Goal: Information Seeking & Learning: Learn about a topic

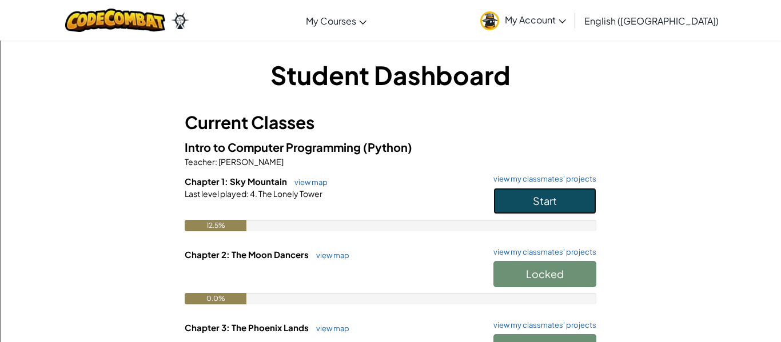
click at [526, 190] on button "Start" at bounding box center [544, 201] width 103 height 26
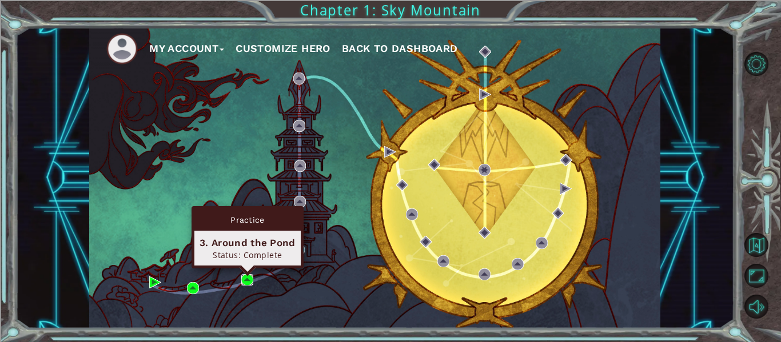
click at [243, 278] on img at bounding box center [247, 280] width 12 height 12
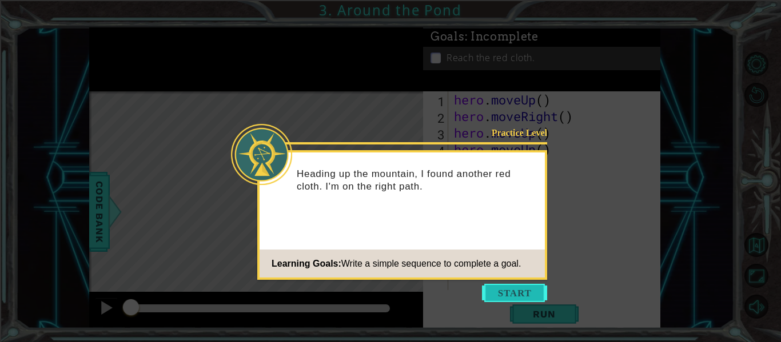
click at [523, 295] on button "Start" at bounding box center [514, 293] width 65 height 18
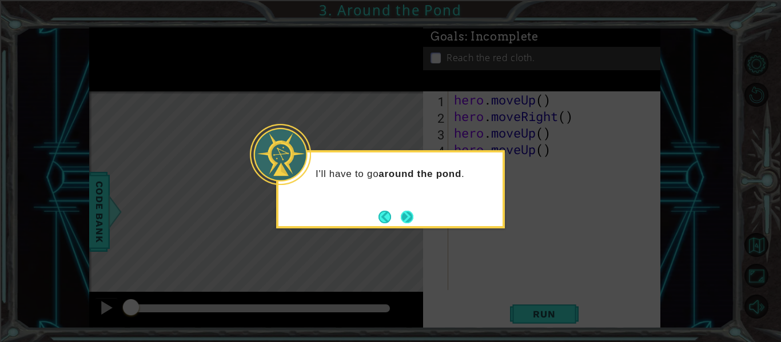
click at [406, 218] on button "Next" at bounding box center [407, 217] width 13 height 13
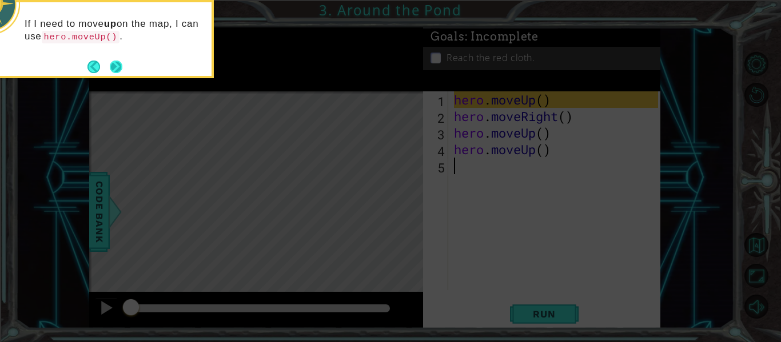
click at [117, 66] on button "Next" at bounding box center [116, 67] width 13 height 13
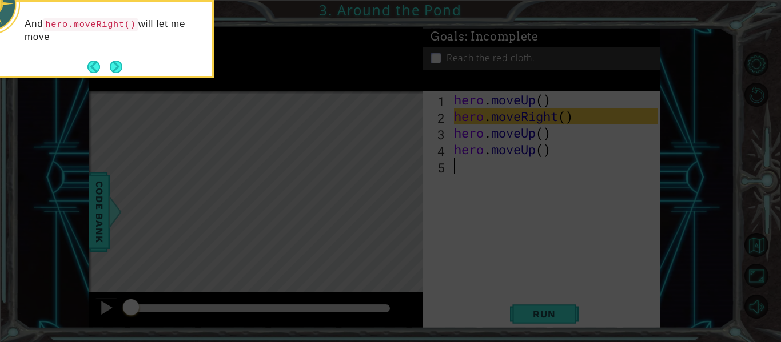
click at [117, 66] on button "Next" at bounding box center [116, 67] width 13 height 13
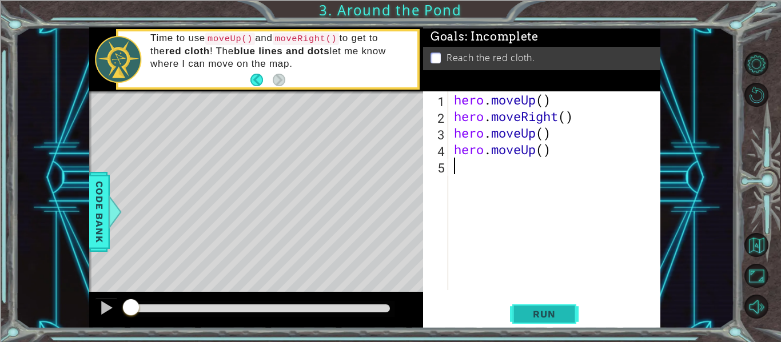
click at [531, 317] on span "Run" at bounding box center [543, 314] width 45 height 11
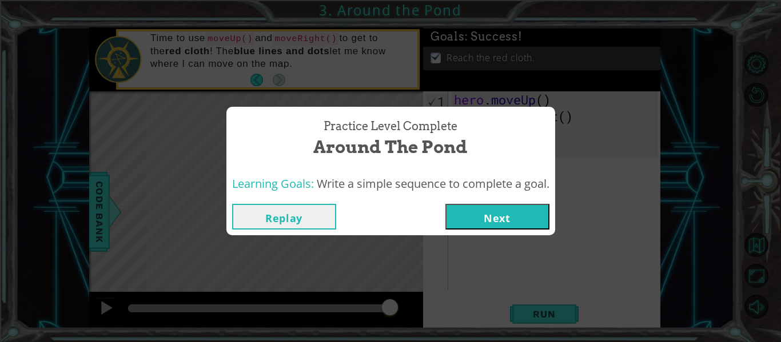
click at [531, 220] on button "Next" at bounding box center [497, 217] width 104 height 26
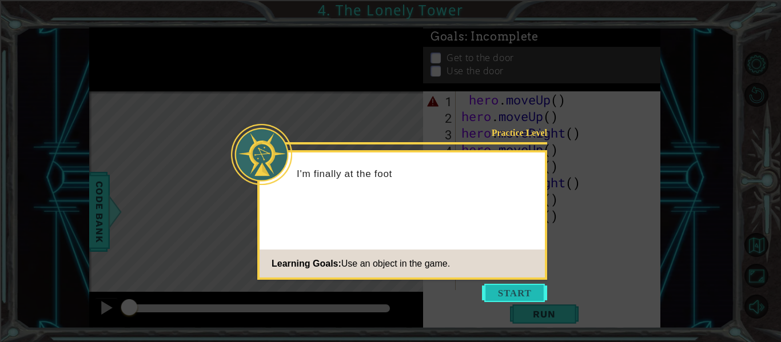
click at [516, 297] on button "Start" at bounding box center [514, 293] width 65 height 18
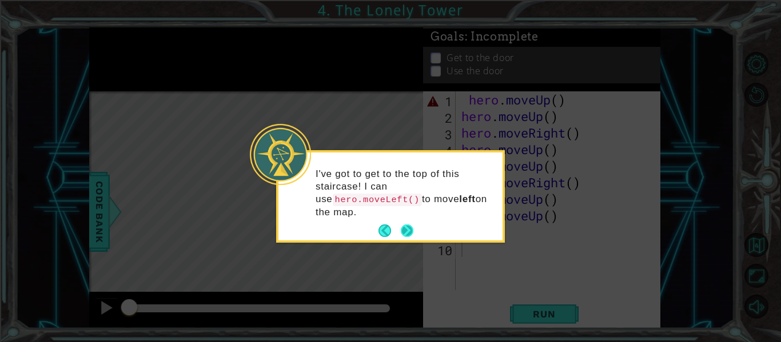
click at [405, 225] on button "Next" at bounding box center [407, 231] width 13 height 13
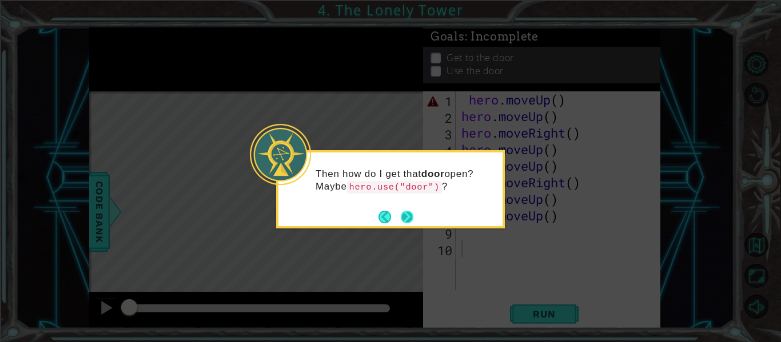
click at [402, 215] on button "Next" at bounding box center [407, 217] width 13 height 13
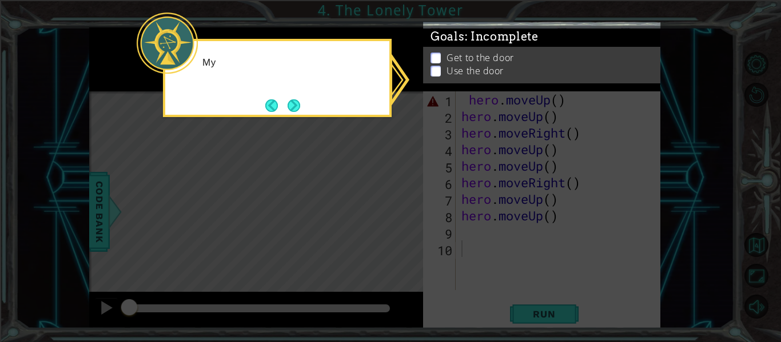
click at [402, 215] on icon at bounding box center [390, 171] width 781 height 342
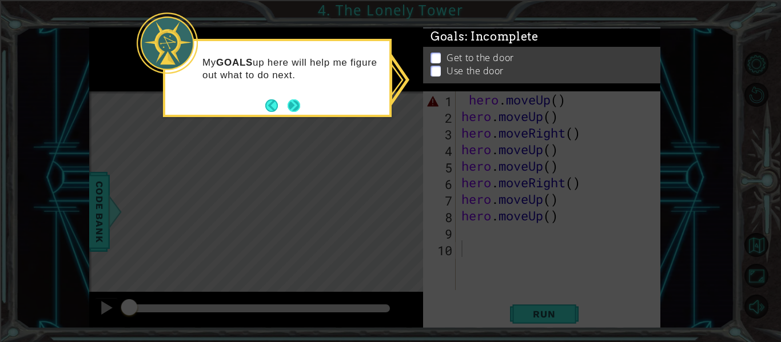
click at [294, 101] on button "Next" at bounding box center [294, 105] width 13 height 13
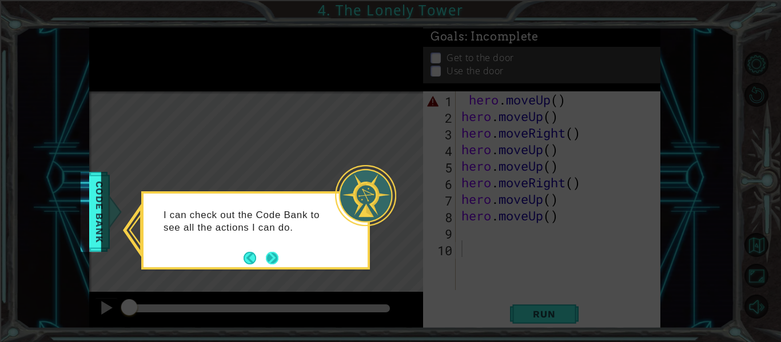
click at [269, 258] on button "Next" at bounding box center [272, 258] width 13 height 13
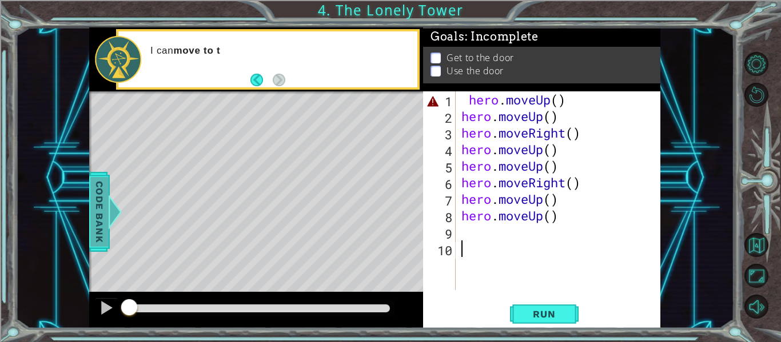
click at [113, 228] on div at bounding box center [114, 212] width 14 height 34
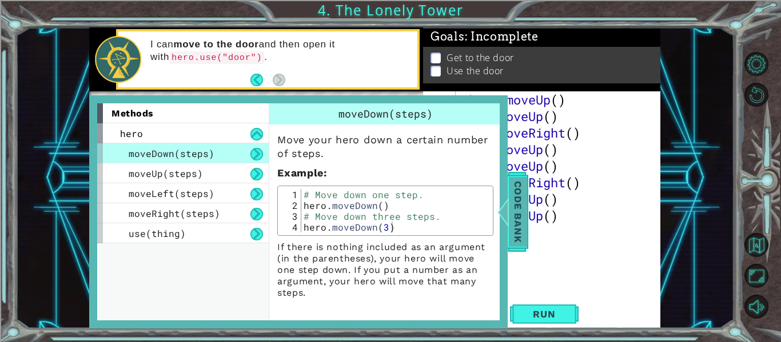
click at [519, 221] on span "Code Bank" at bounding box center [517, 212] width 18 height 70
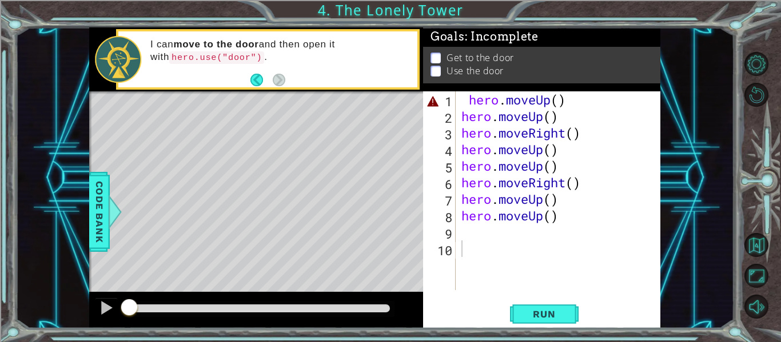
click at [584, 102] on div "hero . moveUp ( ) hero . moveUp ( ) hero . moveRight ( ) hero . moveUp ( ) hero…" at bounding box center [561, 207] width 205 height 232
drag, startPoint x: 584, startPoint y: 102, endPoint x: 535, endPoint y: 102, distance: 49.7
click at [535, 102] on div "hero . moveUp ( ) hero . moveUp ( ) hero . moveRight ( ) hero . moveUp ( ) hero…" at bounding box center [561, 207] width 205 height 232
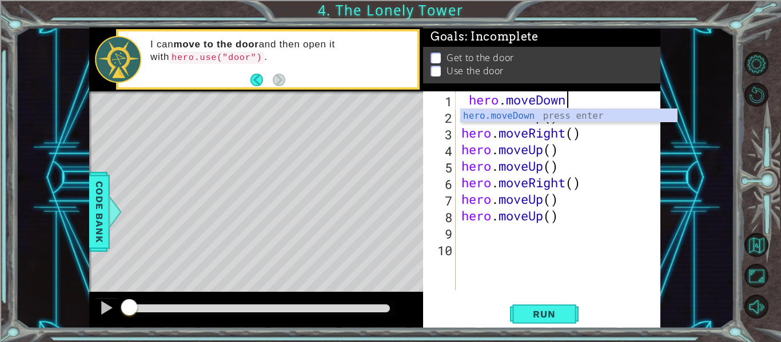
scroll to position [0, 5]
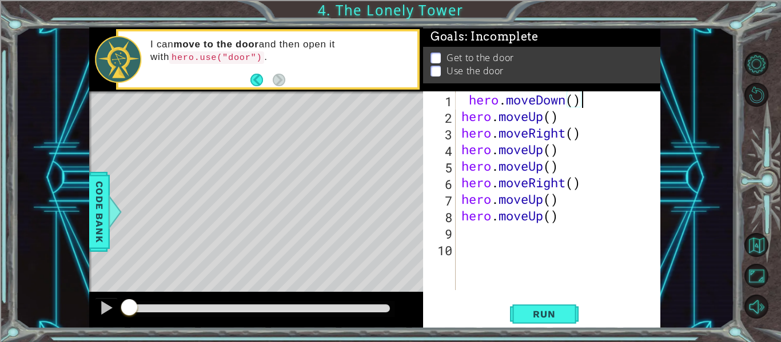
click at [544, 120] on div "hero . moveDown ( ) hero . moveUp ( ) hero . moveRight ( ) hero . moveUp ( ) he…" at bounding box center [561, 207] width 205 height 232
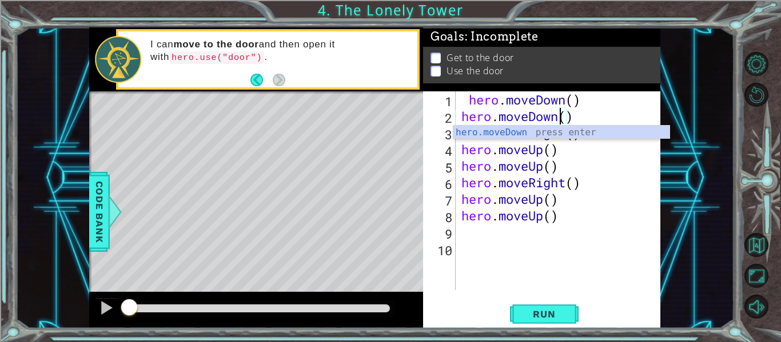
scroll to position [0, 5]
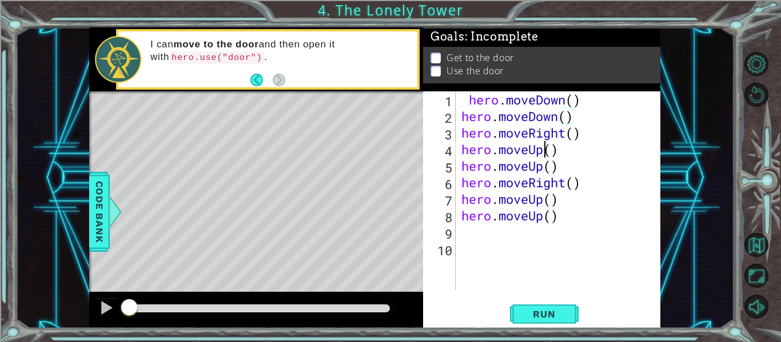
click at [545, 154] on div "hero . moveDown ( ) hero . moveDown ( ) hero . moveRight ( ) hero . moveUp ( ) …" at bounding box center [561, 207] width 205 height 232
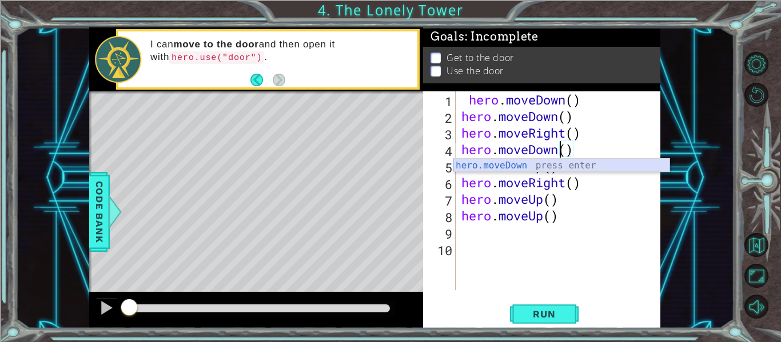
click at [549, 164] on div "hero.moveDown press enter" at bounding box center [561, 179] width 216 height 41
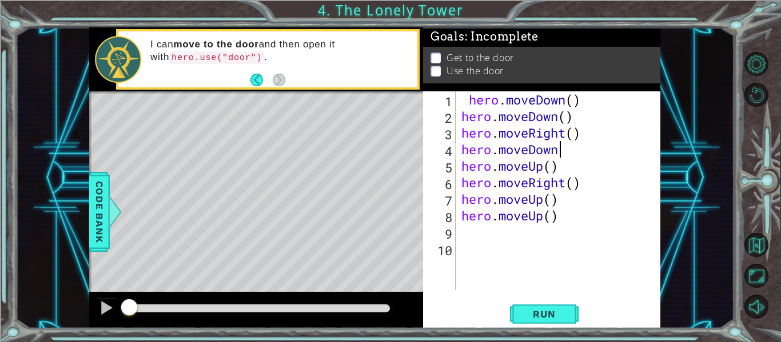
scroll to position [0, 4]
click at [546, 169] on div "hero . moveDown ( ) hero . moveDown ( ) hero . moveRight ( ) hero . moveDown he…" at bounding box center [561, 207] width 205 height 232
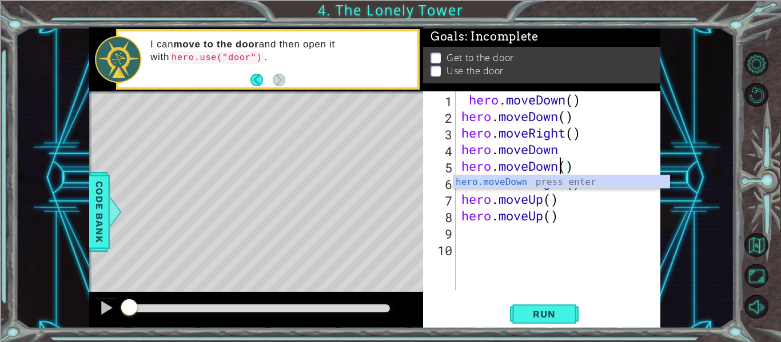
scroll to position [0, 5]
click at [544, 203] on div "hero . moveDown ( ) hero . moveDown ( ) hero . moveRight ( ) hero . moveDown he…" at bounding box center [561, 207] width 205 height 232
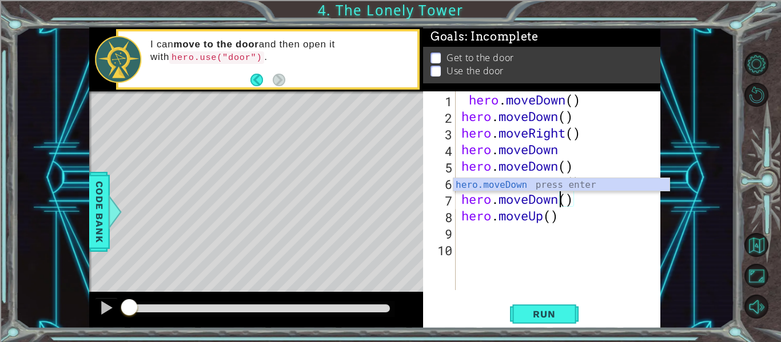
click at [544, 221] on div "hero . moveDown ( ) hero . moveDown ( ) hero . moveRight ( ) hero . moveDown he…" at bounding box center [561, 207] width 205 height 232
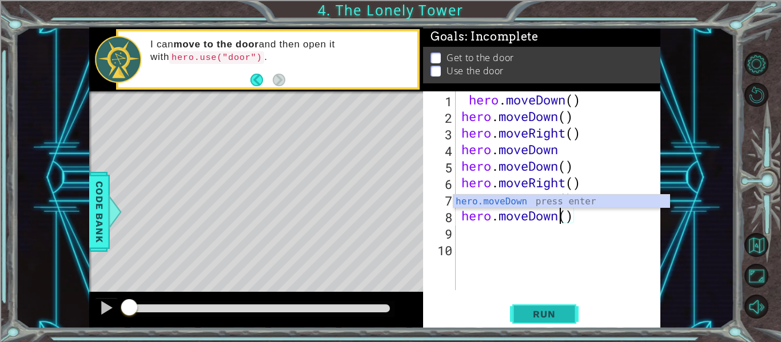
click at [552, 318] on span "Run" at bounding box center [543, 314] width 45 height 11
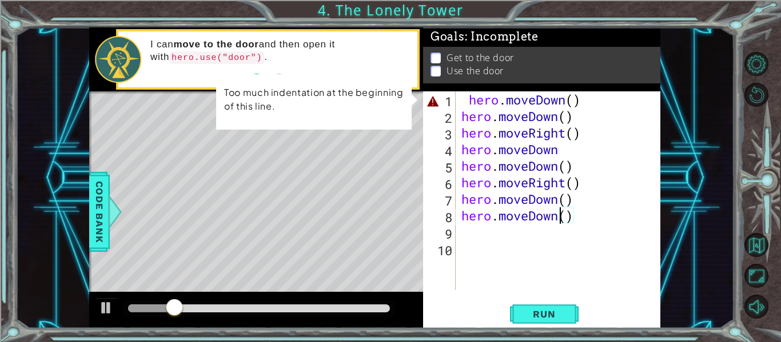
click at [501, 103] on div "hero . moveDown ( ) hero . moveDown ( ) hero . moveRight ( ) hero . moveDown he…" at bounding box center [561, 207] width 205 height 232
click at [469, 103] on div "hero . moveDown ( ) hero . moveDown ( ) hero . moveRight ( ) hero . moveDown he…" at bounding box center [561, 207] width 205 height 232
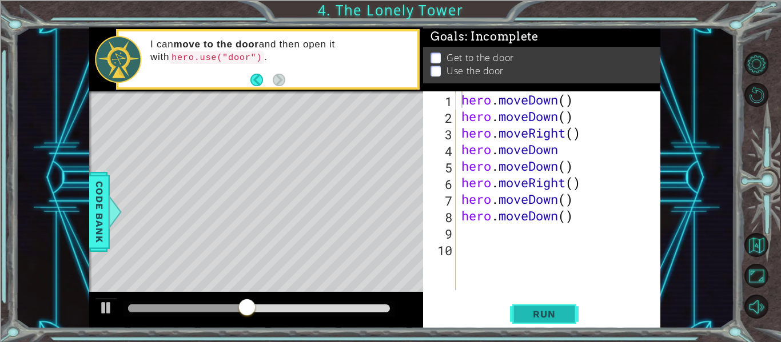
click at [549, 318] on span "Run" at bounding box center [543, 314] width 45 height 11
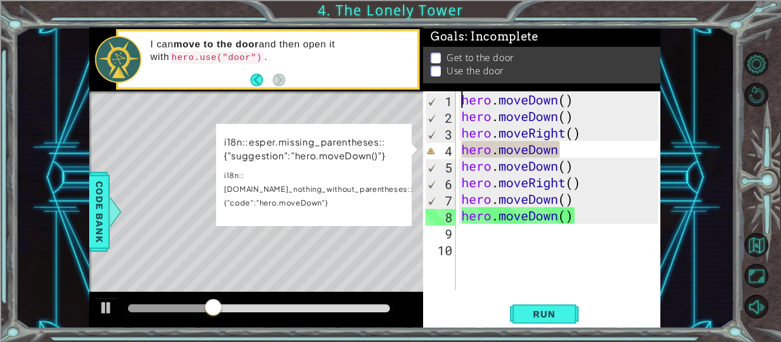
click at [570, 138] on div "hero . moveDown ( ) hero . moveDown ( ) hero . moveRight ( ) hero . moveDown he…" at bounding box center [561, 207] width 205 height 232
click at [570, 158] on div "hero . moveDown ( ) hero . moveDown ( ) hero . moveRight ( ) hero . moveDown he…" at bounding box center [561, 207] width 205 height 232
click at [569, 148] on div "hero . moveDown ( ) hero . moveDown ( ) hero . moveRight ( ) hero . moveDown he…" at bounding box center [561, 207] width 205 height 232
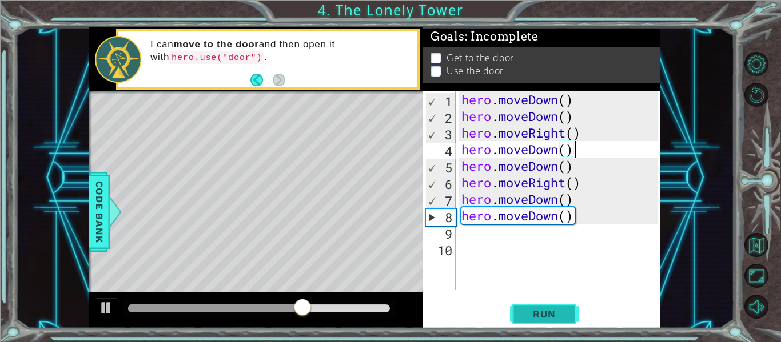
click at [548, 314] on span "Run" at bounding box center [543, 314] width 45 height 11
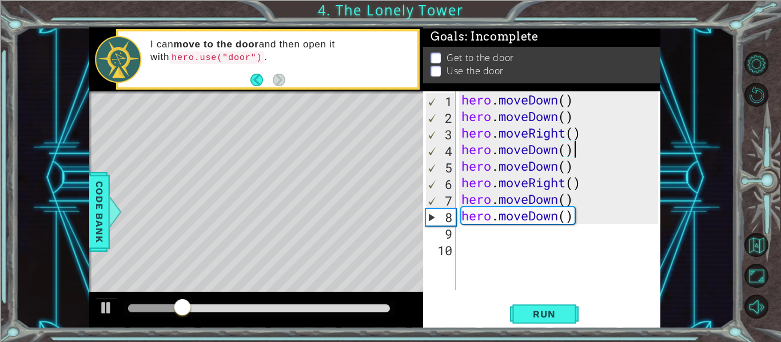
click at [562, 103] on div "hero . moveDown ( ) hero . moveDown ( ) hero . moveRight ( ) hero . moveDown ( …" at bounding box center [561, 207] width 205 height 232
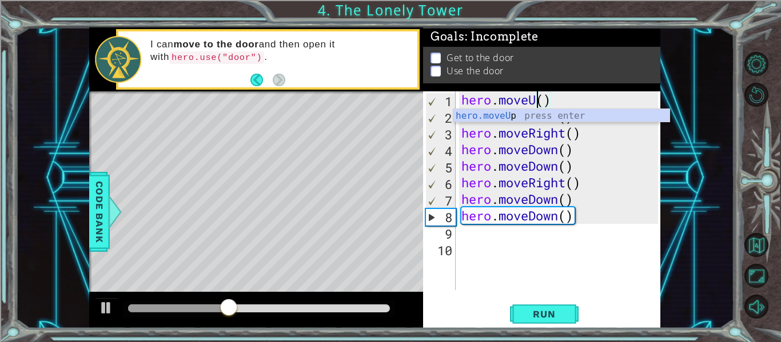
scroll to position [0, 4]
click at [556, 145] on div "hero . moveUp ( ) hero . moveDown ( ) hero . moveRight ( ) hero . moveDown ( ) …" at bounding box center [561, 207] width 205 height 232
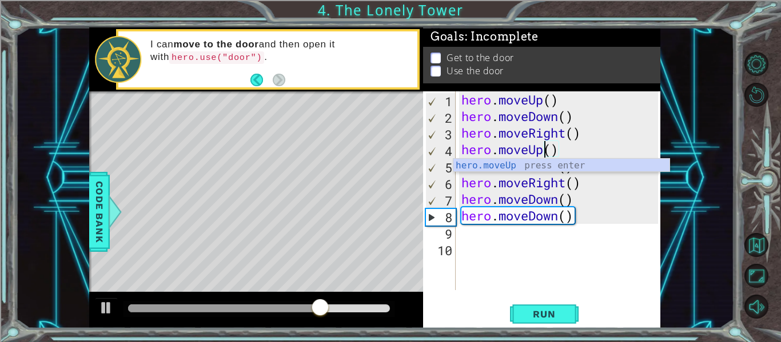
click at [560, 118] on div "hero . moveUp ( ) hero . moveDown ( ) hero . moveRight ( ) hero . moveUp ( ) he…" at bounding box center [561, 207] width 205 height 232
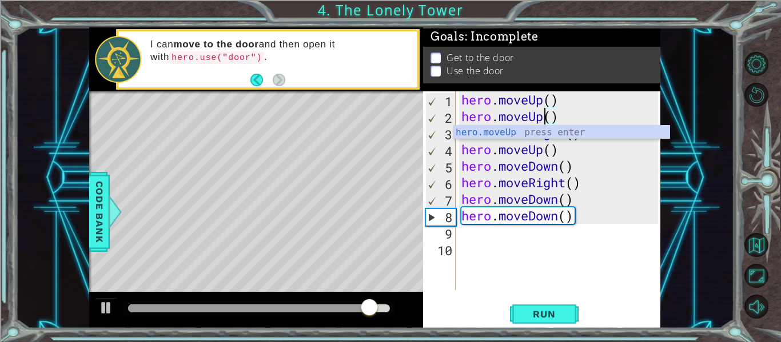
click at [560, 167] on div "hero . moveUp ( ) hero . moveUp ( ) hero . moveRight ( ) hero . moveUp ( ) hero…" at bounding box center [561, 207] width 205 height 232
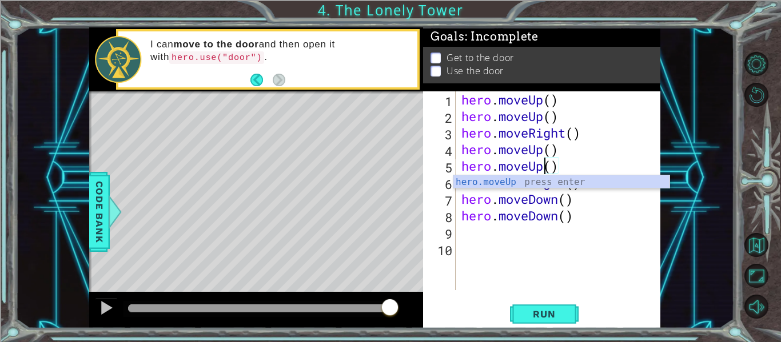
click at [554, 202] on div "hero . moveUp ( ) hero . moveUp ( ) hero . moveRight ( ) hero . moveUp ( ) hero…" at bounding box center [561, 207] width 205 height 232
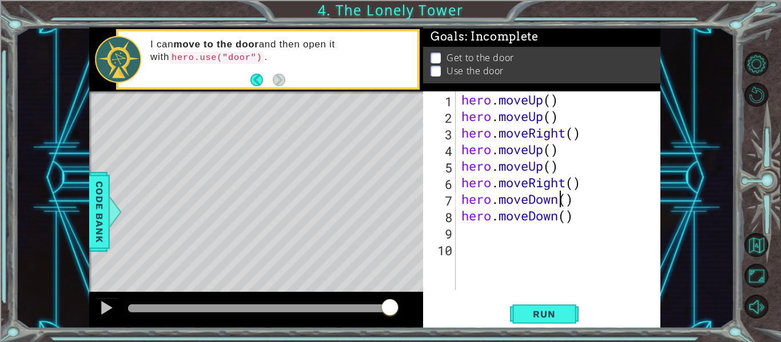
click at [559, 200] on div "hero . moveUp ( ) hero . moveUp ( ) hero . moveRight ( ) hero . moveUp ( ) hero…" at bounding box center [561, 207] width 205 height 232
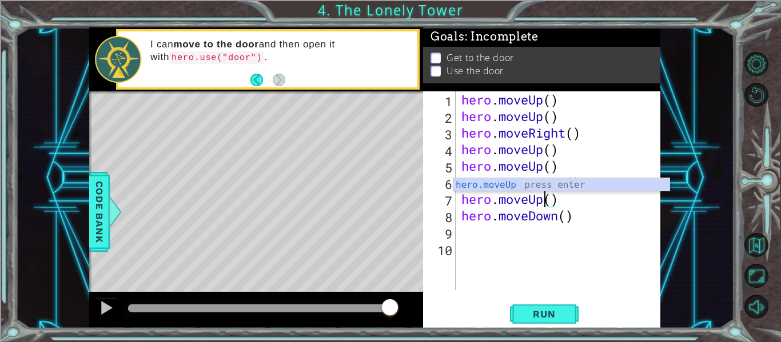
click at [559, 217] on div "hero . moveUp ( ) hero . moveUp ( ) hero . moveRight ( ) hero . moveUp ( ) hero…" at bounding box center [561, 207] width 205 height 232
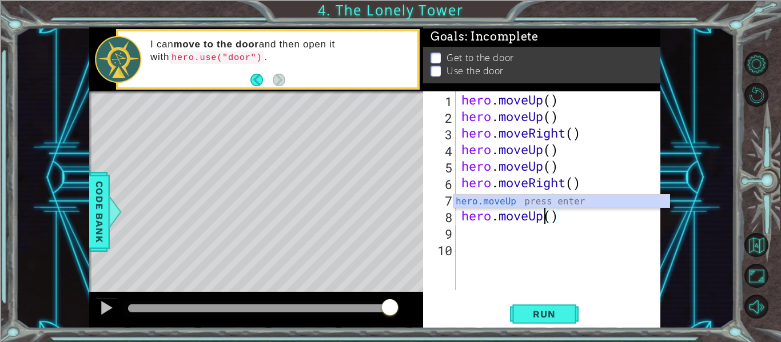
type textarea "hero.moveUp()"
click at [543, 294] on div "hero.moveUp() 1 2 3 4 5 6 7 8 9 10 hero . moveUp ( ) hero . moveUp ( ) hero . m…" at bounding box center [541, 209] width 237 height 237
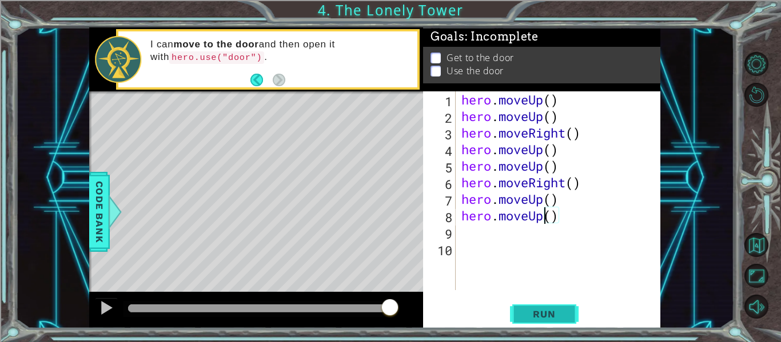
click at [545, 318] on span "Run" at bounding box center [543, 314] width 45 height 11
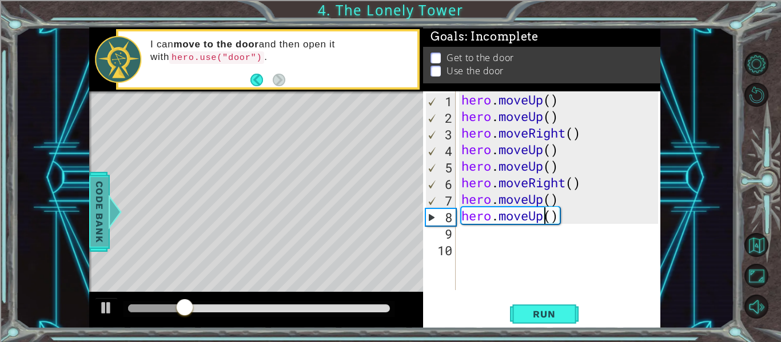
click at [102, 217] on span "Code Bank" at bounding box center [93, 212] width 18 height 70
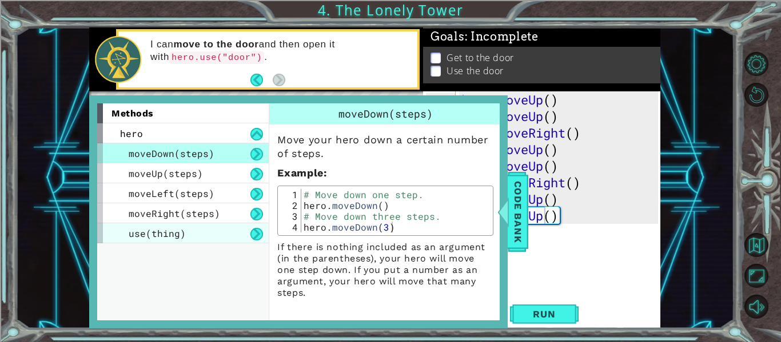
click at [182, 232] on span "use(thing)" at bounding box center [157, 234] width 57 height 12
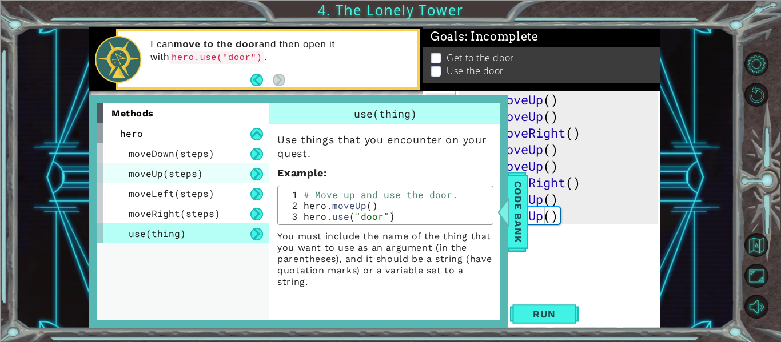
click at [174, 169] on span "moveUp(steps)" at bounding box center [166, 174] width 74 height 12
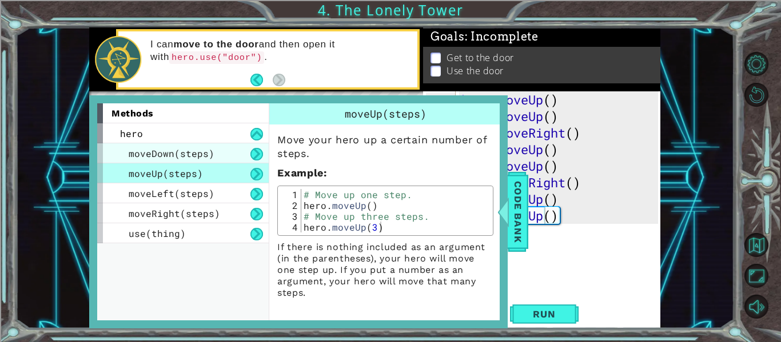
click at [229, 146] on div "moveDown(steps)" at bounding box center [183, 153] width 172 height 20
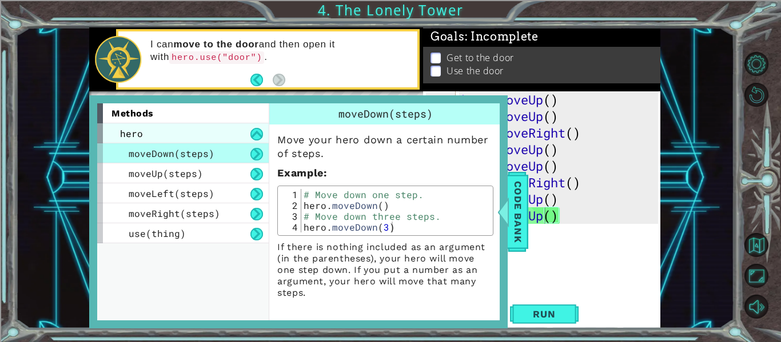
click at [258, 141] on div "hero" at bounding box center [183, 133] width 172 height 20
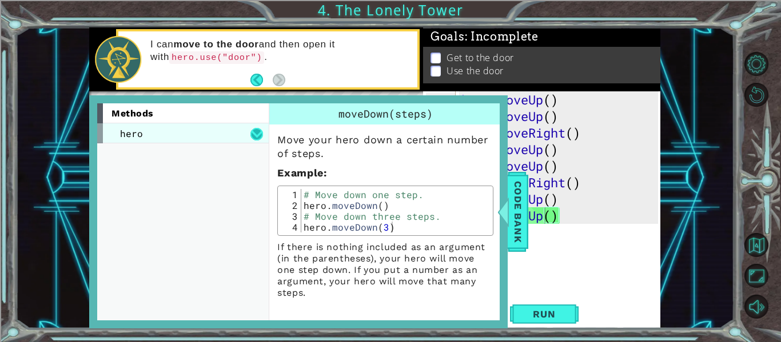
click at [256, 135] on button at bounding box center [256, 134] width 13 height 13
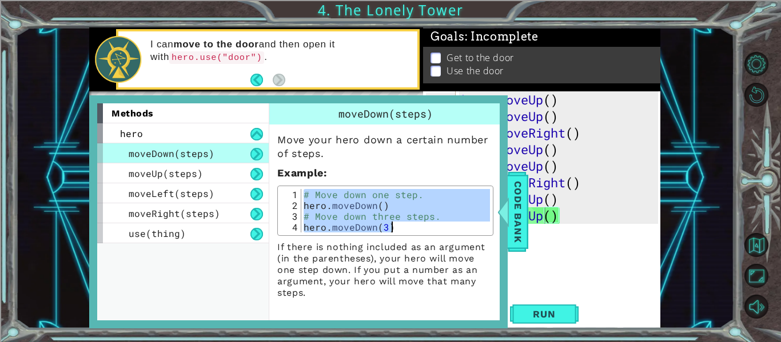
drag, startPoint x: 304, startPoint y: 197, endPoint x: 437, endPoint y: 228, distance: 137.3
click at [437, 228] on div "# Move down one step. hero . moveDown ( ) # Move down three steps. hero . moveD…" at bounding box center [395, 221] width 189 height 65
type textarea "# Move down three steps. hero.moveDown(3)"
click at [527, 235] on span "Code Bank" at bounding box center [517, 212] width 18 height 70
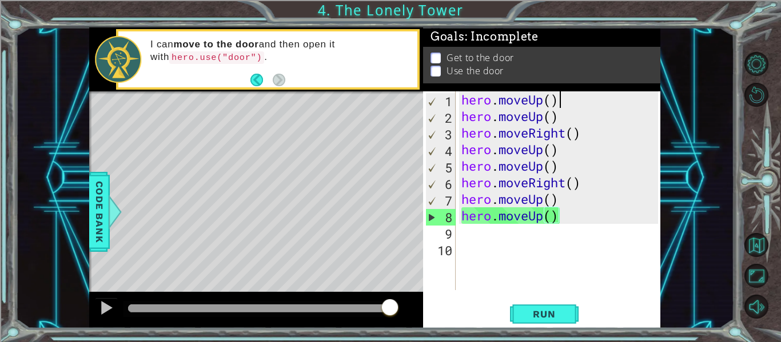
click at [561, 98] on div "hero . moveUp ( ) hero . moveUp ( ) hero . moveRight ( ) hero . moveUp ( ) hero…" at bounding box center [561, 207] width 205 height 232
click at [462, 102] on div "hero . moveUp ( ) hero . moveUp ( ) hero . moveRight ( ) hero . moveUp ( ) hero…" at bounding box center [561, 207] width 205 height 232
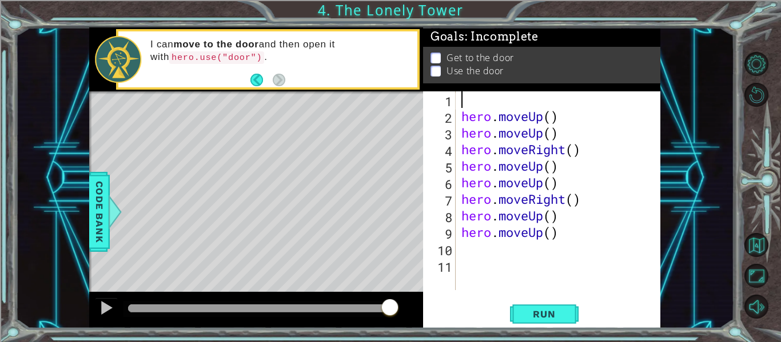
click at [464, 99] on div "hero . moveUp ( ) hero . moveUp ( ) hero . moveRight ( ) hero . moveUp ( ) hero…" at bounding box center [561, 207] width 205 height 232
paste textarea "hero.moveDown(3)"
type textarea "hero.moveDown(3)"
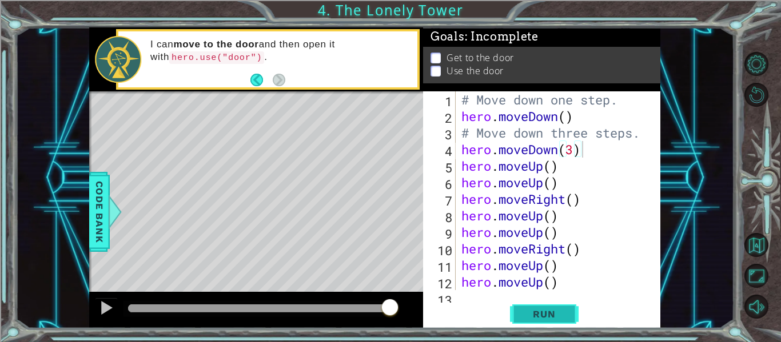
click at [550, 306] on button "Run" at bounding box center [544, 314] width 69 height 23
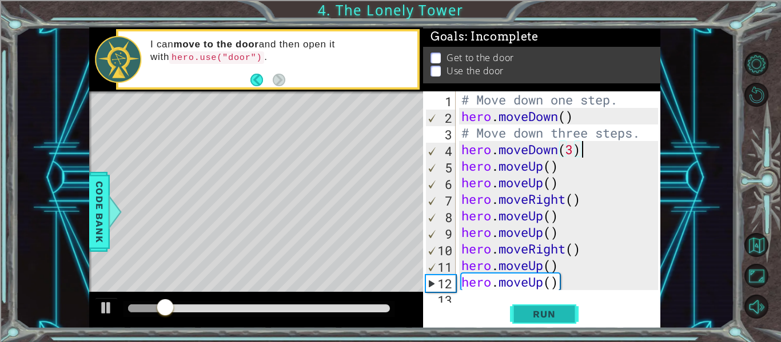
click at [550, 306] on button "Run" at bounding box center [544, 314] width 69 height 23
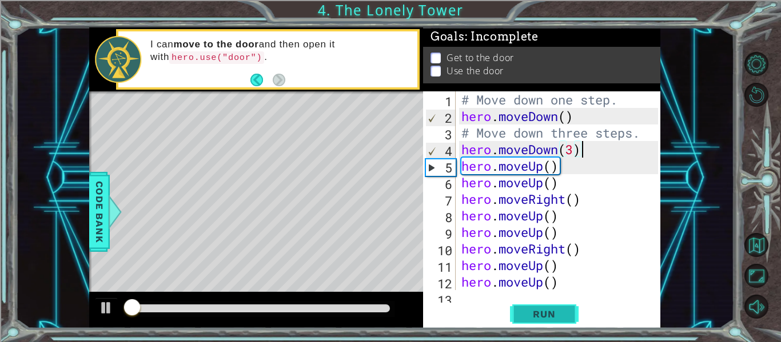
click at [550, 306] on button "Run" at bounding box center [544, 314] width 69 height 23
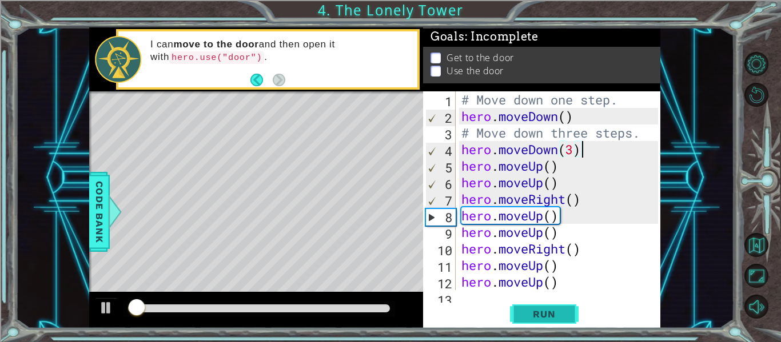
click at [550, 306] on button "Run" at bounding box center [544, 314] width 69 height 23
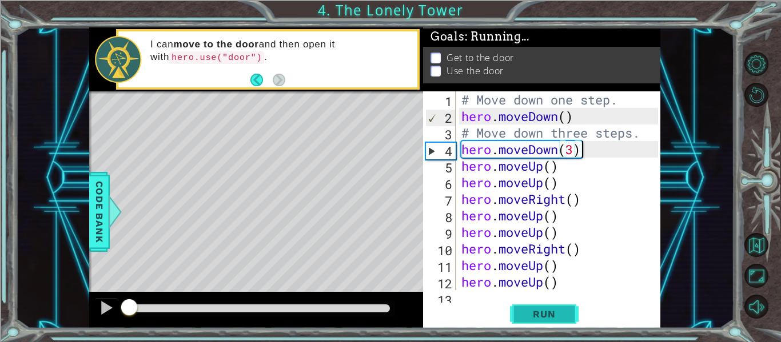
click at [550, 306] on button "Run" at bounding box center [544, 314] width 69 height 23
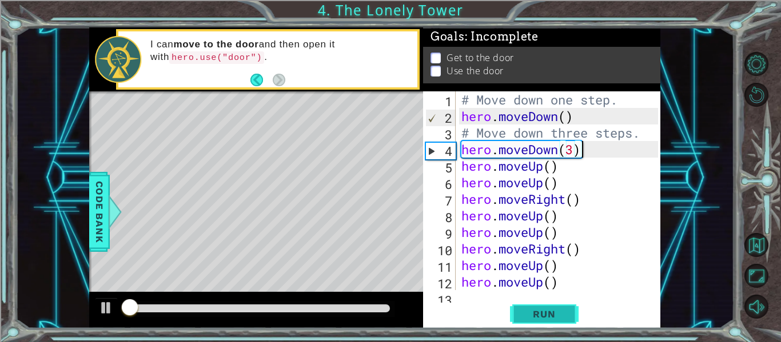
click at [550, 306] on button "Run" at bounding box center [544, 314] width 69 height 23
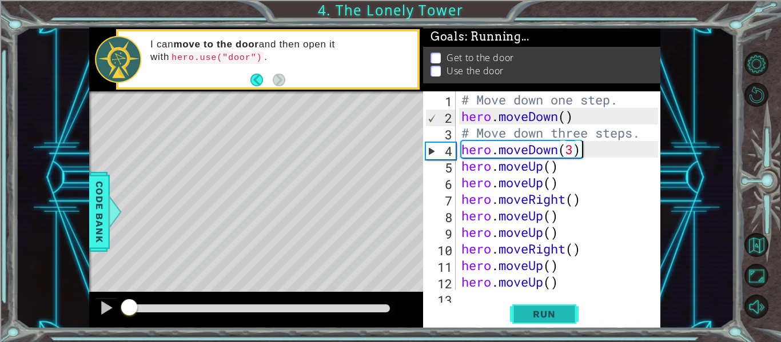
click at [550, 306] on button "Run" at bounding box center [544, 314] width 69 height 23
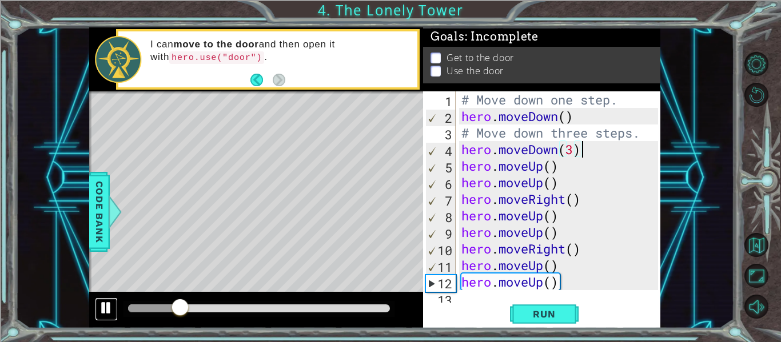
click at [98, 305] on button at bounding box center [106, 309] width 23 height 23
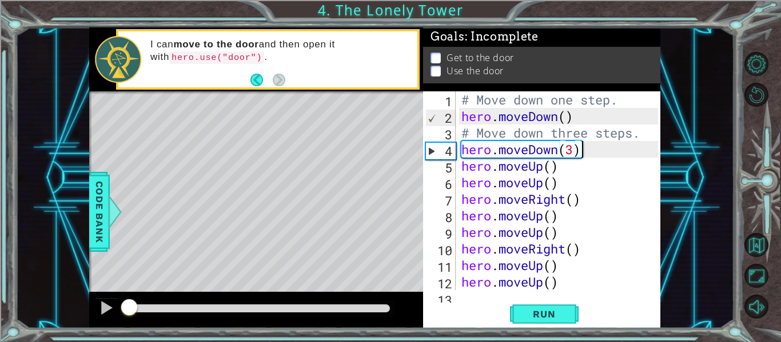
drag, startPoint x: 178, startPoint y: 309, endPoint x: 119, endPoint y: 301, distance: 59.4
click at [119, 301] on div at bounding box center [129, 308] width 21 height 21
drag, startPoint x: 579, startPoint y: 150, endPoint x: 457, endPoint y: 154, distance: 121.8
click at [457, 154] on div "hero.moveDown(3) 1 2 3 4 5 6 7 8 9 10 11 12 13 # Move down one step. hero . mov…" at bounding box center [540, 190] width 235 height 199
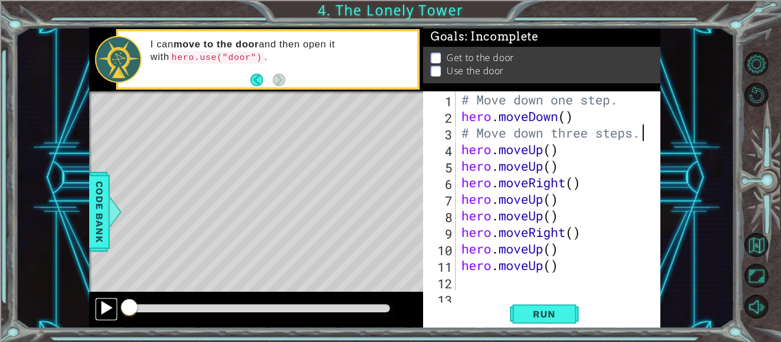
click at [114, 310] on button at bounding box center [106, 309] width 23 height 23
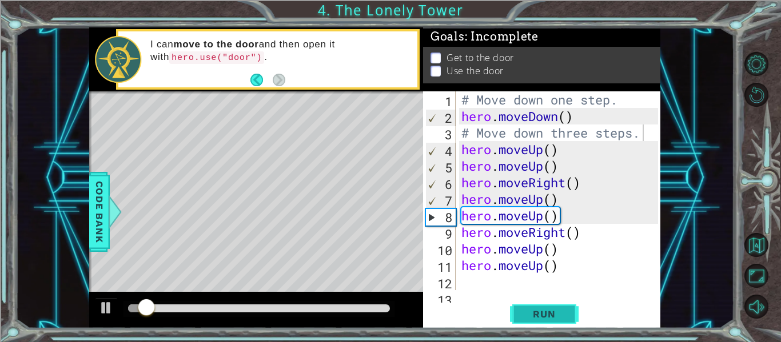
click at [539, 309] on span "Run" at bounding box center [543, 314] width 45 height 11
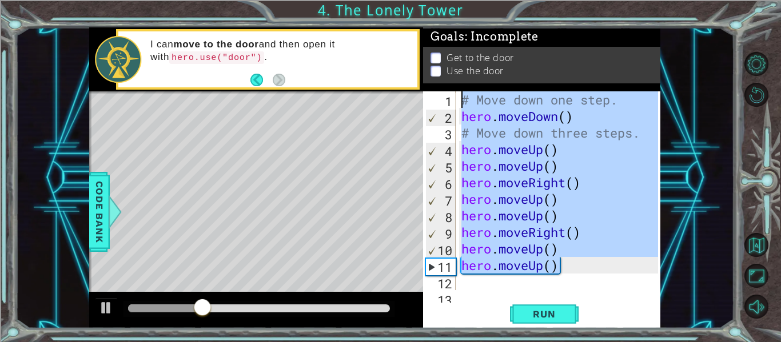
drag, startPoint x: 580, startPoint y: 265, endPoint x: 396, endPoint y: 74, distance: 264.4
click at [396, 74] on div "1 ההההההההההההההההההההההההההההההההההההההההההההההההההההההההההההההההההההההההההההה…" at bounding box center [374, 177] width 571 height 301
type textarea "# Move down one step. hero.moveDown()"
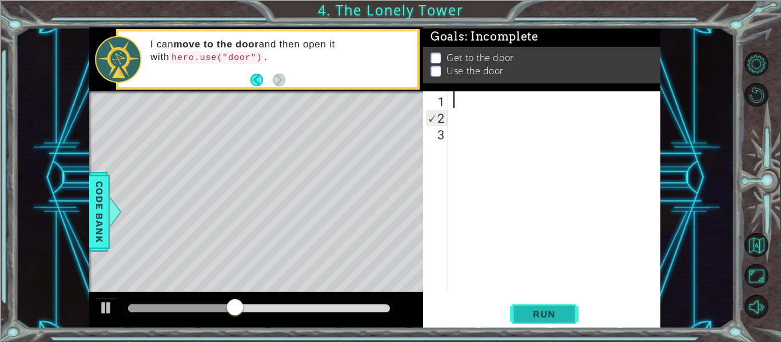
click at [524, 322] on button "Run" at bounding box center [544, 314] width 69 height 23
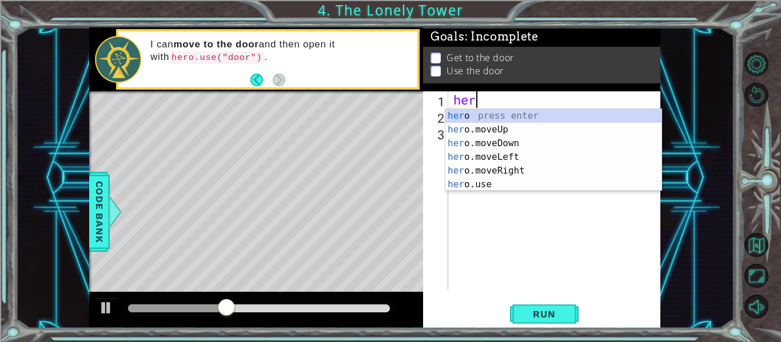
scroll to position [0, 1]
type textarea "hero"
click at [483, 133] on div "hero press enter hero .moveUp press enter hero .moveDown press enter hero .move…" at bounding box center [553, 164] width 216 height 110
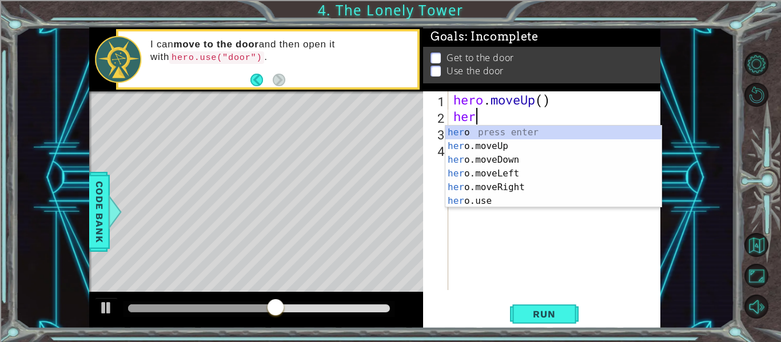
type textarea "hero"
click at [496, 143] on div "hero press enter hero .moveUp press enter hero .moveDown press enter hero .move…" at bounding box center [553, 181] width 216 height 110
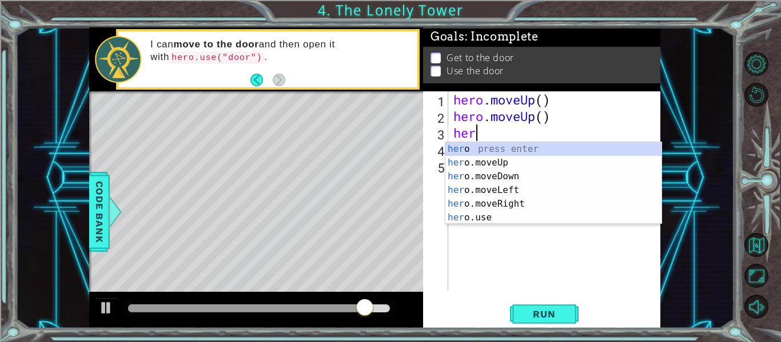
type textarea "hero"
click at [503, 158] on div "hero press enter hero .moveUp press enter hero .moveDown press enter hero .move…" at bounding box center [553, 197] width 216 height 110
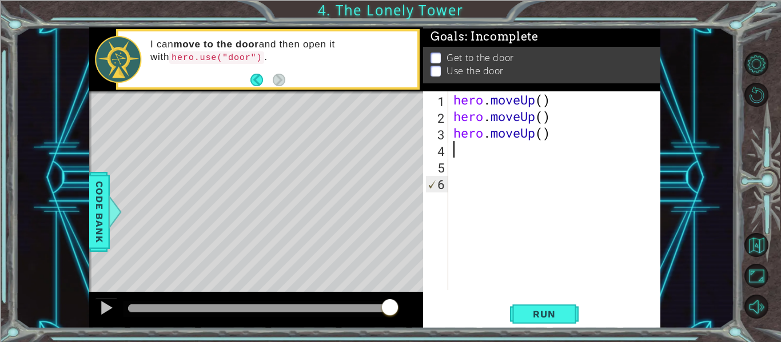
scroll to position [0, 0]
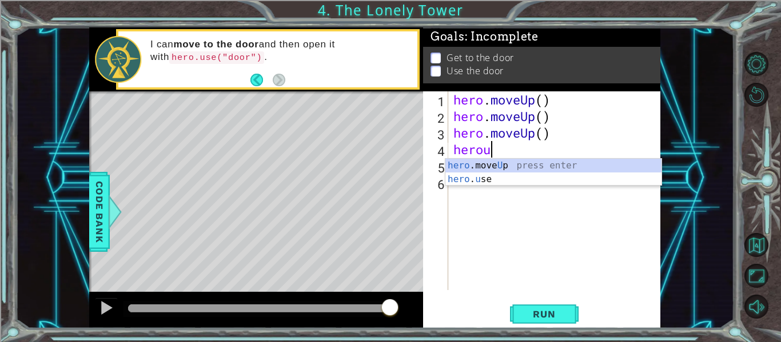
type textarea "hero"
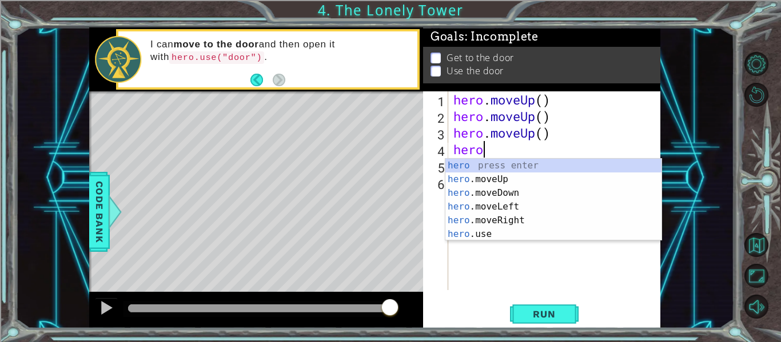
scroll to position [0, 1]
click at [506, 181] on div "hero press enter hero .moveUp press enter hero .moveDown press enter hero .move…" at bounding box center [553, 214] width 216 height 110
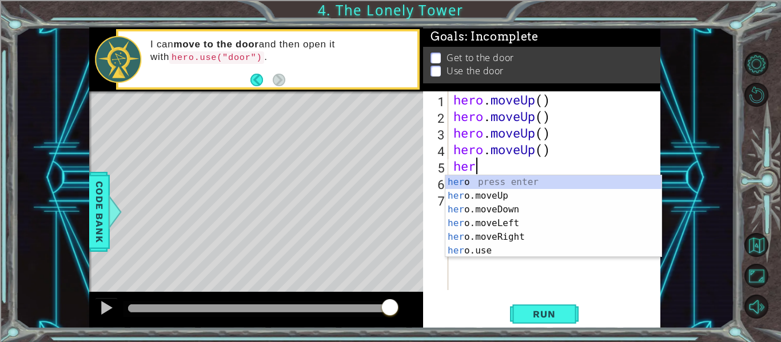
type textarea "hero"
click at [509, 192] on div "hero press enter hero .moveUp press enter hero .moveDown press enter hero .move…" at bounding box center [553, 231] width 216 height 110
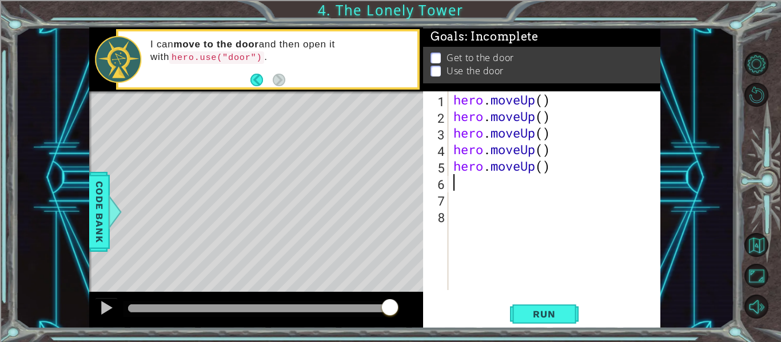
scroll to position [0, 0]
click at [548, 312] on span "Run" at bounding box center [543, 314] width 45 height 11
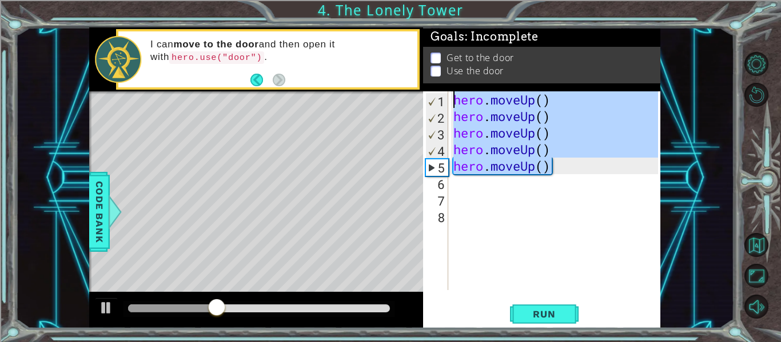
drag, startPoint x: 555, startPoint y: 171, endPoint x: 397, endPoint y: 78, distance: 182.5
click at [397, 78] on div "1 ההההההההההההההההההההההההההההההההההההההההההההההההההההההההההההההההההההההההההההה…" at bounding box center [374, 177] width 571 height 301
type textarea "hero.moveUp() hero.moveUp()"
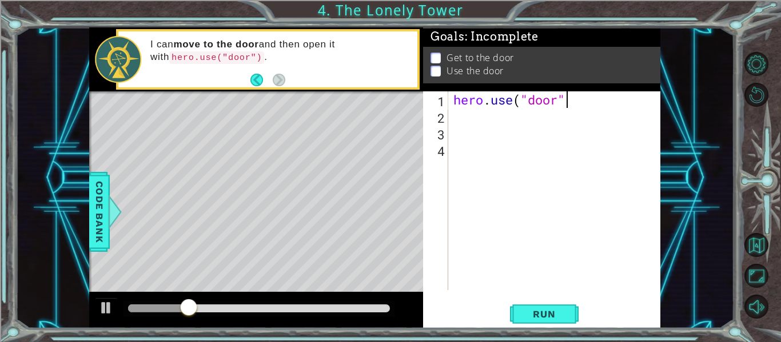
scroll to position [0, 5]
click at [556, 311] on span "Run" at bounding box center [543, 314] width 45 height 11
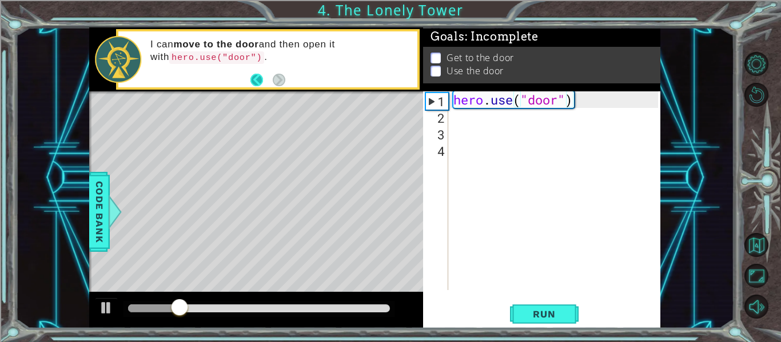
click at [259, 77] on button "Back" at bounding box center [261, 80] width 22 height 13
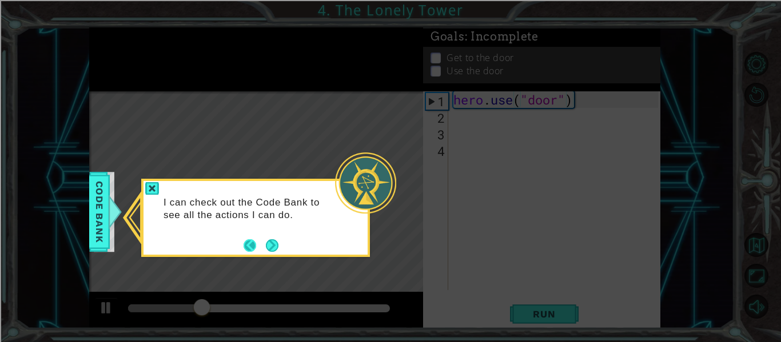
click at [249, 242] on button "Back" at bounding box center [255, 246] width 22 height 13
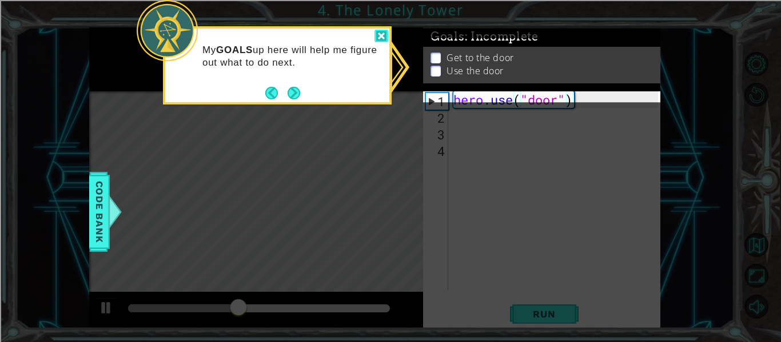
click at [384, 32] on div at bounding box center [381, 36] width 14 height 13
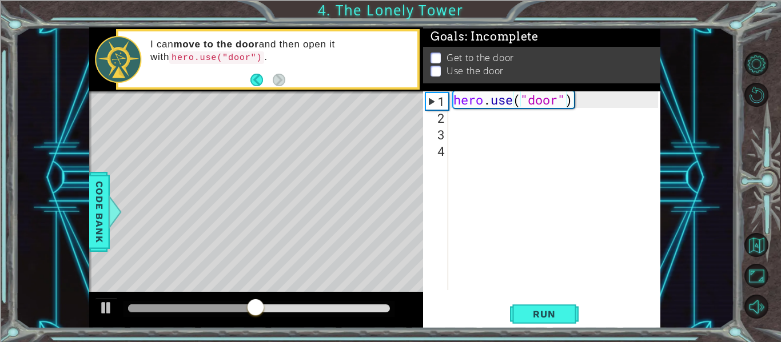
click at [438, 61] on p at bounding box center [435, 66] width 10 height 11
click at [455, 57] on p "Get to the door" at bounding box center [479, 63] width 67 height 13
click at [258, 79] on button "Back" at bounding box center [261, 80] width 22 height 13
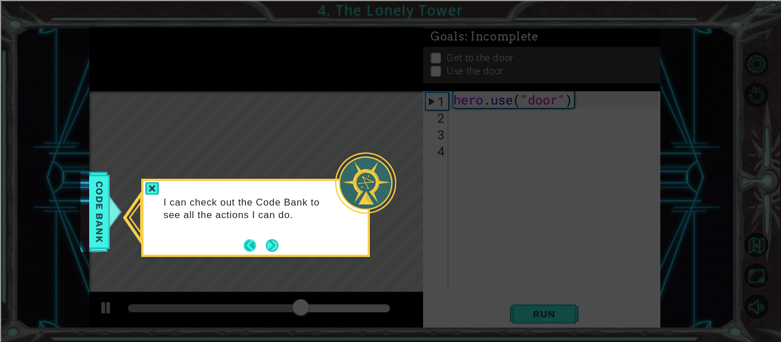
click at [256, 244] on button "Back" at bounding box center [255, 246] width 22 height 13
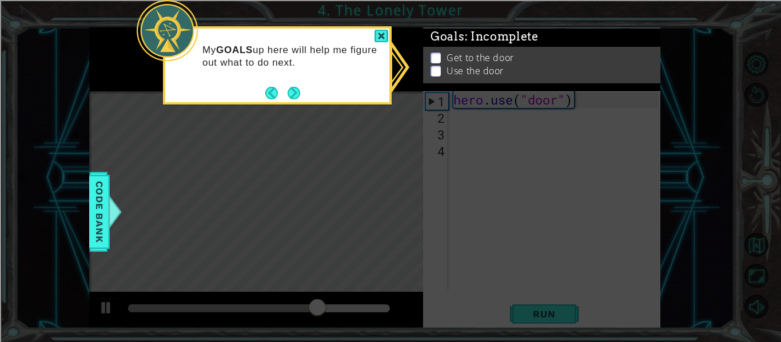
click at [261, 82] on div "My GOALS up here will help me figure out what to do next." at bounding box center [277, 62] width 224 height 58
click at [265, 87] on button "Back" at bounding box center [276, 93] width 22 height 13
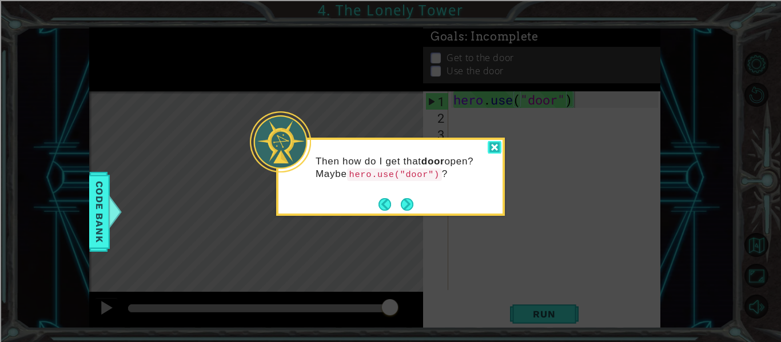
click at [496, 148] on div at bounding box center [495, 147] width 14 height 13
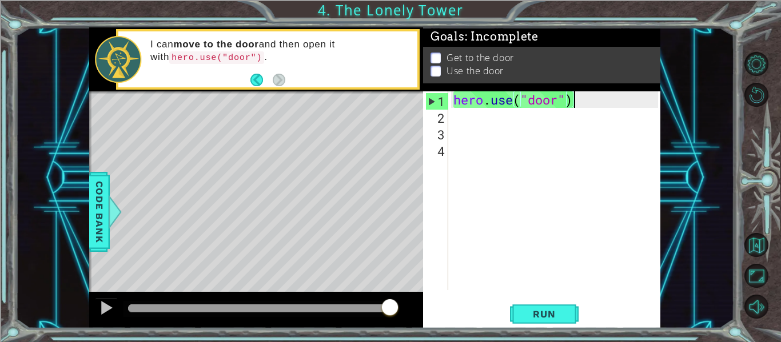
click at [454, 100] on div "hero . use ( "door" )" at bounding box center [557, 207] width 213 height 232
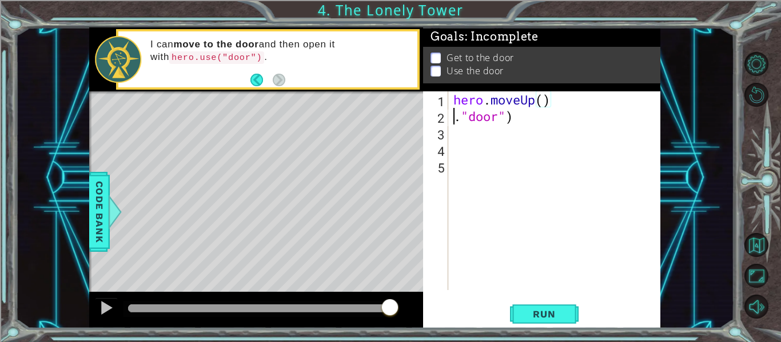
scroll to position [0, 2]
click at [461, 120] on div "hero . moveUp ( ) . "door" )" at bounding box center [557, 207] width 213 height 232
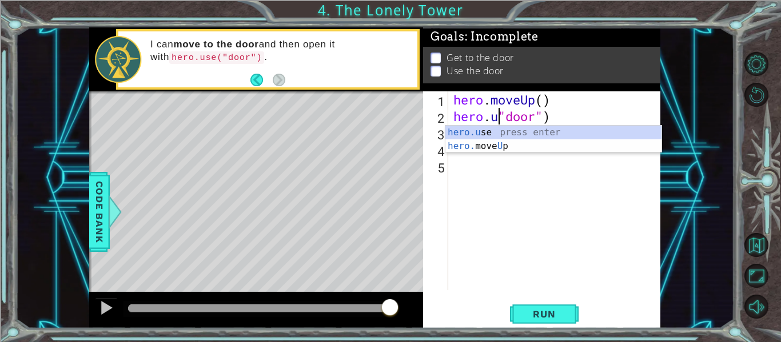
scroll to position [0, 3]
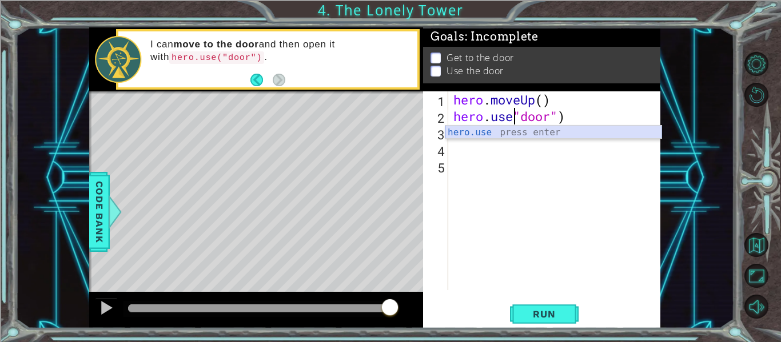
click at [575, 130] on div "hero.use press enter" at bounding box center [553, 146] width 216 height 41
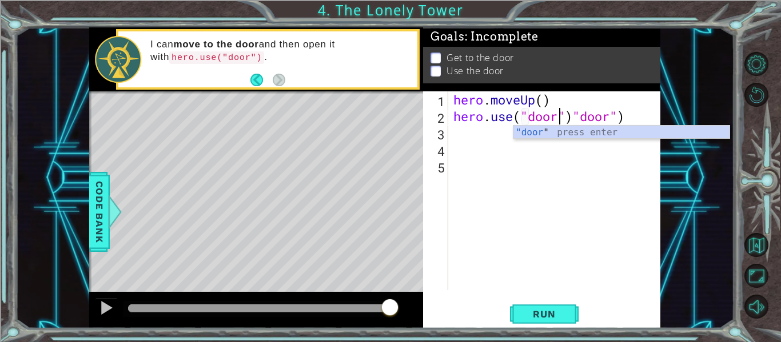
scroll to position [0, 5]
drag, startPoint x: 643, startPoint y: 126, endPoint x: 641, endPoint y: 120, distance: 6.0
click at [641, 120] on body "1 ההההההההההההההההההההההההההההההההההההההההההההההההההההההההההההההההההההההההההההה…" at bounding box center [390, 171] width 781 height 342
click at [641, 116] on div "hero . moveUp ( ) hero . use ( "door" ) "door" )" at bounding box center [557, 207] width 213 height 232
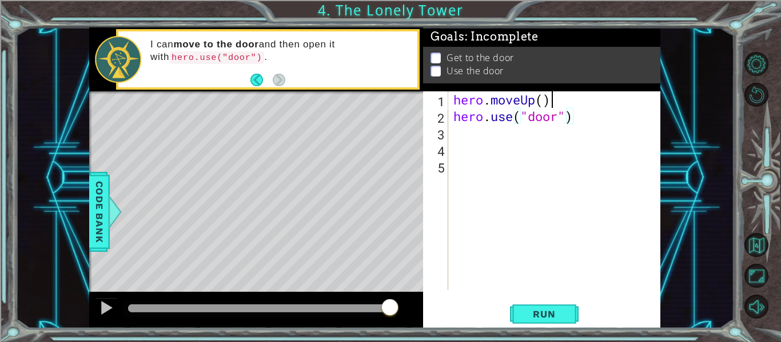
click at [576, 103] on div "hero . moveUp ( ) hero . use ( "door" )" at bounding box center [557, 207] width 213 height 232
type textarea "hero.moveUp()"
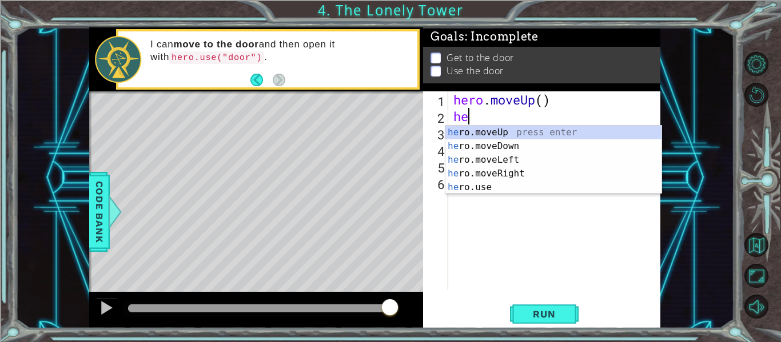
scroll to position [0, 0]
type textarea "h"
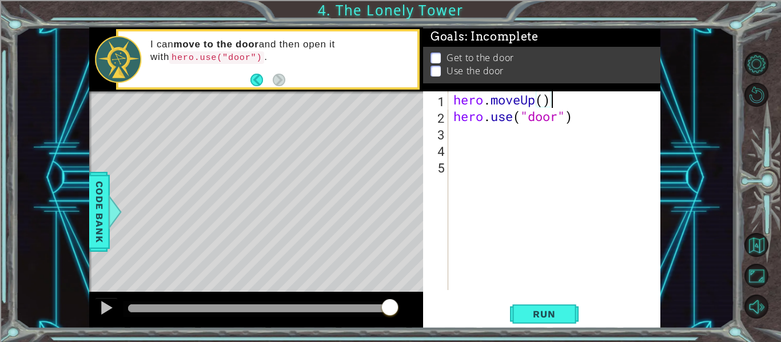
click at [543, 99] on div "hero . moveUp ( ) hero . use ( "door" )" at bounding box center [557, 207] width 213 height 232
type textarea "hero.moveUp(2)"
click at [576, 103] on div "hero . moveUp ( 2 ) hero . use ( "door" )" at bounding box center [557, 207] width 213 height 232
type textarea "\"
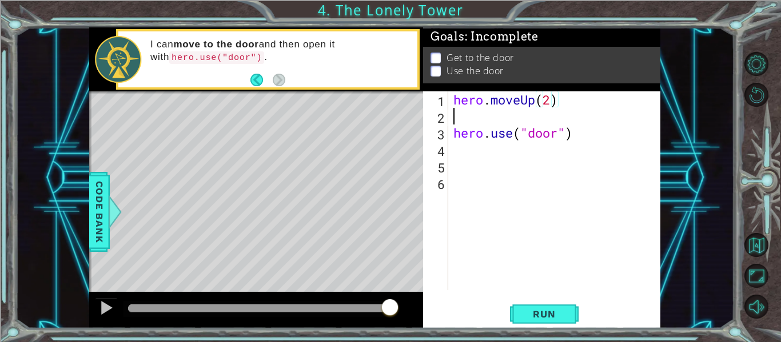
scroll to position [0, 0]
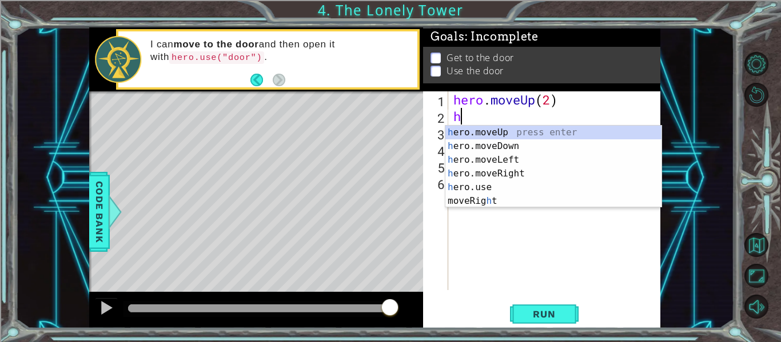
type textarea "her"
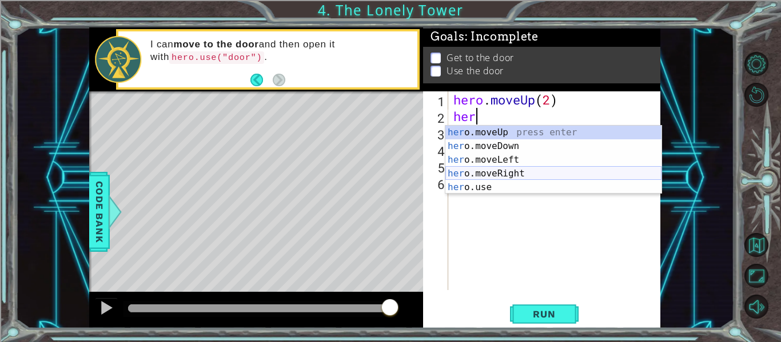
click at [585, 170] on div "her o.moveUp press enter her o.moveDown press enter her o.moveLeft press enter …" at bounding box center [553, 174] width 216 height 96
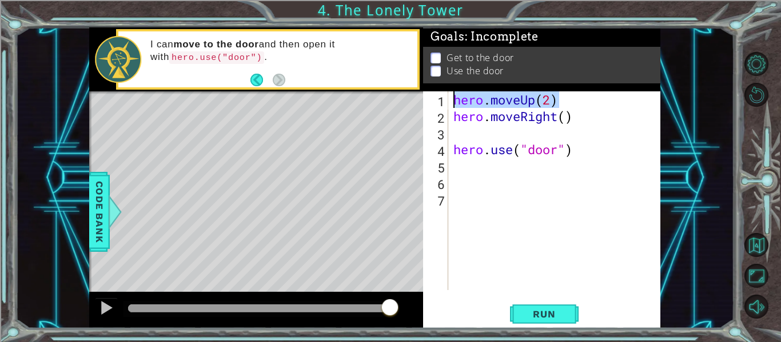
drag, startPoint x: 570, startPoint y: 99, endPoint x: 448, endPoint y: 102, distance: 122.4
click at [448, 102] on div "1 2 3 4 5 6 7 hero . moveUp ( 2 ) hero . moveRight ( ) hero . use ( "door" ) הה…" at bounding box center [540, 190] width 235 height 199
type textarea "hero.moveUp(2)"
click at [488, 137] on div "hero . moveUp ( 2 ) hero . moveRight ( ) hero . use ( "door" )" at bounding box center [557, 207] width 213 height 232
paste textarea "hero.moveUp(2)"
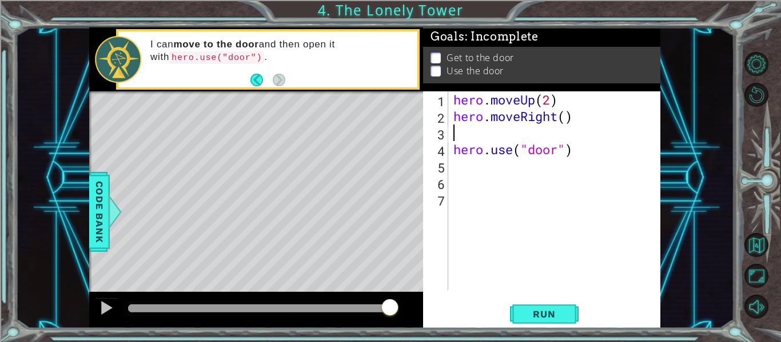
type textarea "hero.moveUp(2)"
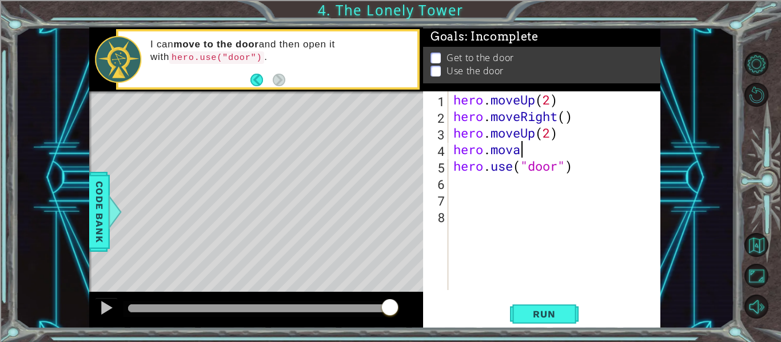
scroll to position [0, 2]
type textarea "hero.mov"
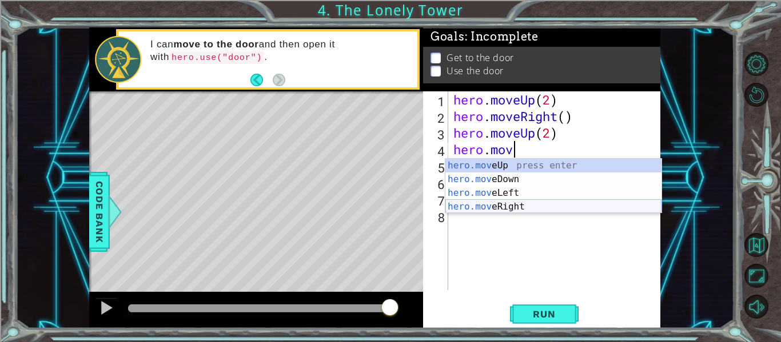
click at [548, 205] on div "hero.mov eUp press enter hero.mov eDown press enter hero.mov eLeft press enter …" at bounding box center [553, 200] width 216 height 82
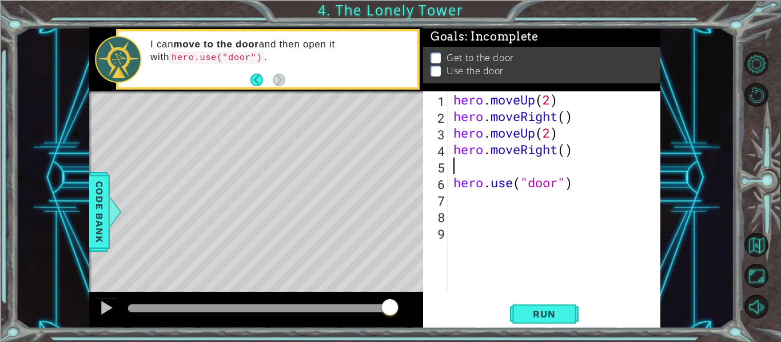
type textarea "hero.moveRight()"
drag, startPoint x: 564, startPoint y: 132, endPoint x: 450, endPoint y: 137, distance: 113.3
click at [451, 137] on div "hero . moveUp ( 2 ) hero . moveRight ( ) hero . moveUp ( 2 ) hero . moveRight (…" at bounding box center [557, 207] width 213 height 232
type textarea "hero.moveUp(2)"
click at [464, 170] on div "hero . moveUp ( 2 ) hero . moveRight ( ) hero . moveUp ( 2 ) hero . moveRight (…" at bounding box center [557, 207] width 213 height 232
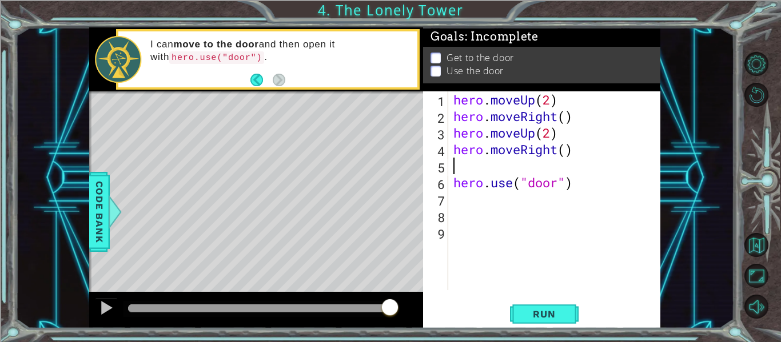
paste textarea "hero.moveUp(2)"
type textarea "hero.moveUp(2)"
click at [533, 313] on span "Run" at bounding box center [543, 314] width 45 height 11
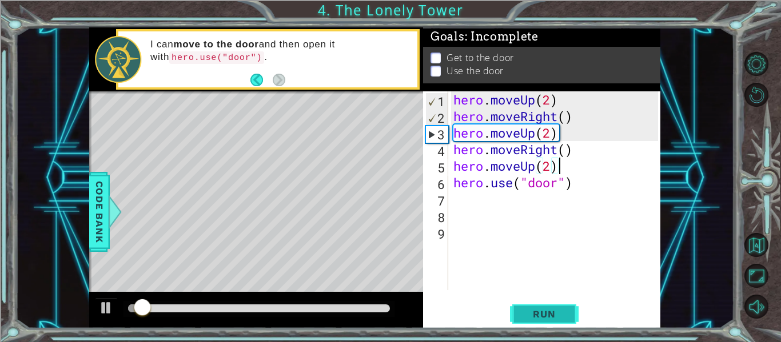
click at [533, 313] on span "Run" at bounding box center [543, 314] width 45 height 11
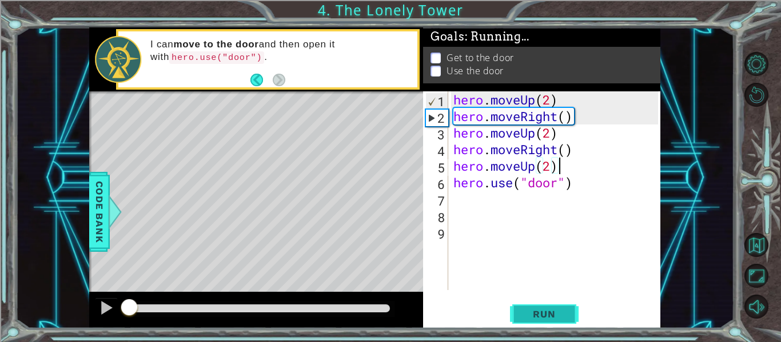
click at [533, 313] on span "Run" at bounding box center [543, 314] width 45 height 11
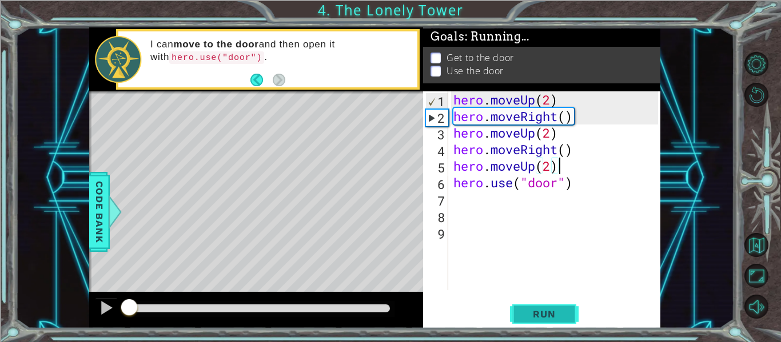
click at [533, 313] on span "Run" at bounding box center [543, 314] width 45 height 11
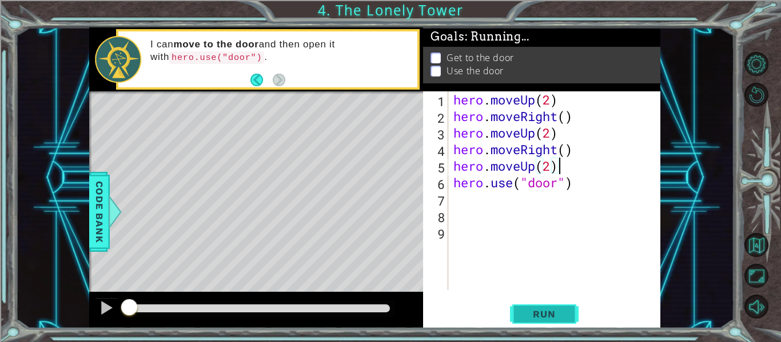
click at [533, 313] on span "Run" at bounding box center [543, 314] width 45 height 11
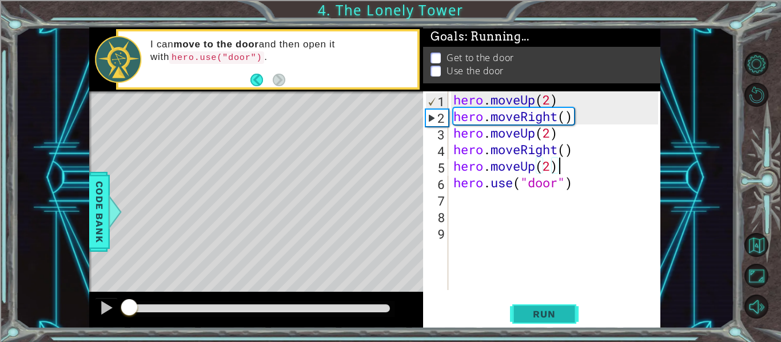
click at [533, 313] on span "Run" at bounding box center [543, 314] width 45 height 11
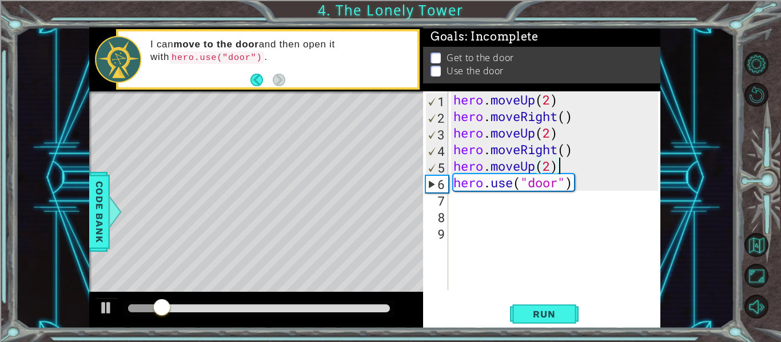
click at [454, 103] on div "hero . moveUp ( 2 ) hero . moveRight ( ) hero . moveUp ( 2 ) hero . moveRight (…" at bounding box center [557, 207] width 213 height 232
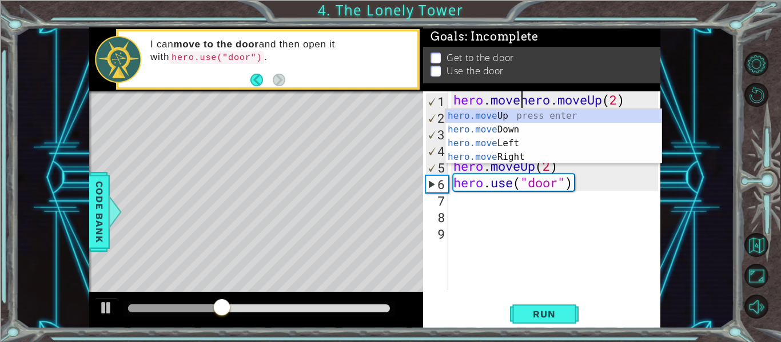
scroll to position [0, 4]
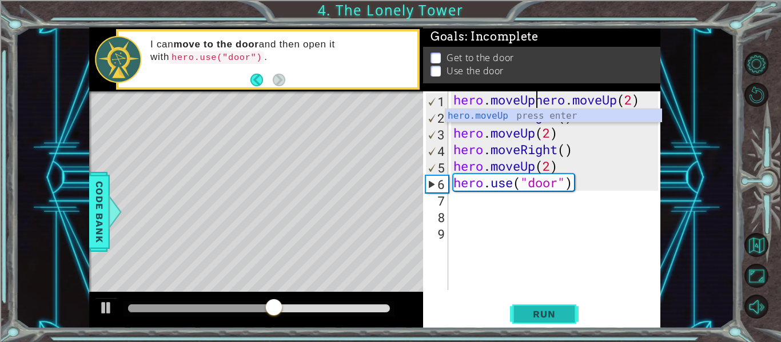
click at [521, 311] on button "Run" at bounding box center [544, 314] width 69 height 23
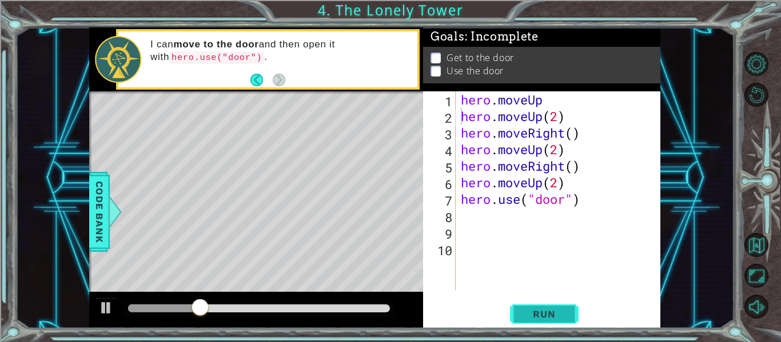
click at [513, 315] on button "Run" at bounding box center [544, 314] width 69 height 23
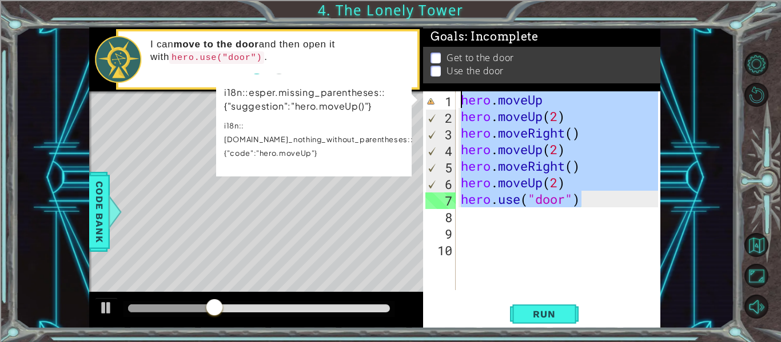
drag, startPoint x: 613, startPoint y: 196, endPoint x: 438, endPoint y: 90, distance: 203.9
click at [438, 90] on div "Goals : Incomplete Get to the door Use the door hero.moveUp(2) 1 2 3 4 5 6 7 8 …" at bounding box center [541, 177] width 237 height 301
type textarea "hero.moveUp hero.moveUp(2)"
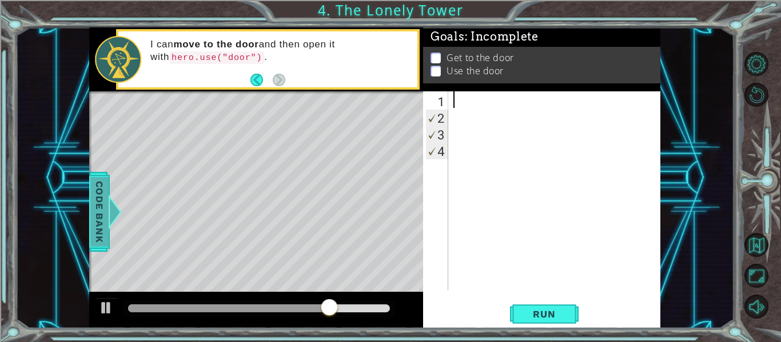
click at [103, 218] on span "Code Bank" at bounding box center [98, 212] width 18 height 70
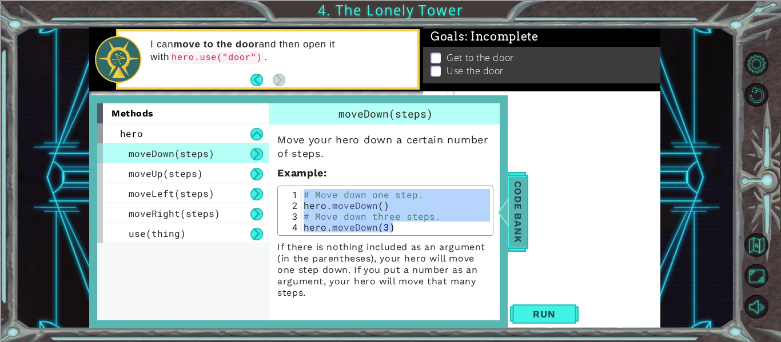
click at [516, 201] on span "Code Bank" at bounding box center [506, 212] width 18 height 70
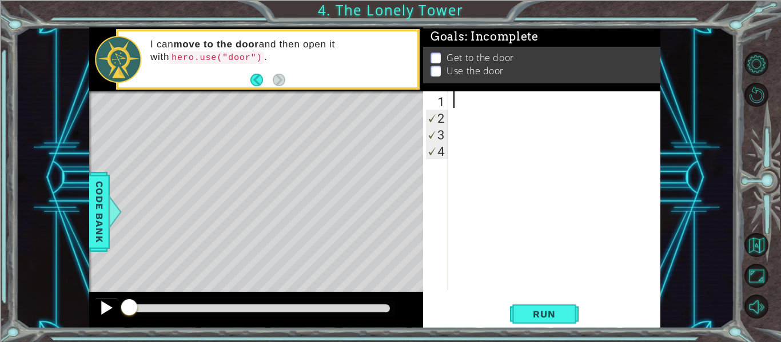
drag, startPoint x: 392, startPoint y: 304, endPoint x: 97, endPoint y: 316, distance: 295.2
click at [97, 316] on div at bounding box center [256, 310] width 334 height 37
click at [102, 307] on div at bounding box center [106, 308] width 15 height 15
click at [114, 306] on button at bounding box center [106, 309] width 23 height 23
drag, startPoint x: 184, startPoint y: 302, endPoint x: 119, endPoint y: 303, distance: 64.6
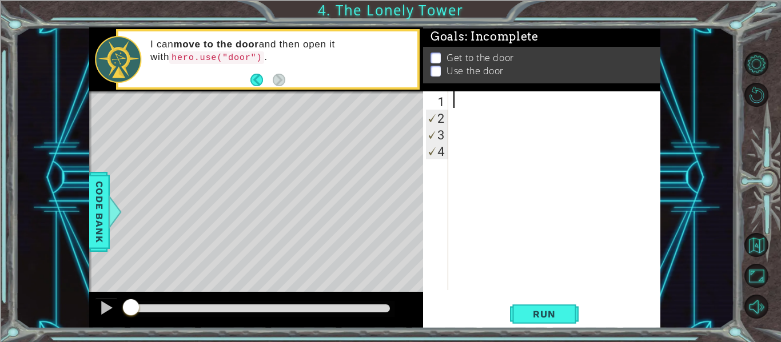
click at [121, 303] on div at bounding box center [131, 308] width 21 height 21
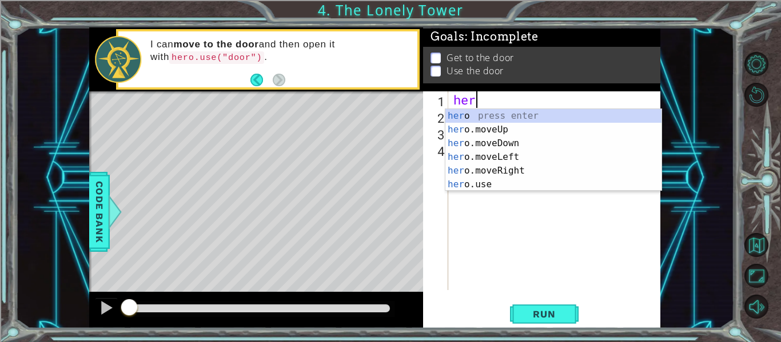
scroll to position [0, 1]
type textarea "hero"
click at [461, 143] on div "hero press enter hero .moveUp press enter hero .moveDown press enter hero .move…" at bounding box center [553, 164] width 216 height 110
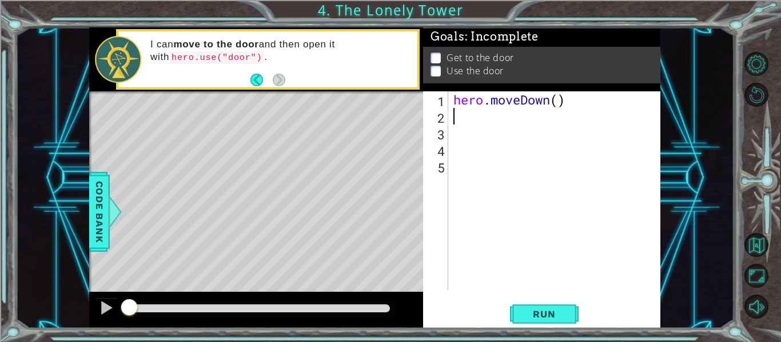
scroll to position [0, 0]
click at [519, 314] on button "Run" at bounding box center [544, 314] width 69 height 23
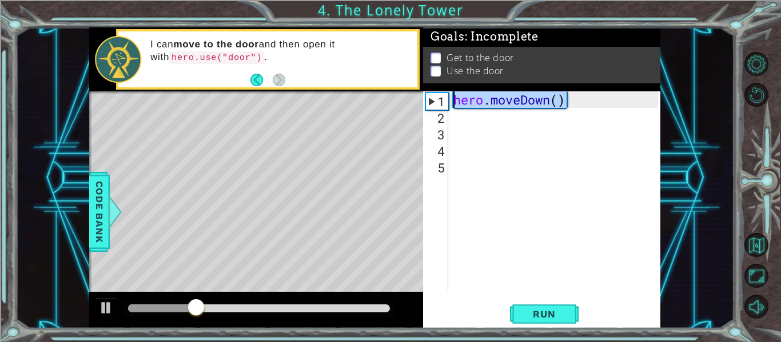
drag, startPoint x: 573, startPoint y: 102, endPoint x: 452, endPoint y: 103, distance: 121.8
click at [452, 103] on div "hero . moveDown ( )" at bounding box center [557, 207] width 213 height 232
type textarea "hero.moveDown()"
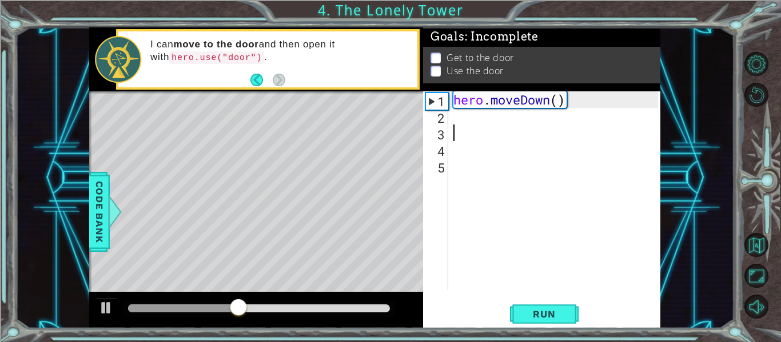
click at [598, 128] on div "hero . moveDown ( )" at bounding box center [557, 207] width 213 height 232
click at [557, 98] on div "hero . moveDown ( )" at bounding box center [557, 207] width 213 height 232
type textarea "hero.moveDown(2)"
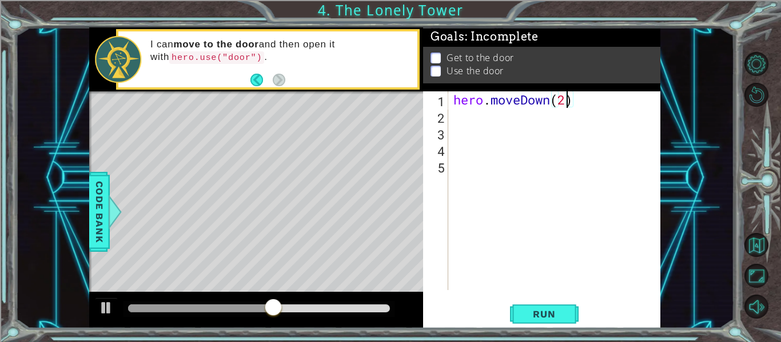
scroll to position [0, 5]
click at [553, 125] on div "hero . moveDown ( 2 )" at bounding box center [557, 207] width 213 height 232
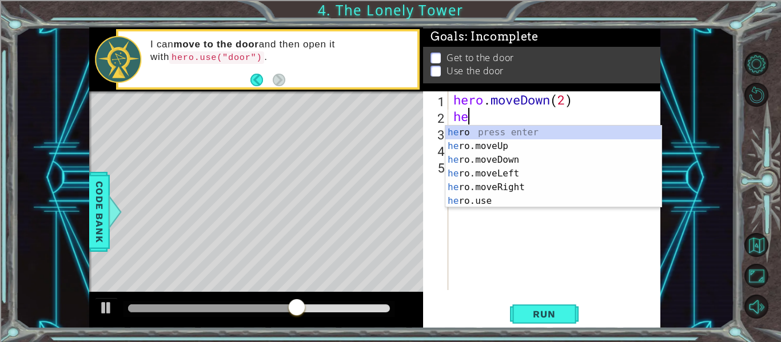
scroll to position [0, 1]
type textarea "hero"
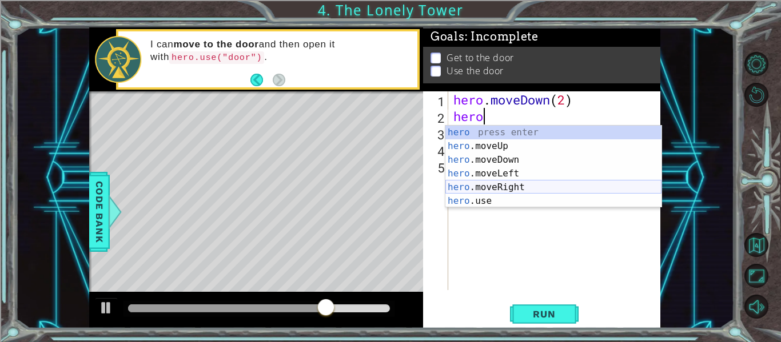
click at [543, 186] on div "hero press enter hero .moveUp press enter hero .moveDown press enter hero .move…" at bounding box center [553, 181] width 216 height 110
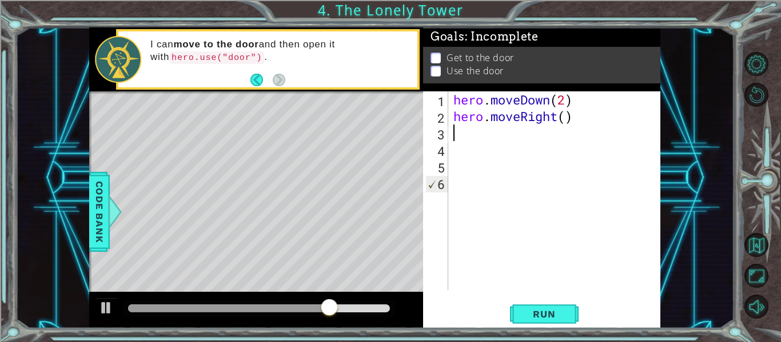
scroll to position [0, 0]
paste textarea "hero.moveDown()"
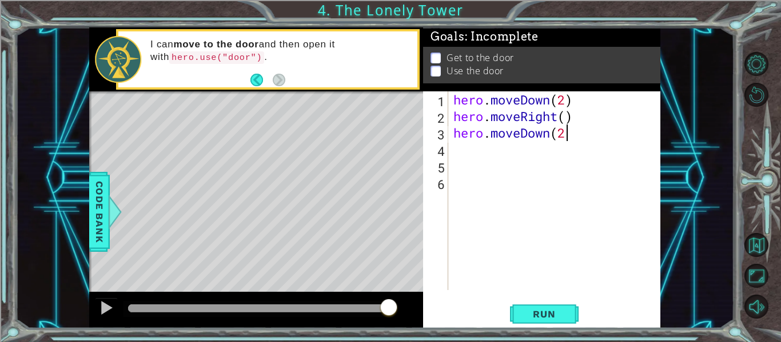
scroll to position [0, 5]
click at [568, 310] on button "Run" at bounding box center [544, 314] width 69 height 23
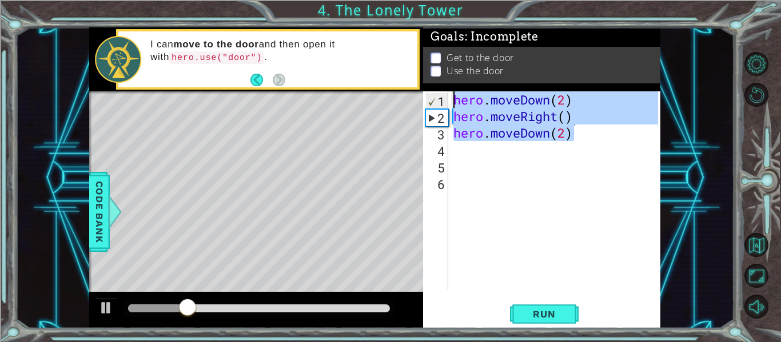
click at [366, 95] on div "1 ההההההההההההההההההההההההההההההההההההההההההההההההההההההההההההההההההההההההההההה…" at bounding box center [374, 177] width 571 height 301
type textarea "hero.moveDown(2) hero.moveRight()"
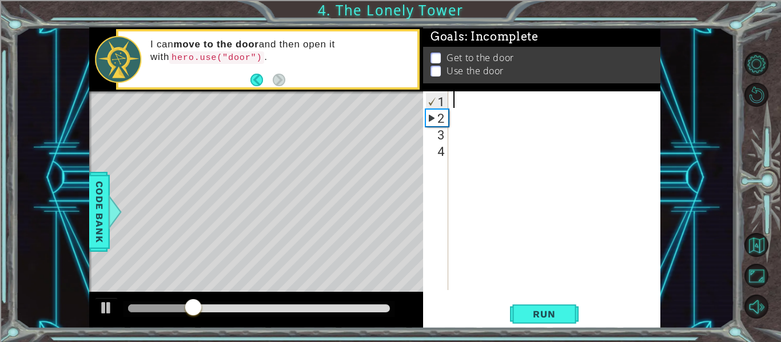
scroll to position [0, 0]
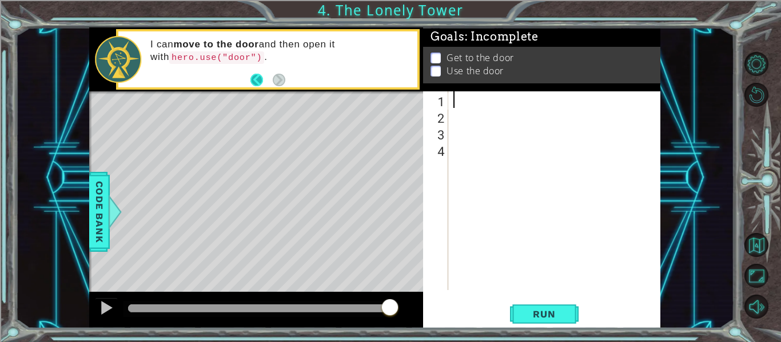
click at [261, 80] on button "Back" at bounding box center [261, 80] width 22 height 13
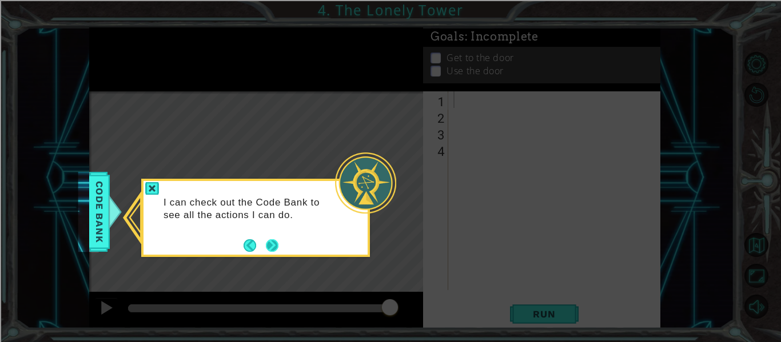
click at [276, 245] on button "Next" at bounding box center [272, 246] width 13 height 13
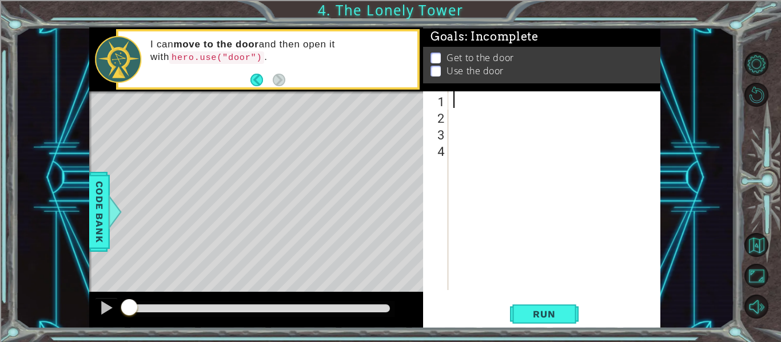
drag, startPoint x: 388, startPoint y: 302, endPoint x: 5, endPoint y: 369, distance: 388.2
click at [5, 342] on html "1 ההההההההההההההההההההההההההההההההההההההההההההההההההההההההההההההההההההההההההההה…" at bounding box center [390, 214] width 781 height 429
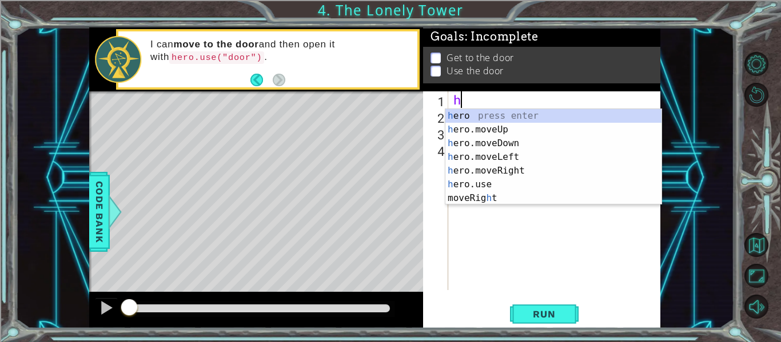
scroll to position [0, 1]
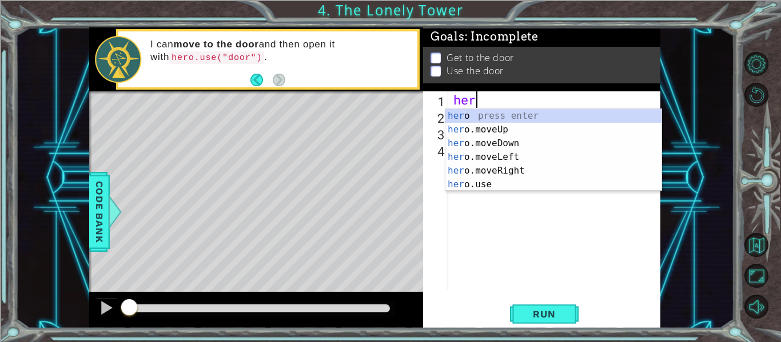
type textarea "hero"
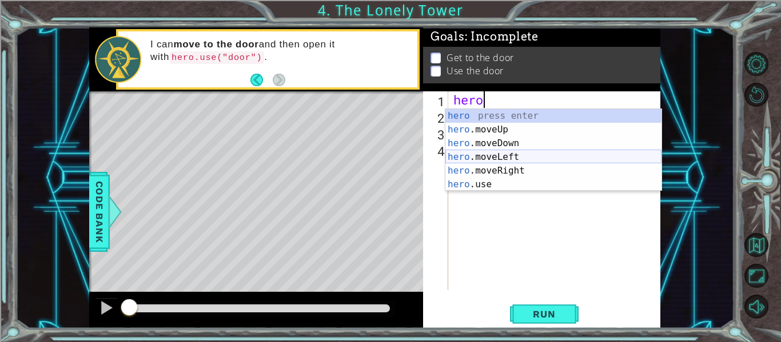
click at [475, 157] on div "hero press enter hero .moveUp press enter hero .moveDown press enter hero .move…" at bounding box center [553, 164] width 216 height 110
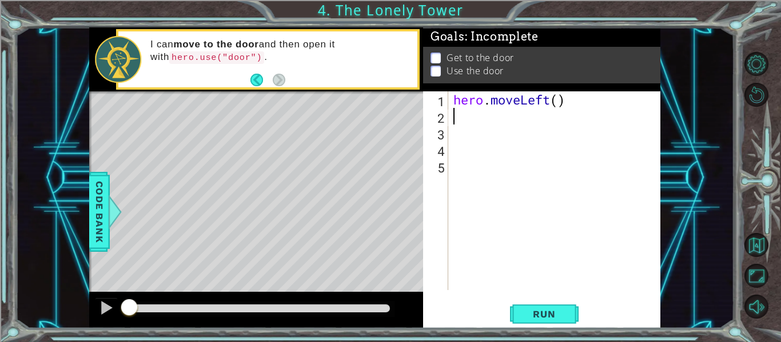
scroll to position [0, 0]
click at [561, 103] on div "hero . moveLeft ( )" at bounding box center [557, 207] width 213 height 232
type textarea "hero.moveLeft(2)"
click at [556, 127] on div "hero . moveLeft ( 2 )" at bounding box center [557, 207] width 213 height 232
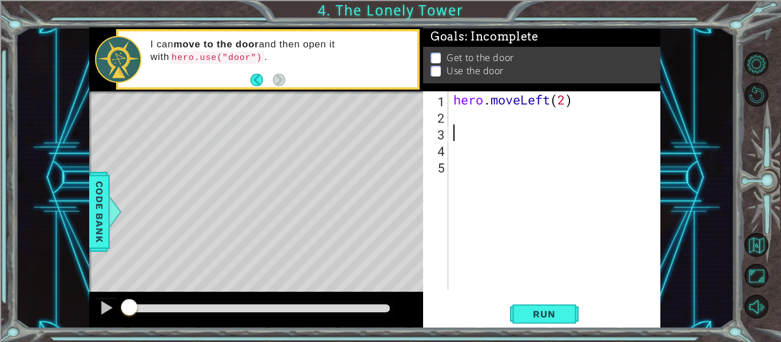
scroll to position [0, 0]
click at [546, 115] on div "hero . moveLeft ( 2 )" at bounding box center [557, 207] width 213 height 232
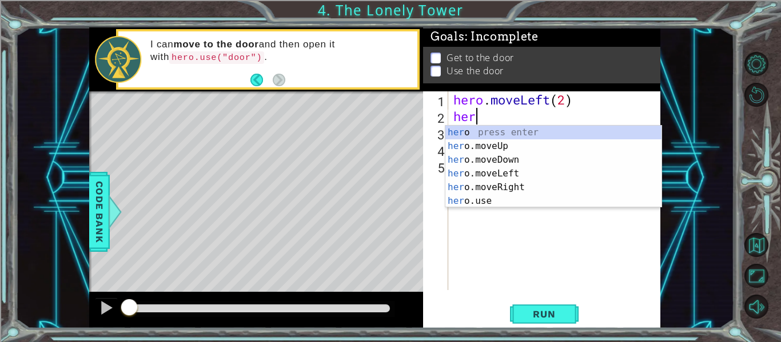
type textarea "hero"
click at [542, 150] on div "hero press enter hero .moveUp press enter hero .moveDown press enter hero .move…" at bounding box center [553, 181] width 216 height 110
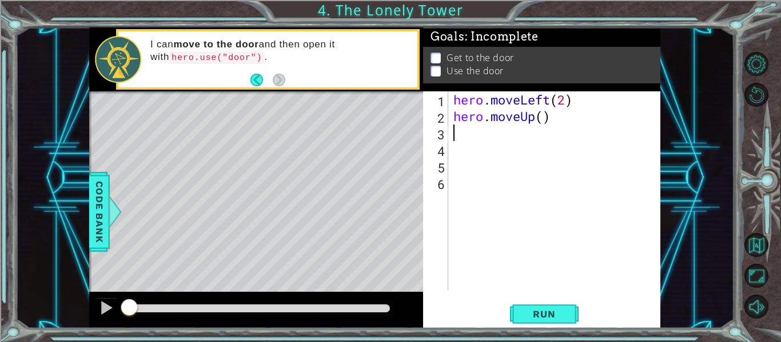
scroll to position [0, 0]
click at [543, 122] on div "hero . moveLeft ( 2 ) hero . moveUp ( )" at bounding box center [557, 207] width 213 height 232
type textarea "hero.moveUp(2)"
click at [535, 141] on div "hero . moveLeft ( 2 ) hero . moveUp ( 2 )" at bounding box center [557, 207] width 213 height 232
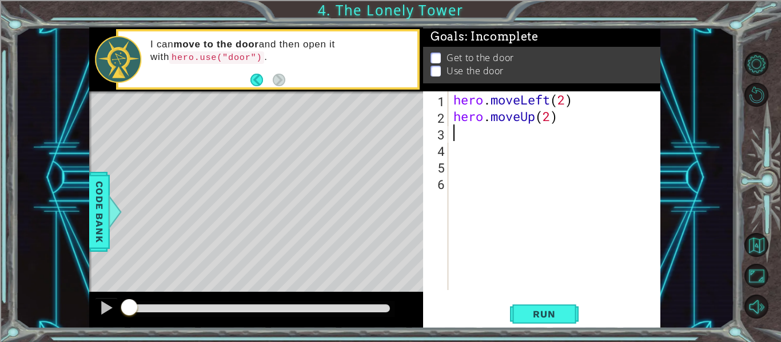
scroll to position [0, 0]
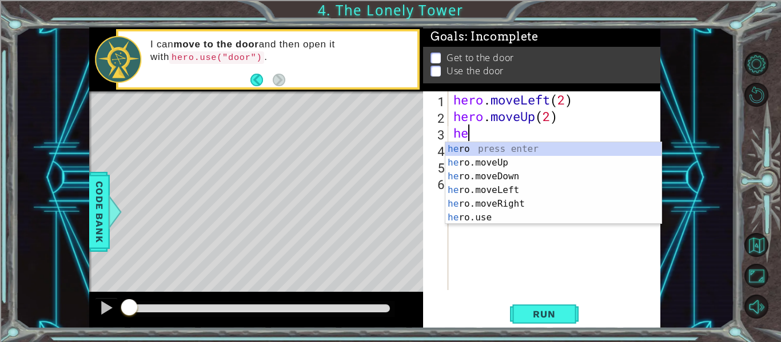
type textarea "her"
click at [546, 198] on div "her o press enter her o.moveUp press enter her o.moveDown press enter her o.mov…" at bounding box center [553, 197] width 216 height 110
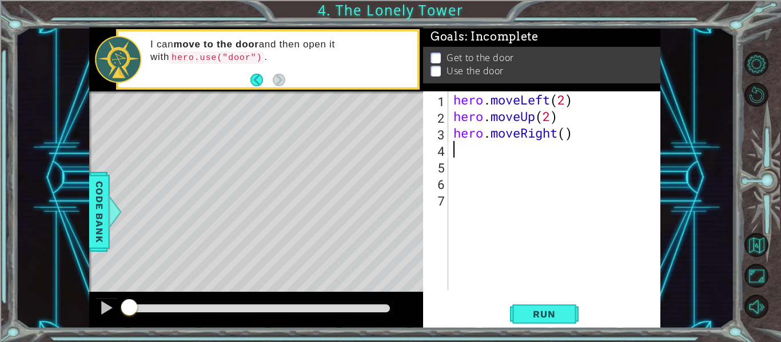
scroll to position [0, 0]
click at [567, 135] on div "hero . moveLeft ( 2 ) hero . moveUp ( 2 ) hero . moveRight ( )" at bounding box center [557, 207] width 213 height 232
type textarea "hero.moveRight(2)"
click at [568, 152] on div "hero . moveLeft ( 2 ) hero . moveUp ( 2 ) hero . moveRight ( 2 )" at bounding box center [557, 207] width 213 height 232
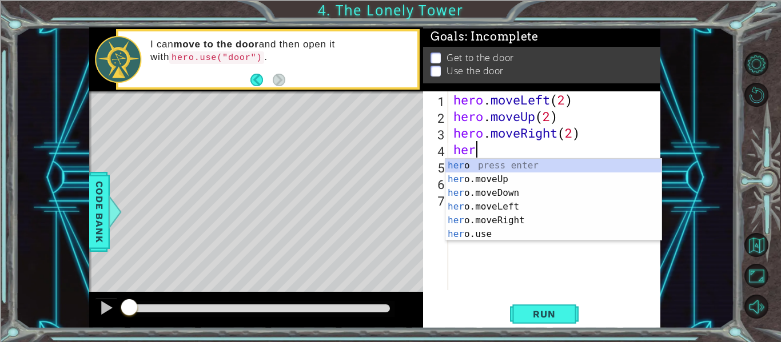
scroll to position [0, 1]
click at [555, 232] on div "hero press enter hero .moveUp press enter hero .moveDown press enter hero .move…" at bounding box center [553, 214] width 216 height 110
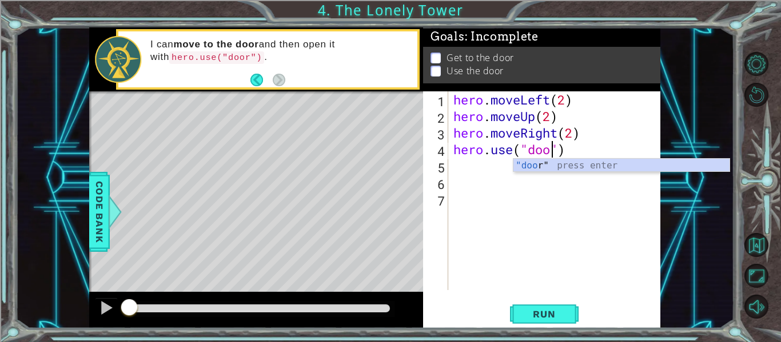
scroll to position [0, 5]
type textarea "hero.use("door")"
click at [560, 318] on span "Run" at bounding box center [543, 314] width 45 height 11
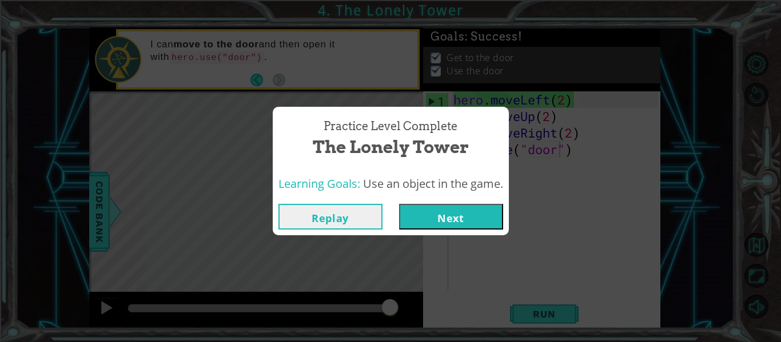
click at [467, 226] on button "Next" at bounding box center [451, 217] width 104 height 26
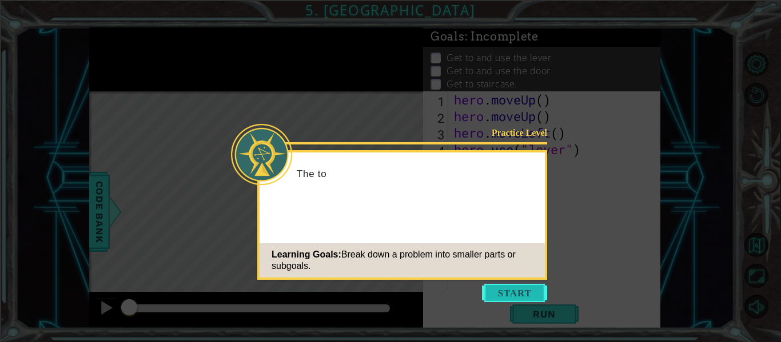
click at [520, 294] on button "Start" at bounding box center [514, 293] width 65 height 18
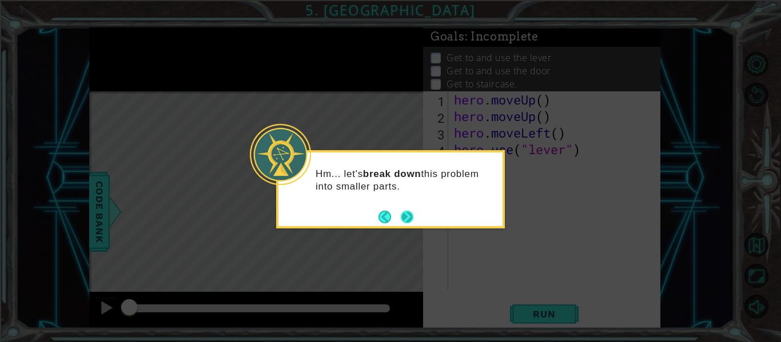
click at [410, 212] on button "Next" at bounding box center [407, 217] width 13 height 13
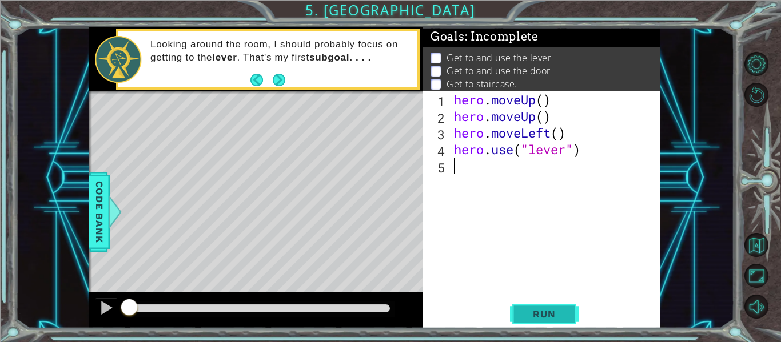
click at [543, 323] on button "Run" at bounding box center [544, 314] width 69 height 23
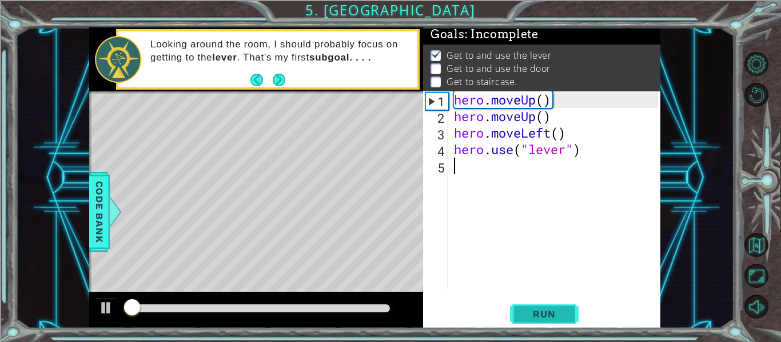
scroll to position [3, 0]
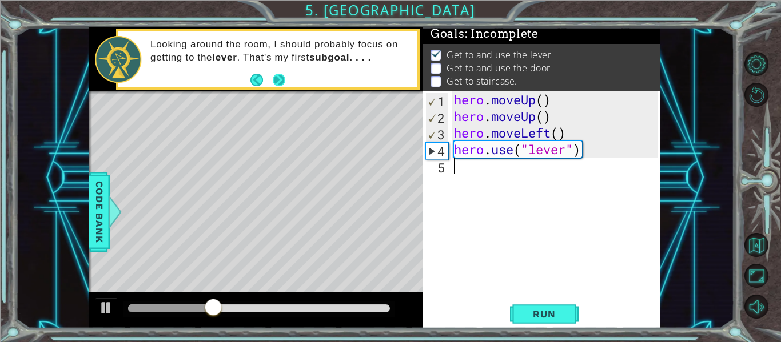
click at [284, 76] on button "Next" at bounding box center [279, 80] width 13 height 13
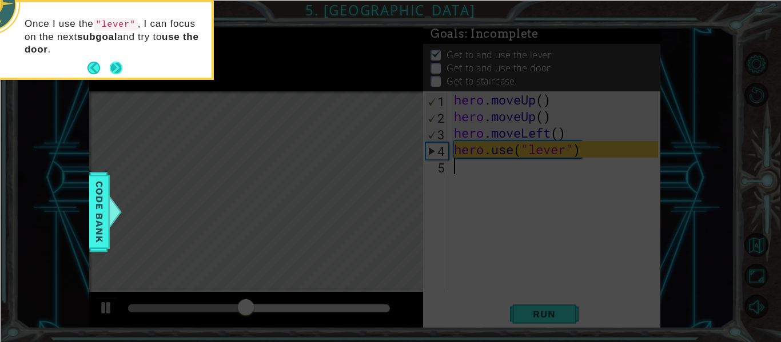
click at [114, 62] on button "Next" at bounding box center [116, 68] width 21 height 21
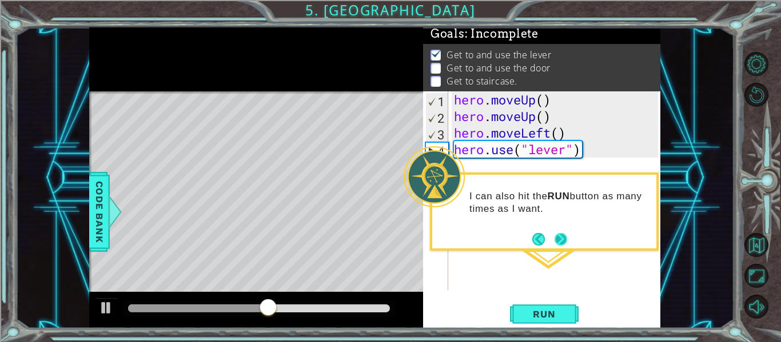
click at [567, 241] on button "Next" at bounding box center [561, 239] width 13 height 13
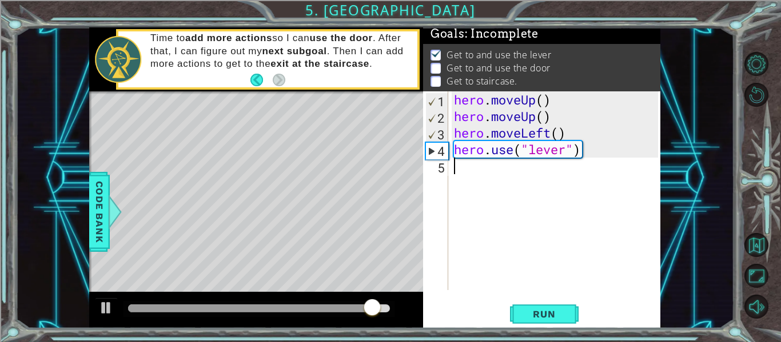
click at [536, 101] on div "hero . moveUp ( ) hero . moveUp ( ) hero . moveLeft ( ) hero . use ( "lever" )" at bounding box center [558, 207] width 212 height 232
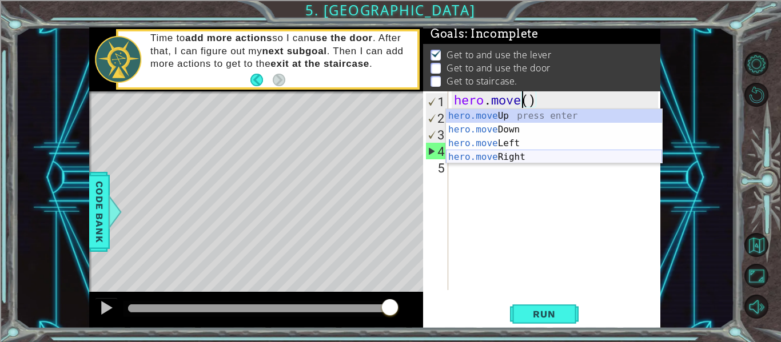
click at [507, 157] on div "hero.move Up press enter hero.move Down press enter hero.move Left press enter …" at bounding box center [554, 150] width 216 height 82
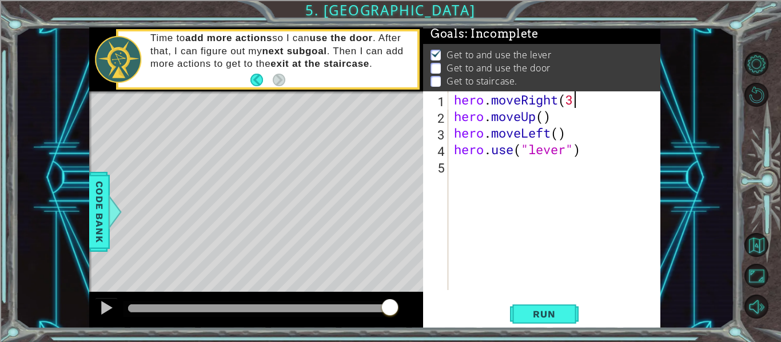
scroll to position [0, 5]
click at [546, 121] on div "hero . moveRight ( 3 ) hero . moveUp ( ) hero . moveLeft ( ) hero . use ( "leve…" at bounding box center [558, 207] width 212 height 232
click at [561, 135] on div "hero . moveRight ( 3 ) hero . moveUp ( 2 ) hero . moveLeft ( ) hero . use ( "le…" at bounding box center [558, 207] width 212 height 232
click at [551, 135] on div "hero . moveRight ( 3 ) hero . moveUp ( 2 ) hero . moveLeft ( ) hero . use ( "le…" at bounding box center [558, 207] width 212 height 232
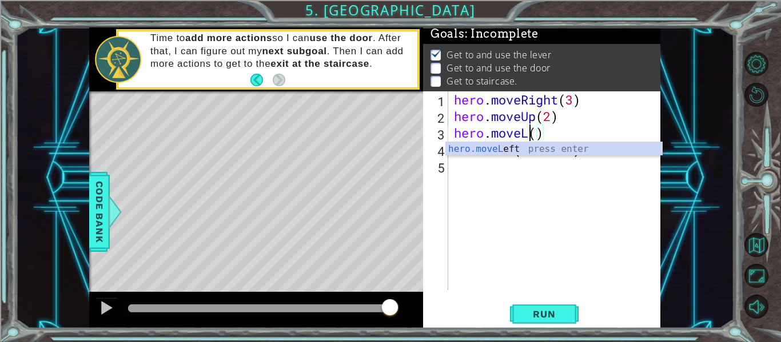
scroll to position [0, 3]
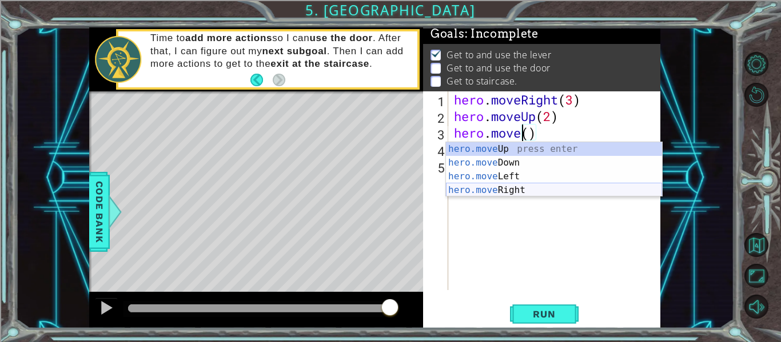
click at [553, 189] on div "hero.move Up press enter hero.move Down press enter hero.move Left press enter …" at bounding box center [554, 183] width 216 height 82
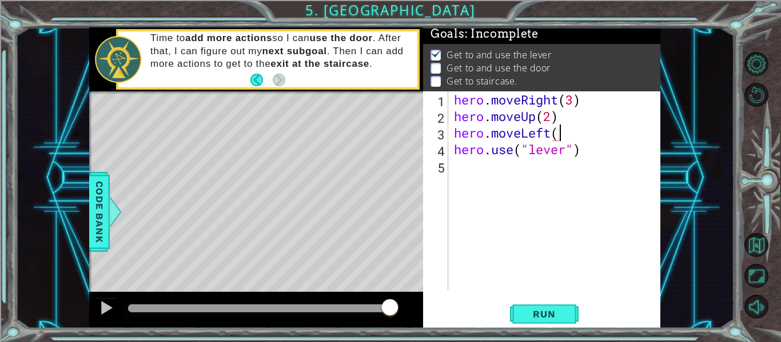
scroll to position [0, 5]
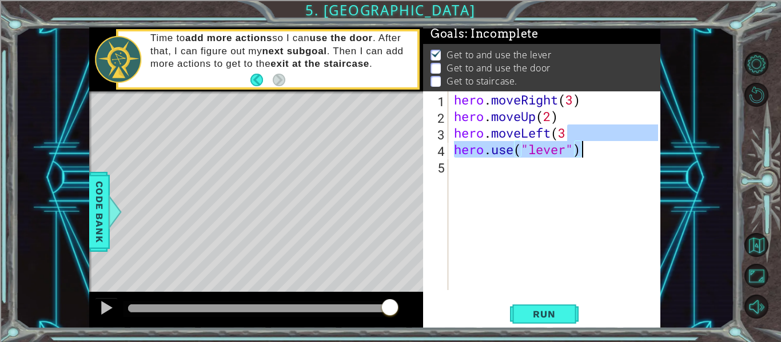
drag, startPoint x: 607, startPoint y: 137, endPoint x: 608, endPoint y: 149, distance: 12.1
click at [608, 149] on div "hero . moveRight ( 3 ) hero . moveUp ( 2 ) hero . moveLeft ( 3 hero . use ( "le…" at bounding box center [558, 207] width 212 height 232
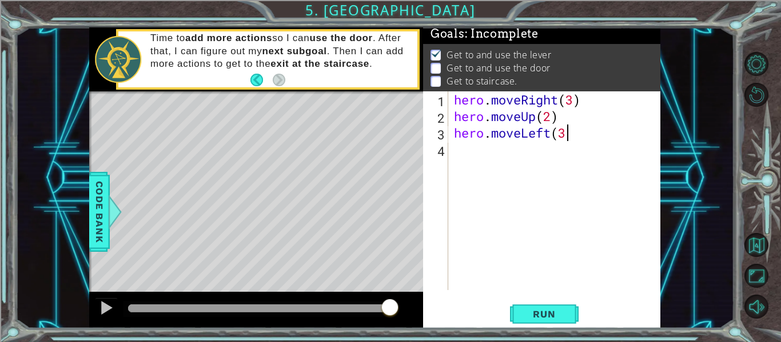
scroll to position [0, 5]
type textarea "hero.moveLeft(3)"
click at [575, 303] on button "Run" at bounding box center [544, 314] width 69 height 23
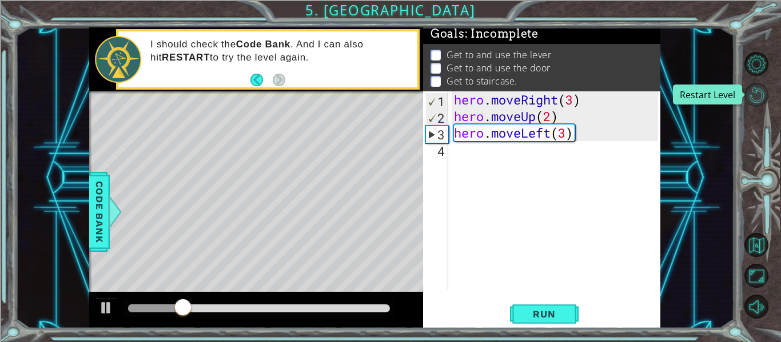
click at [755, 93] on button "Restart Level" at bounding box center [756, 95] width 24 height 24
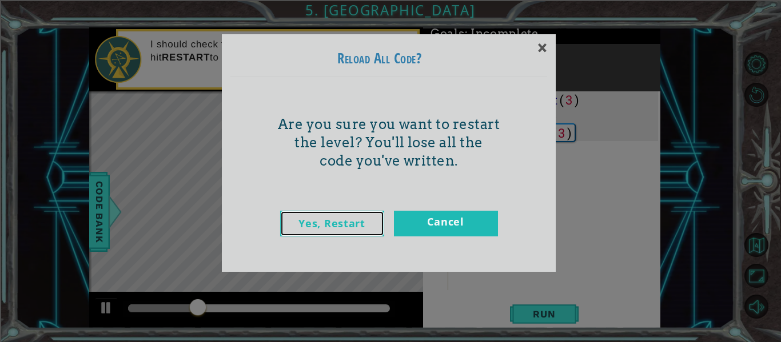
click at [361, 214] on link "Yes, Restart" at bounding box center [332, 224] width 104 height 26
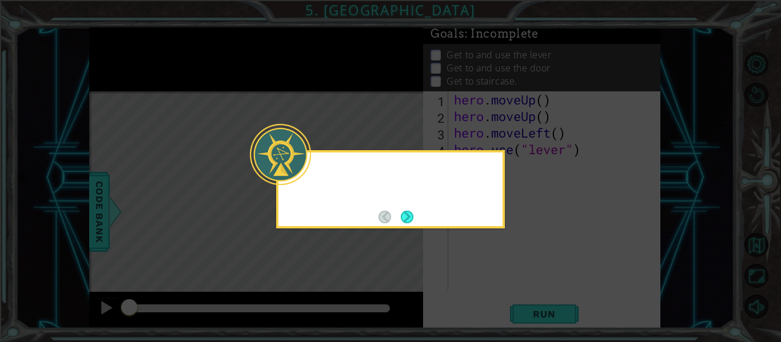
scroll to position [0, 0]
click at [412, 222] on button "Next" at bounding box center [407, 216] width 13 height 13
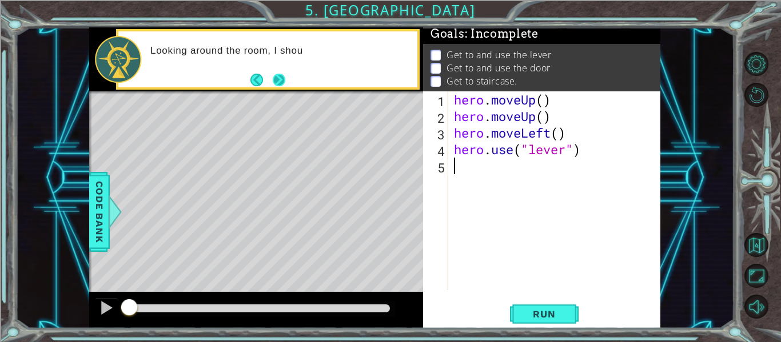
click at [278, 75] on button "Next" at bounding box center [279, 79] width 13 height 13
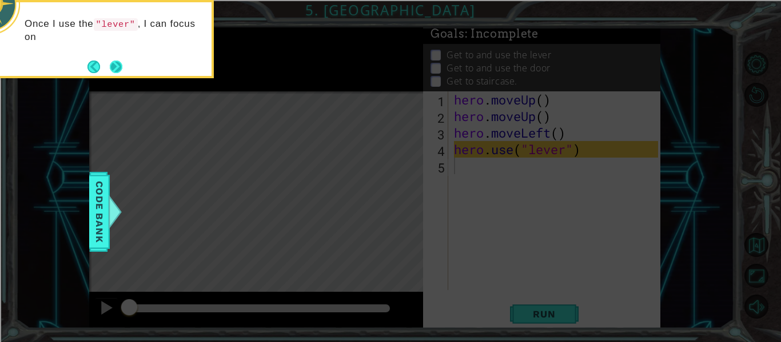
click at [123, 71] on button "Next" at bounding box center [116, 66] width 13 height 13
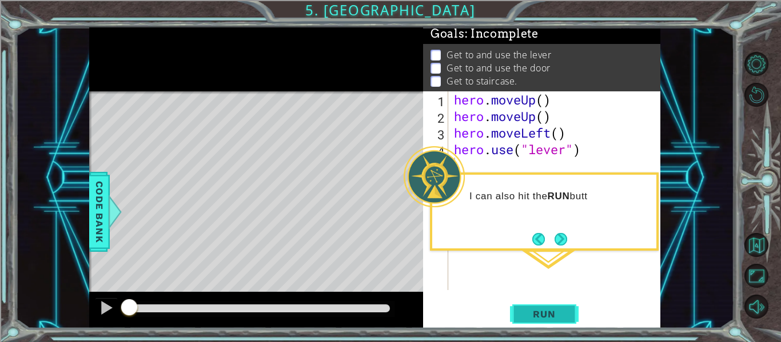
click at [544, 313] on span "Run" at bounding box center [543, 314] width 45 height 11
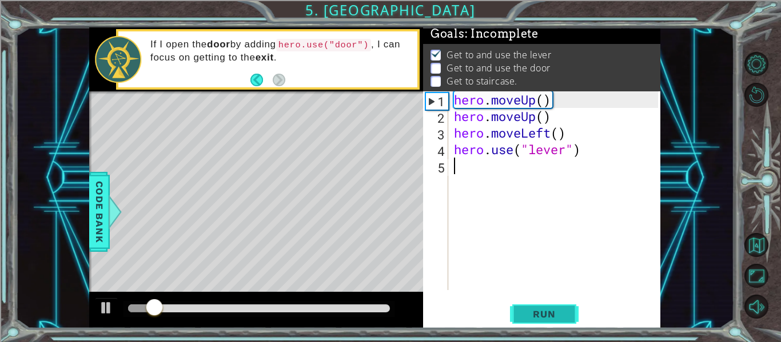
click at [545, 314] on span "Run" at bounding box center [543, 314] width 45 height 11
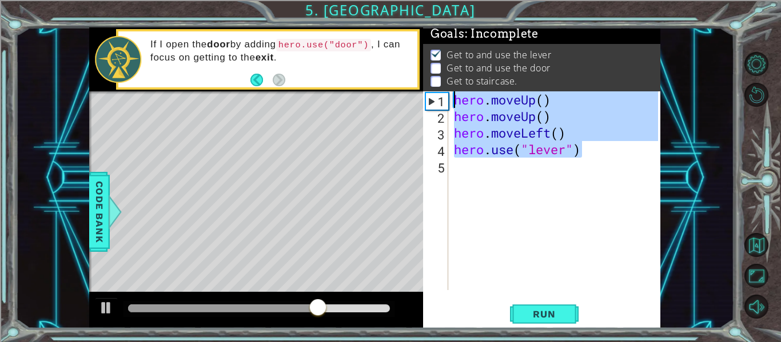
drag, startPoint x: 596, startPoint y: 156, endPoint x: 360, endPoint y: 87, distance: 246.0
click at [360, 87] on div "1 ההההההההההההההההההההההההההההההההההההההההההההההההההההההההההההההההההההההההההההה…" at bounding box center [374, 177] width 571 height 301
type textarea "hero.moveUp() hero.moveUp()"
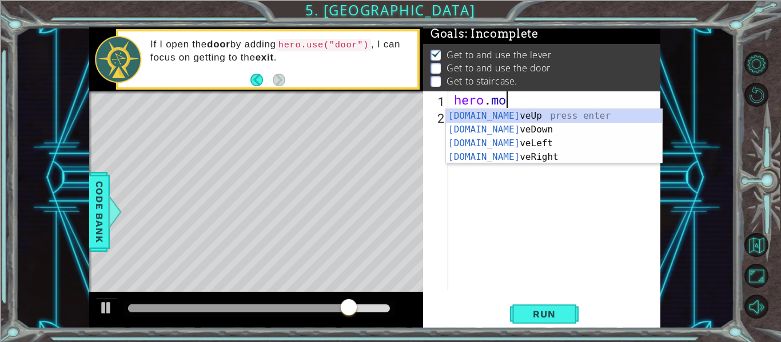
scroll to position [0, 2]
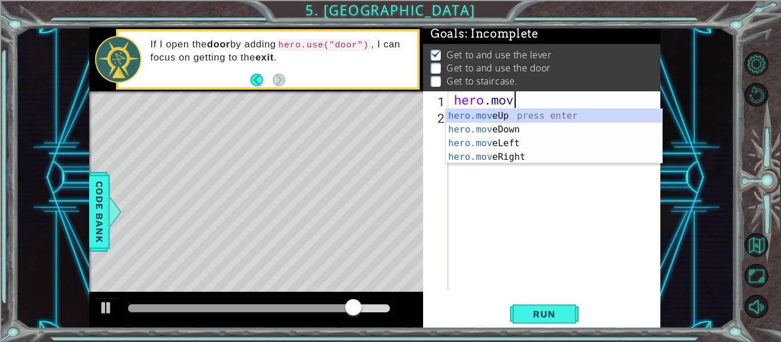
type textarea "hero.move"
click at [520, 153] on div "hero.move Up press enter hero.move Down press enter hero.move Left press enter …" at bounding box center [554, 150] width 216 height 82
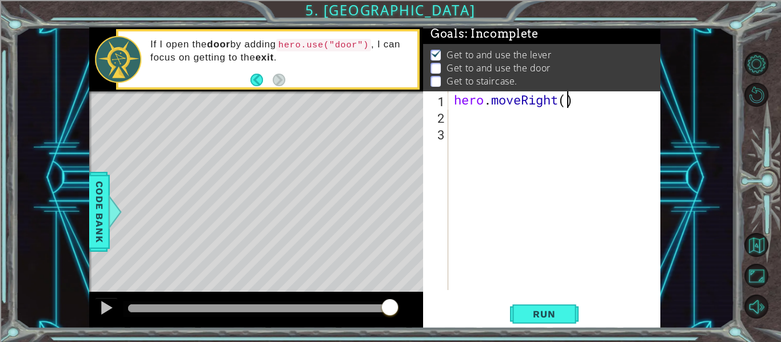
click at [566, 106] on div "hero . moveRight ( )" at bounding box center [558, 207] width 212 height 232
type textarea "hero.moveRight(3)"
click at [504, 123] on div "hero . moveRight ( 3 )" at bounding box center [558, 207] width 212 height 232
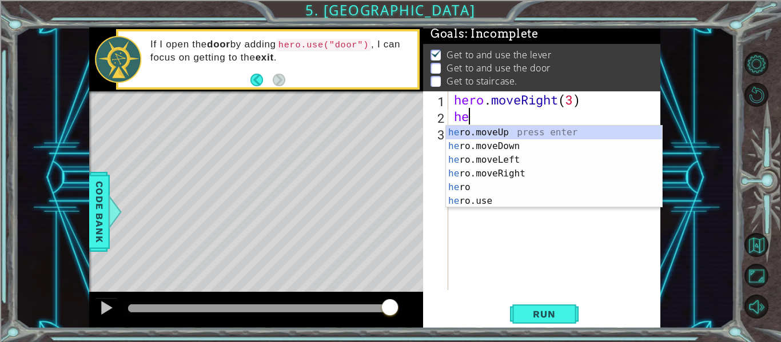
scroll to position [0, 1]
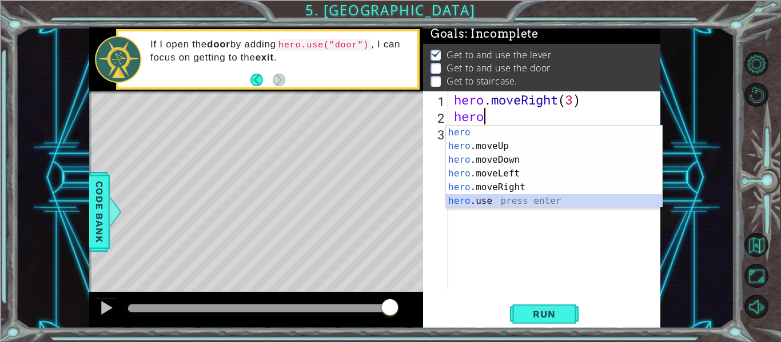
click at [510, 202] on div "hero press enter hero .moveUp press enter hero .moveDown press enter hero .move…" at bounding box center [554, 181] width 216 height 110
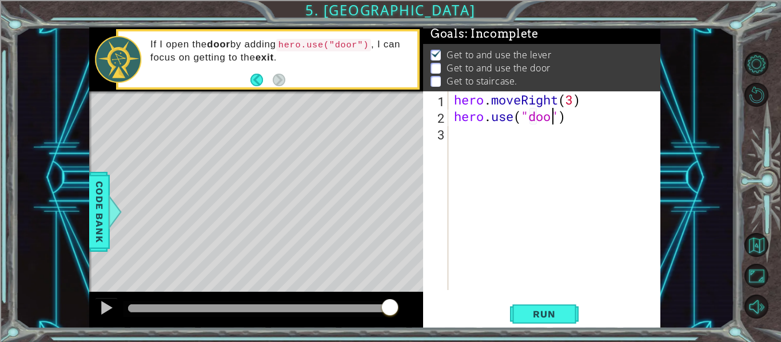
type textarea "hero.use("door")"
click at [477, 141] on div "hero . moveRight ( 3 ) hero . use ( "door" )" at bounding box center [558, 207] width 212 height 232
click at [539, 320] on button "Run" at bounding box center [544, 314] width 69 height 23
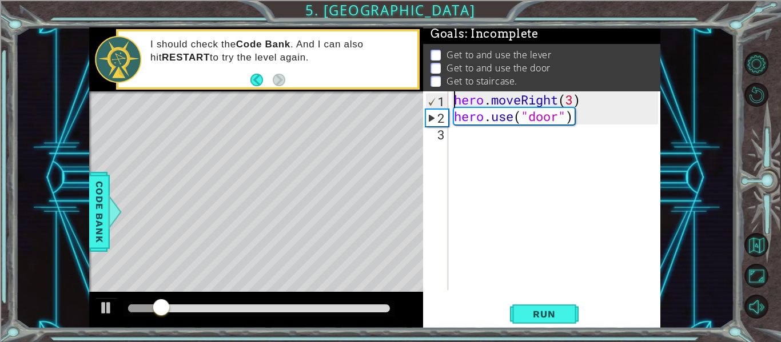
click at [452, 97] on div "hero . moveRight ( 3 ) hero . use ( "door" )" at bounding box center [558, 207] width 212 height 232
type textarea "hero.moveRight(3)"
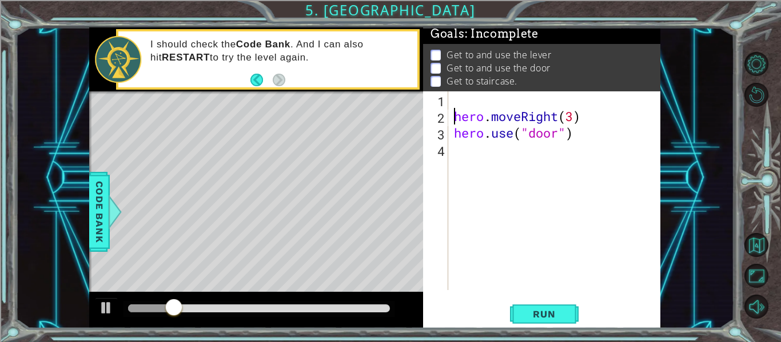
click at [455, 96] on div "hero . moveRight ( 3 ) hero . use ( "door" )" at bounding box center [558, 207] width 212 height 232
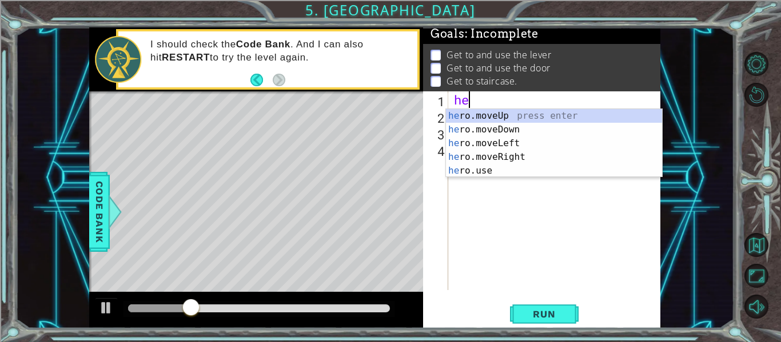
scroll to position [0, 1]
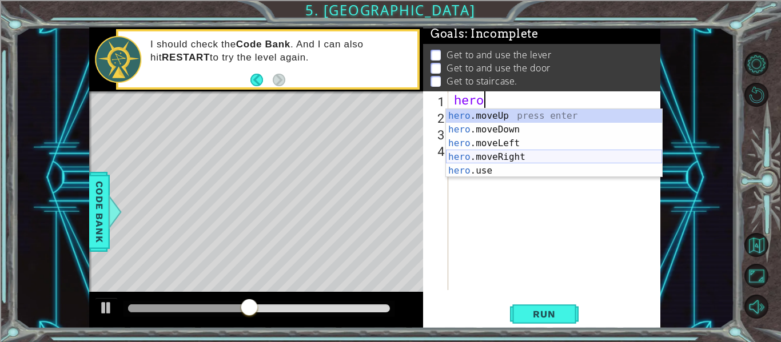
type textarea "herom"
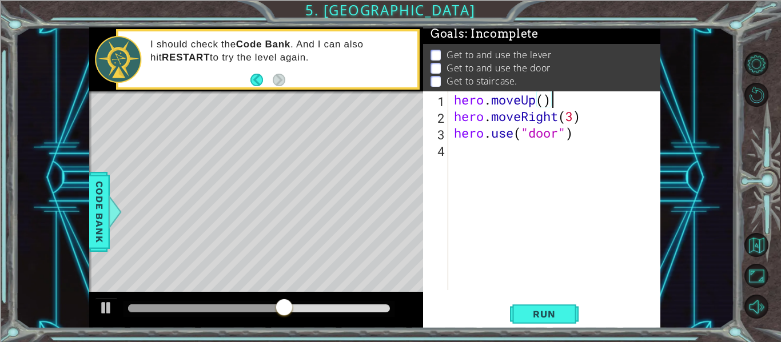
click at [545, 107] on div "hero . moveUp ( ) hero . moveRight ( 3 ) hero . use ( "door" )" at bounding box center [558, 207] width 212 height 232
click at [536, 308] on button "Run" at bounding box center [544, 314] width 69 height 23
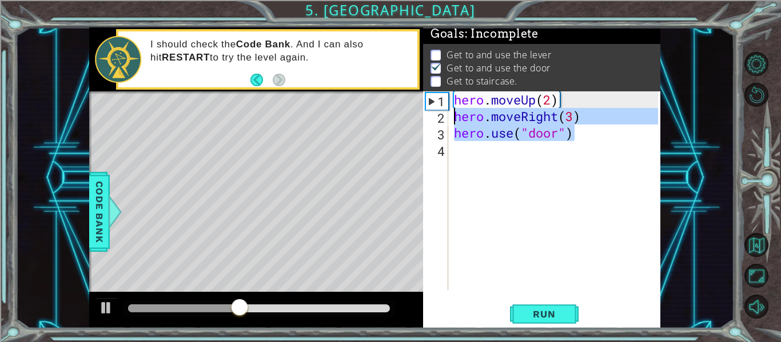
drag, startPoint x: 604, startPoint y: 135, endPoint x: 397, endPoint y: 109, distance: 208.7
click at [397, 109] on div "1 ההההההההההההההההההההההההההההההההההההההההההההההההההההההההההההההההההההההההההההה…" at bounding box center [374, 177] width 571 height 301
type textarea "hero.moveRight(3) hero.use("door")"
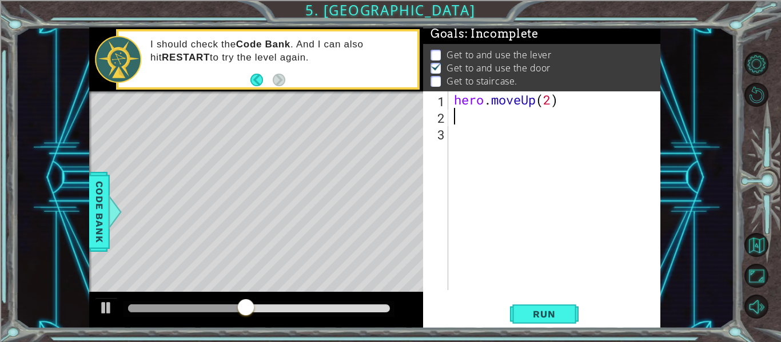
scroll to position [0, 0]
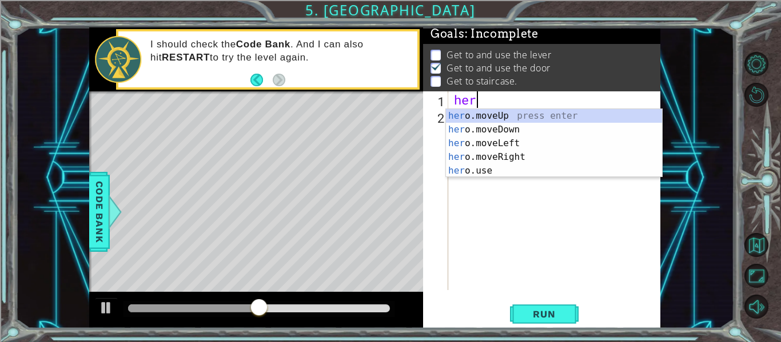
type textarea "h"
type textarea "hero"
click at [463, 111] on div "hero .moveUp press enter hero .moveDown press enter hero .moveLeft press enter …" at bounding box center [554, 157] width 216 height 96
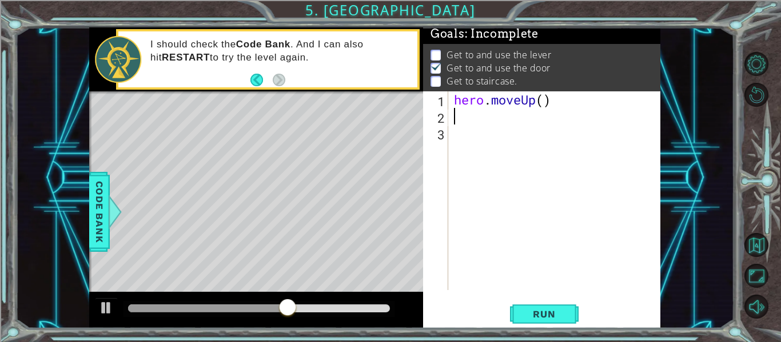
scroll to position [0, 0]
click at [547, 104] on div "hero . moveUp ( )" at bounding box center [558, 207] width 212 height 232
type textarea "hero.moveUp(2)"
click at [551, 117] on div "hero . moveUp ( 2 )" at bounding box center [558, 207] width 212 height 232
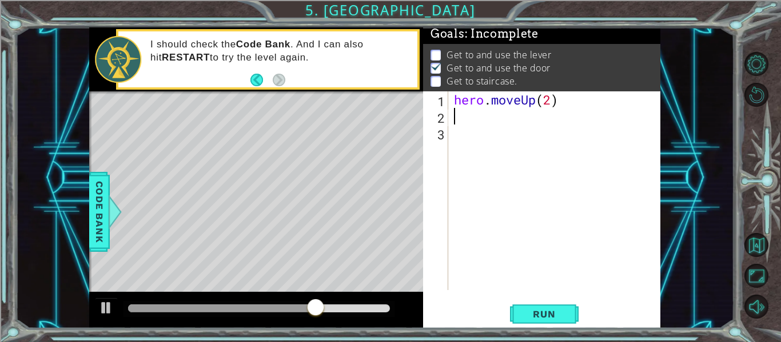
scroll to position [0, 0]
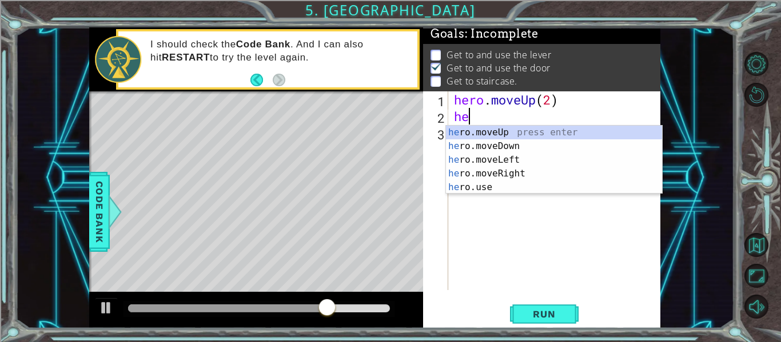
type textarea "hero"
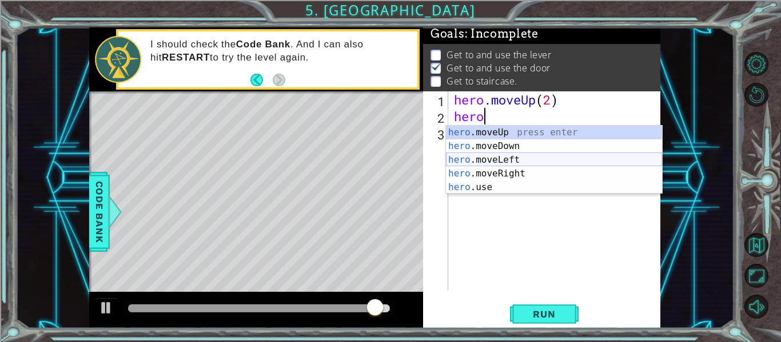
click at [545, 160] on div "hero .moveUp press enter hero .moveDown press enter hero .moveLeft press enter …" at bounding box center [554, 174] width 216 height 96
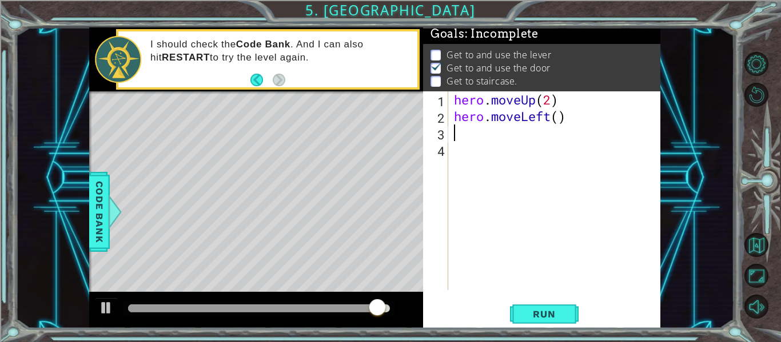
scroll to position [0, 0]
click at [560, 117] on div "hero . moveUp ( 2 ) hero . moveLeft ( )" at bounding box center [558, 207] width 212 height 232
click at [559, 321] on button "Run" at bounding box center [544, 314] width 69 height 23
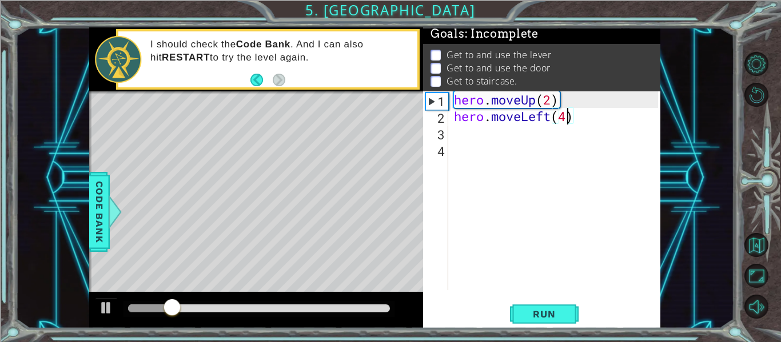
click at [454, 104] on div "hero . moveUp ( 2 ) hero . moveLeft ( 4 )" at bounding box center [558, 207] width 212 height 232
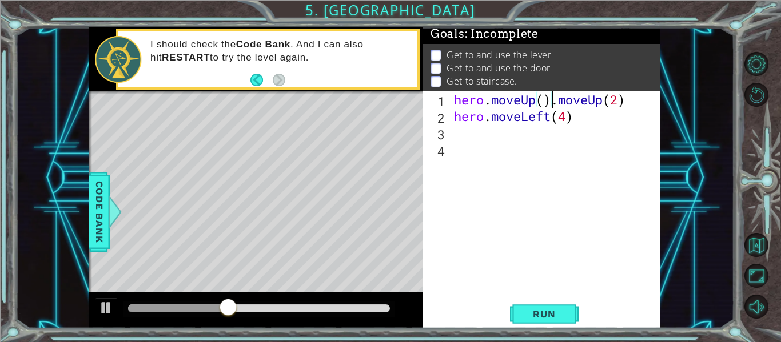
scroll to position [0, 3]
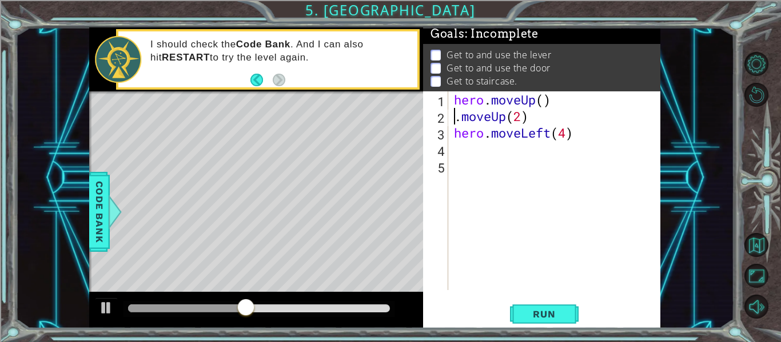
click at [462, 117] on div "hero . moveUp ( ) . moveUp ( 2 ) hero . moveLeft ( 4 )" at bounding box center [558, 207] width 212 height 232
click at [561, 105] on div "hero . moveUp ( moveUp ( 2 ) hero . moveLeft ( 4 )" at bounding box center [558, 207] width 212 height 232
click at [454, 117] on div "hero . moveUp ( moveUp ( 2 ) hero . moveLeft ( 4 )" at bounding box center [558, 207] width 212 height 232
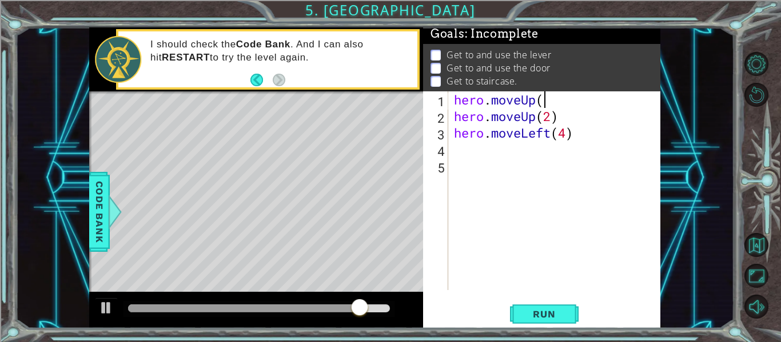
click at [547, 105] on div "hero . moveUp ( hero . moveUp ( 2 ) hero . moveLeft ( 4 )" at bounding box center [558, 207] width 212 height 232
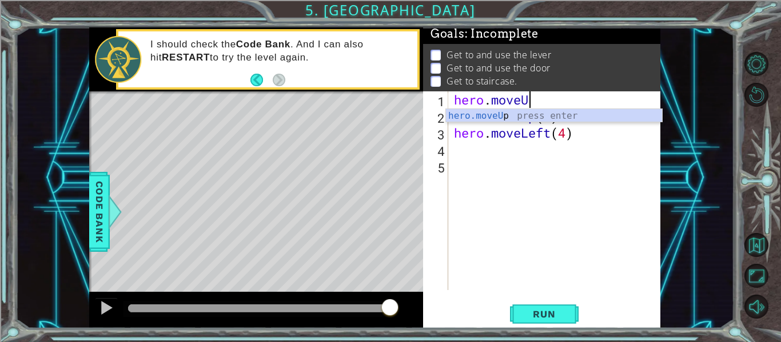
type textarea "hero.move"
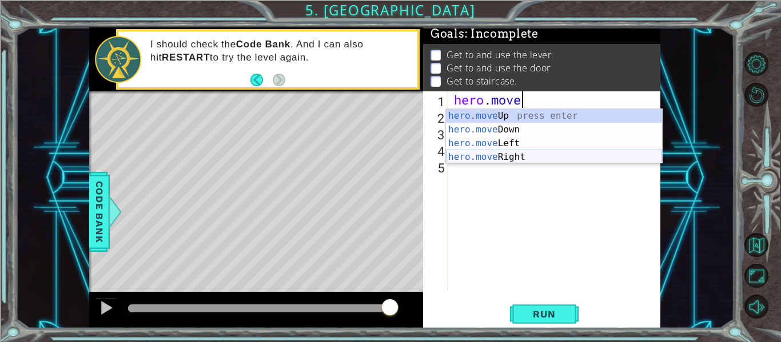
click at [541, 157] on div "hero.move Up press enter hero.move Down press enter hero.move Left press enter …" at bounding box center [554, 150] width 216 height 82
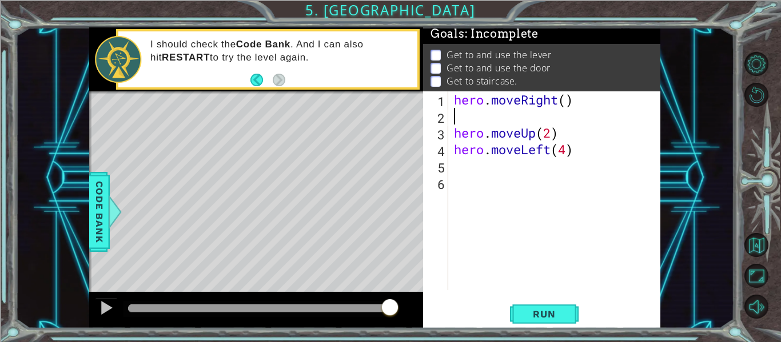
click at [566, 109] on div "hero . moveRight ( ) hero . moveUp ( 2 ) hero . moveLeft ( 4 )" at bounding box center [558, 207] width 212 height 232
click at [563, 101] on div "hero . moveRight ( ) hero . moveUp ( 2 ) hero . moveLeft ( 4 )" at bounding box center [558, 207] width 212 height 232
type textarea "hero.moveRight(2)"
click at [569, 118] on div "hero . moveRight ( 2 ) hero . moveUp ( 2 ) hero . moveLeft ( 4 )" at bounding box center [558, 207] width 212 height 232
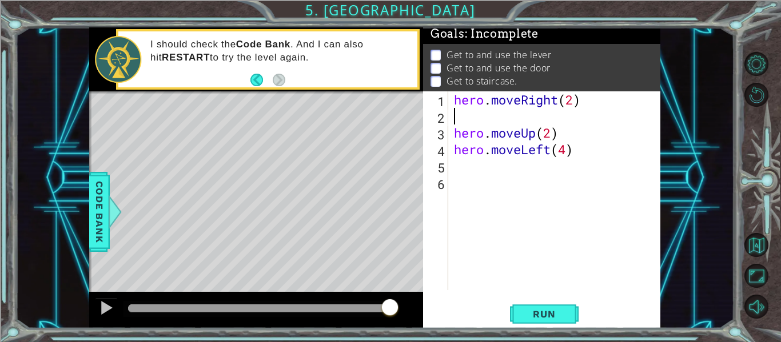
scroll to position [0, 0]
drag, startPoint x: 565, startPoint y: 133, endPoint x: 453, endPoint y: 133, distance: 112.6
click at [453, 133] on div "hero . moveRight ( 2 ) hero . moveUp ( 2 ) hero . moveLeft ( 4 )" at bounding box center [558, 207] width 212 height 232
drag, startPoint x: 578, startPoint y: 105, endPoint x: 445, endPoint y: 101, distance: 133.3
click at [445, 101] on div "hero.moveUp(2) 1 2 3 4 5 6 hero . moveRight ( 2 ) hero . moveUp ( 2 ) hero . mo…" at bounding box center [540, 190] width 235 height 199
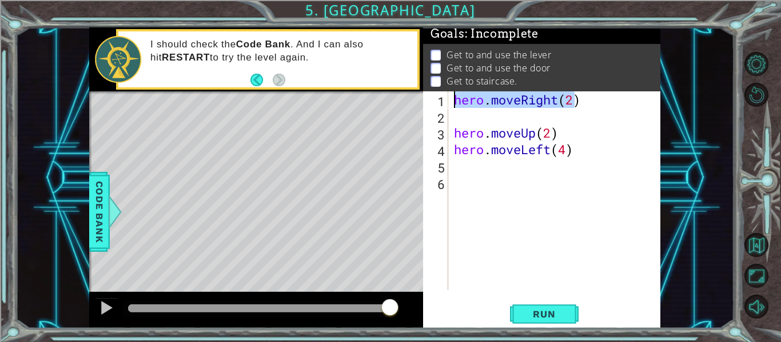
type textarea ")"
paste textarea "hero.moveUp(2)"
type textarea "hero.moveUp(2)"
click at [547, 120] on div "hero . moveUp ( 2 ) hero . moveUp ( 2 ) hero . moveLeft ( 4 )" at bounding box center [558, 207] width 212 height 232
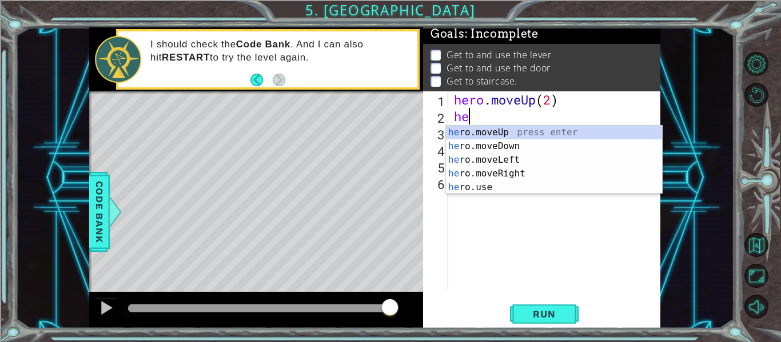
scroll to position [0, 1]
type textarea "hero"
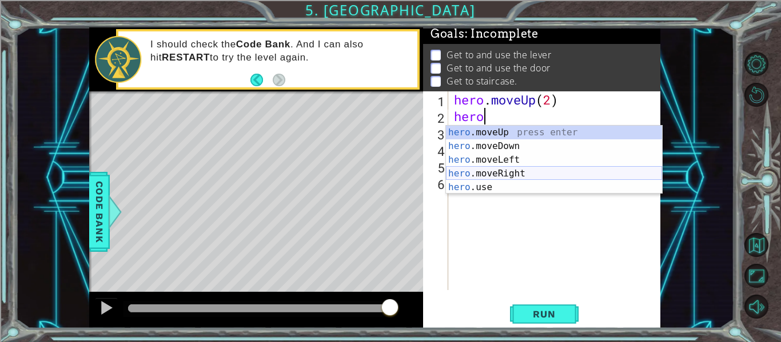
click at [536, 169] on div "hero .moveUp press enter hero .moveDown press enter hero .moveLeft press enter …" at bounding box center [554, 174] width 216 height 96
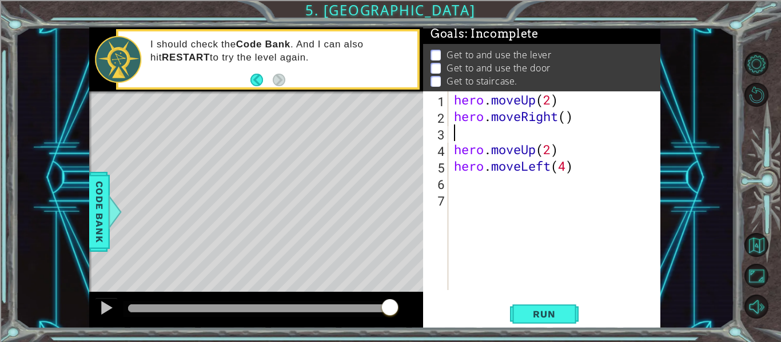
scroll to position [0, 0]
click at [569, 123] on div "hero . moveUp ( 2 ) hero . moveRight ( ) hero . moveUp ( 2 ) hero . moveLeft ( …" at bounding box center [558, 207] width 212 height 232
type textarea "hero.moveRight(2)"
click at [547, 127] on div "hero . moveUp ( 2 ) hero . moveRight ( 2 ) hero . moveUp ( 2 ) hero . moveLeft …" at bounding box center [558, 207] width 212 height 232
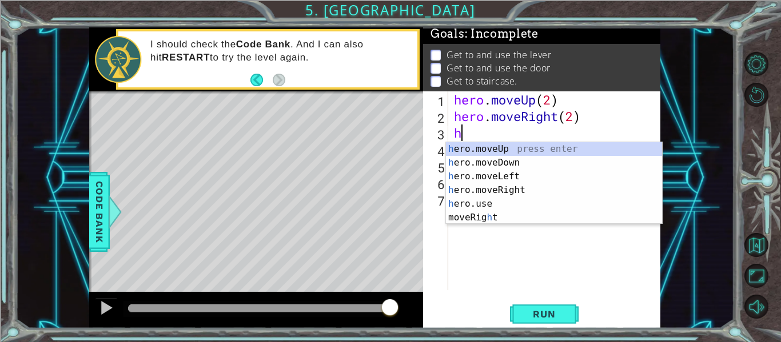
scroll to position [0, 1]
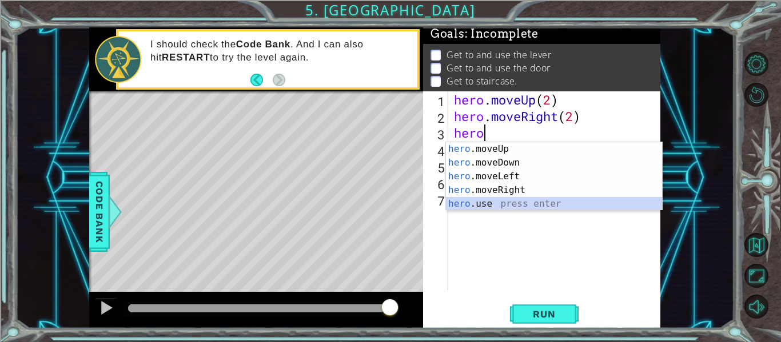
click at [546, 205] on div "hero .moveUp press enter hero .moveDown press enter hero .moveLeft press enter …" at bounding box center [554, 190] width 216 height 96
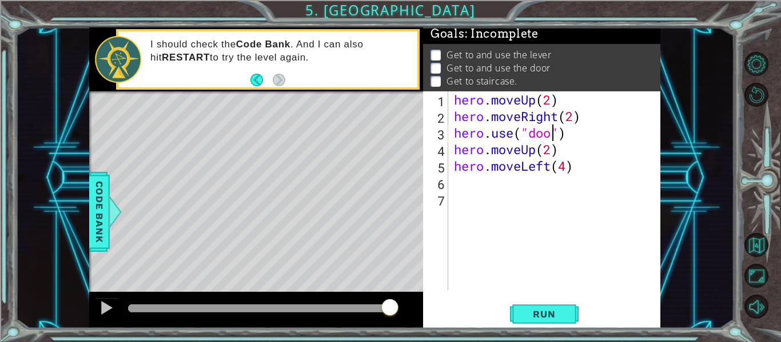
scroll to position [0, 5]
click at [565, 318] on span "Run" at bounding box center [543, 314] width 45 height 11
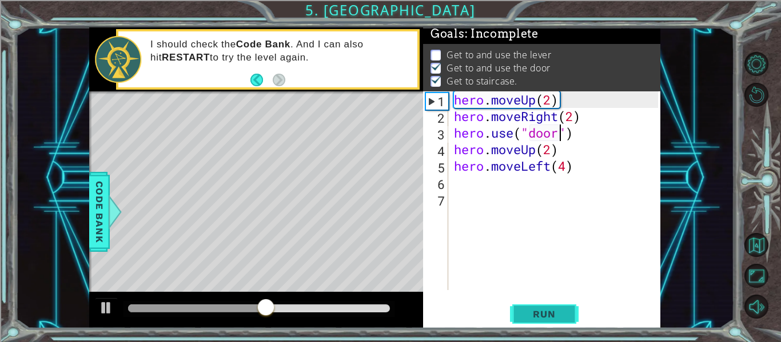
click at [550, 316] on span "Run" at bounding box center [543, 314] width 45 height 11
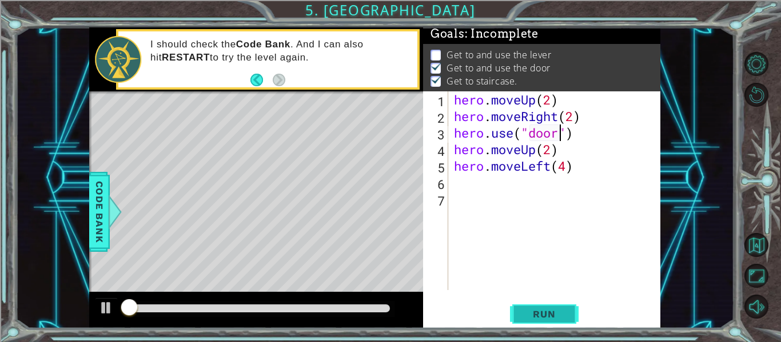
click at [550, 316] on span "Run" at bounding box center [543, 314] width 45 height 11
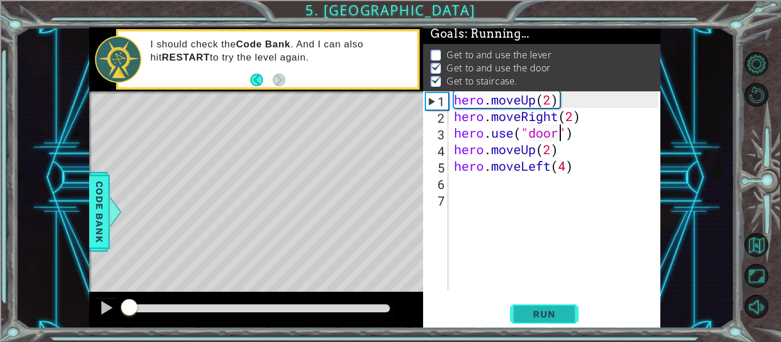
click at [550, 316] on span "Run" at bounding box center [543, 314] width 45 height 11
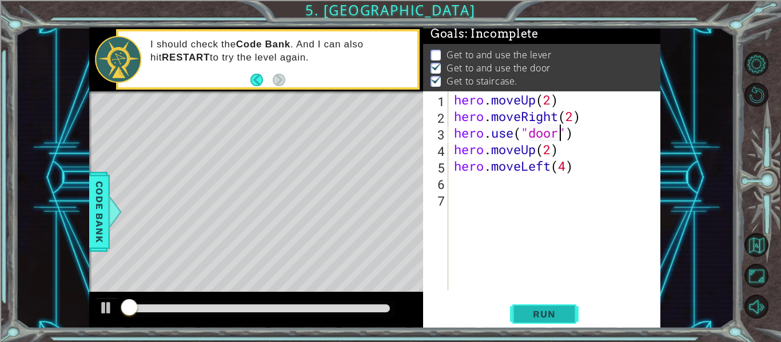
click at [550, 316] on span "Run" at bounding box center [543, 314] width 45 height 11
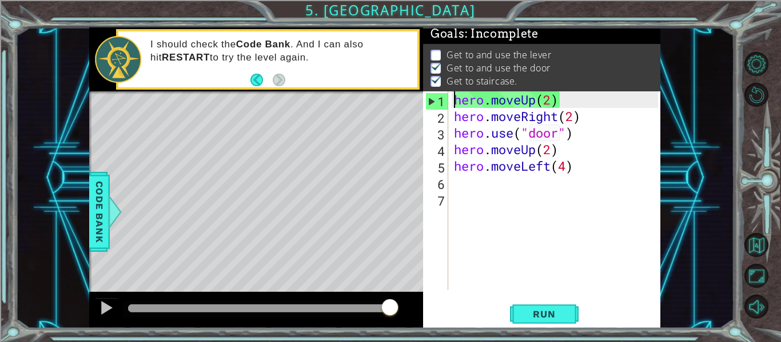
click at [454, 98] on div "hero . moveUp ( 2 ) hero . moveRight ( 2 ) hero . use ( "door" ) hero . moveUp …" at bounding box center [558, 207] width 212 height 232
click at [547, 106] on div "hero . moveUp ( 2 ) hero . moveRight ( 2 ) hero . use ( "door" ) hero . moveUp …" at bounding box center [558, 207] width 212 height 232
click at [574, 101] on div "hero . moveUp ( 2 ) hero . moveRight ( 2 ) hero . use ( "door" ) hero . moveUp …" at bounding box center [558, 207] width 212 height 232
click at [493, 120] on div "hero . moveUp ( 2 ) hero . moveRight ( 2 ) hero . use ( "door" ) hero . moveUp …" at bounding box center [558, 207] width 212 height 232
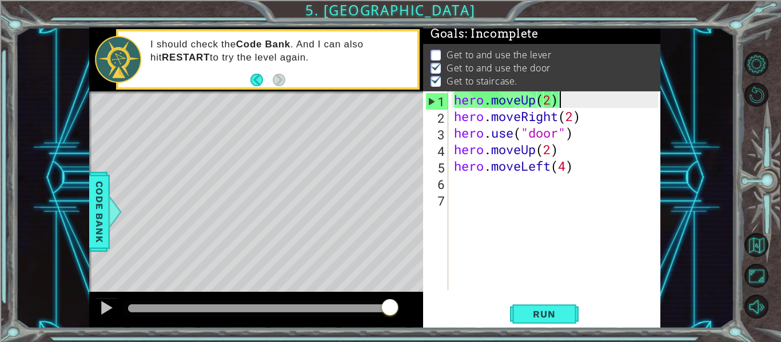
type textarea "hero.moveRight(2)"
click at [454, 117] on div "hero . moveUp ( 2 ) hero . moveRight ( 2 ) hero . use ( "door" ) hero . moveUp …" at bounding box center [558, 207] width 212 height 232
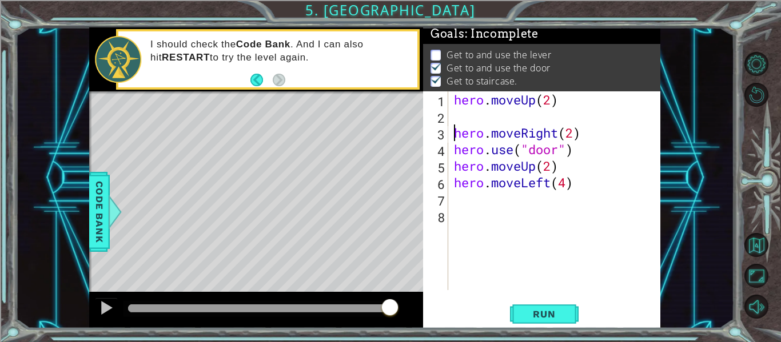
click at [467, 113] on div "hero . moveUp ( 2 ) hero . moveRight ( 2 ) hero . use ( "door" ) hero . moveUp …" at bounding box center [558, 207] width 212 height 232
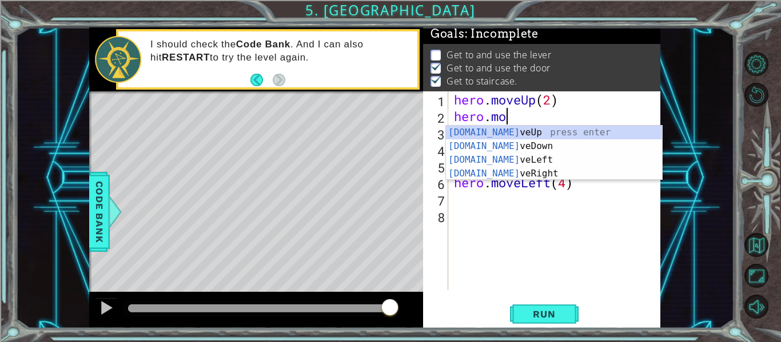
scroll to position [0, 2]
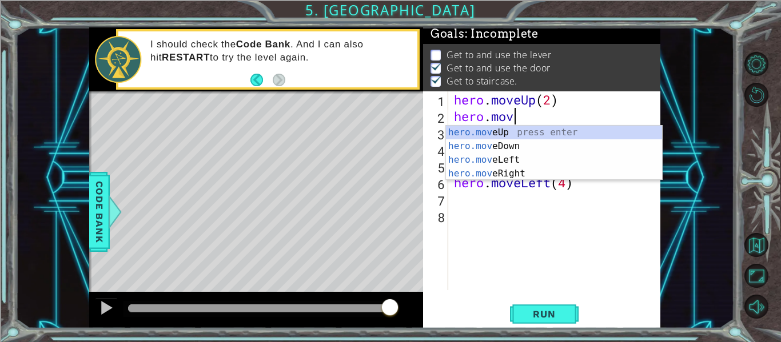
type textarea "hero.move"
click at [500, 157] on div "hero.move Up press enter hero.move Down press enter hero.move Left press enter …" at bounding box center [554, 167] width 216 height 82
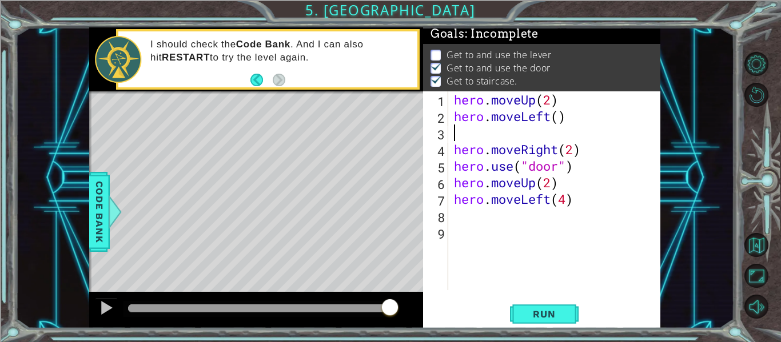
scroll to position [0, 0]
click at [563, 118] on div "hero . moveUp ( 2 ) hero . moveLeft ( ) hero . moveRight ( 2 ) hero . use ( "do…" at bounding box center [558, 207] width 212 height 232
type textarea "hero.moveLeft(2)"
click at [561, 134] on div "hero . moveUp ( 2 ) hero . moveLeft ( 2 ) hero . moveRight ( 2 ) hero . use ( "…" at bounding box center [558, 207] width 212 height 232
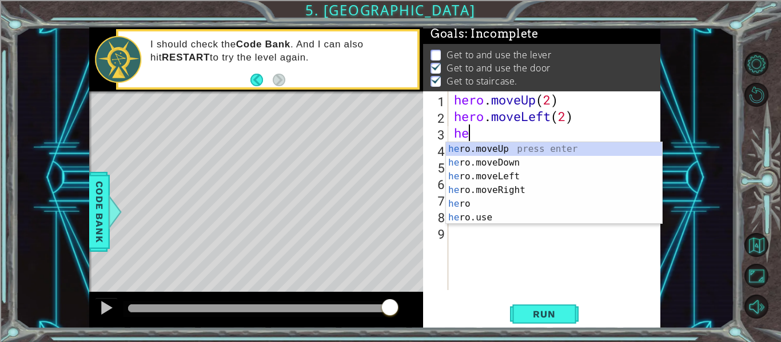
scroll to position [0, 1]
click at [575, 216] on div "hero press enter hero .moveUp press enter hero .moveDown press enter hero .move…" at bounding box center [554, 197] width 216 height 110
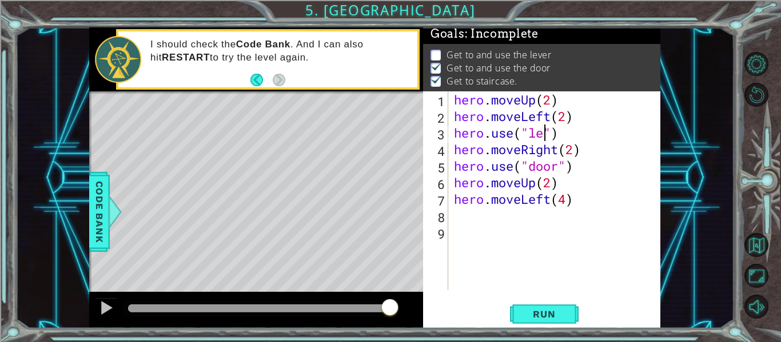
scroll to position [0, 5]
type textarea "hero.use("lever")"
click at [585, 135] on div "hero . moveUp ( 2 ) hero . moveLeft ( 2 ) hero . use ( "lever" ) hero . moveRig…" at bounding box center [558, 207] width 212 height 232
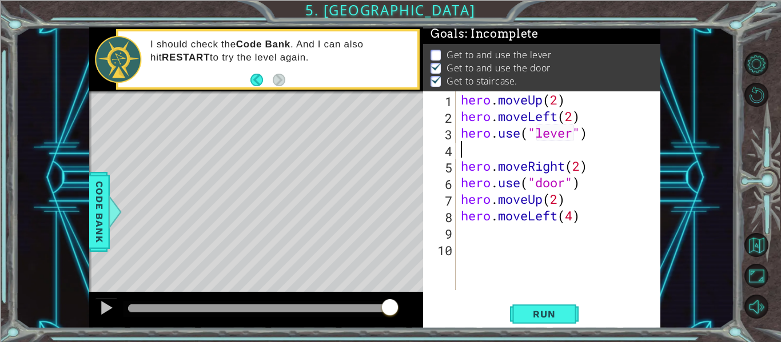
scroll to position [0, 0]
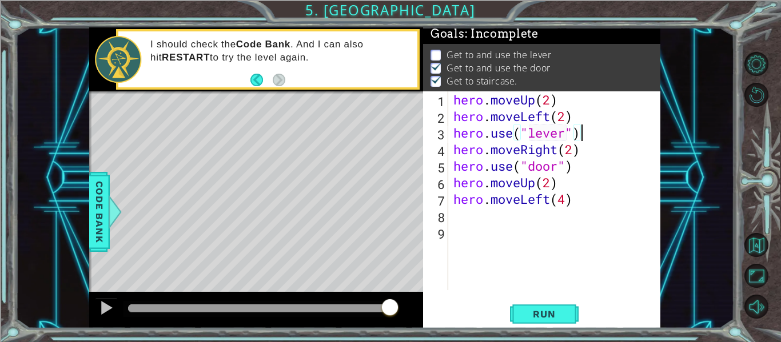
click at [571, 151] on div "hero . moveUp ( 2 ) hero . moveLeft ( 2 ) hero . use ( "lever" ) hero . moveRig…" at bounding box center [557, 207] width 213 height 232
type textarea "hero.moveRight(3)"
click at [544, 307] on button "Run" at bounding box center [544, 314] width 69 height 23
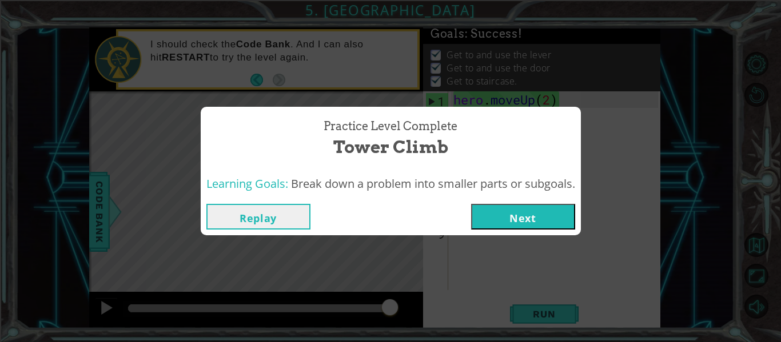
click at [511, 218] on button "Next" at bounding box center [523, 217] width 104 height 26
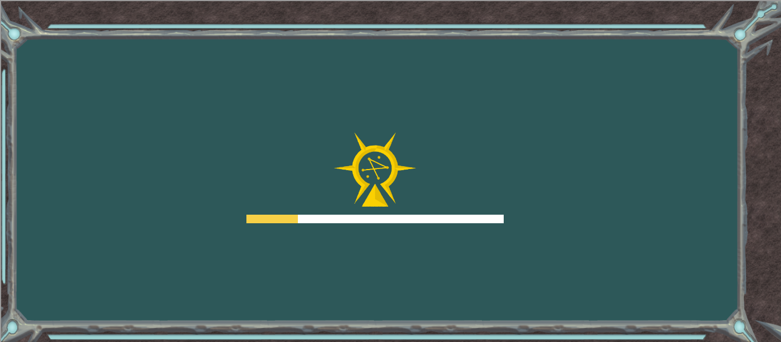
click at [511, 218] on div "Goals Error loading from server. Try refreshing the page. You'll need to join a…" at bounding box center [390, 171] width 781 height 342
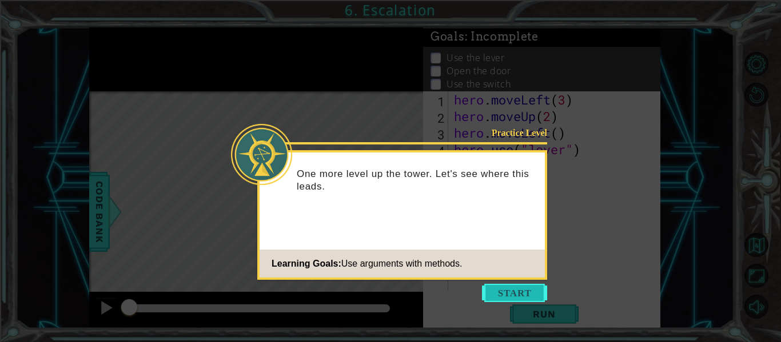
click at [529, 294] on button "Start" at bounding box center [514, 293] width 65 height 18
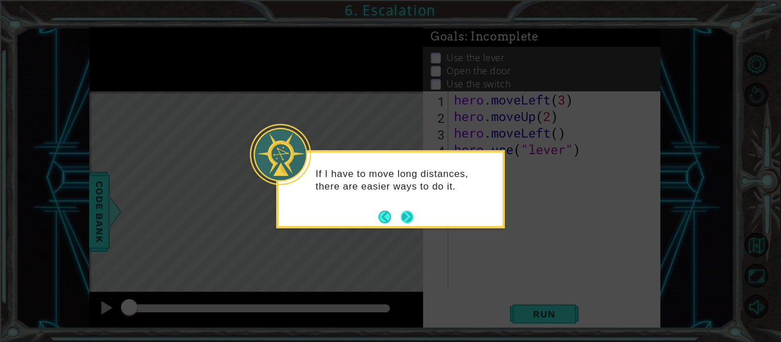
click at [409, 211] on button "Next" at bounding box center [407, 217] width 13 height 13
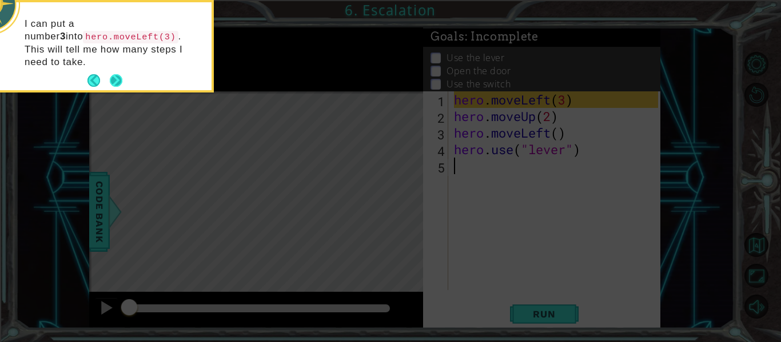
click at [117, 74] on button "Next" at bounding box center [116, 80] width 13 height 13
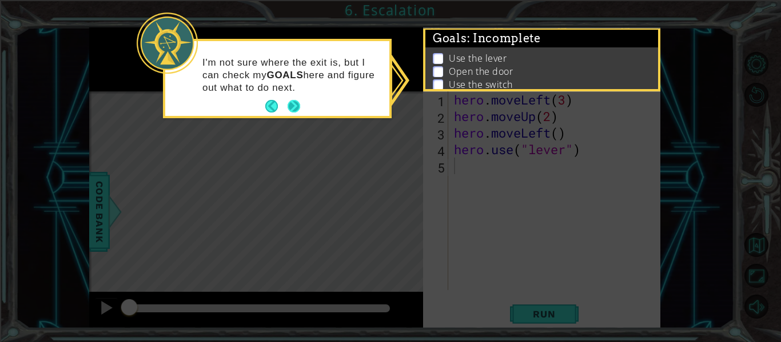
click at [291, 106] on button "Next" at bounding box center [294, 106] width 13 height 13
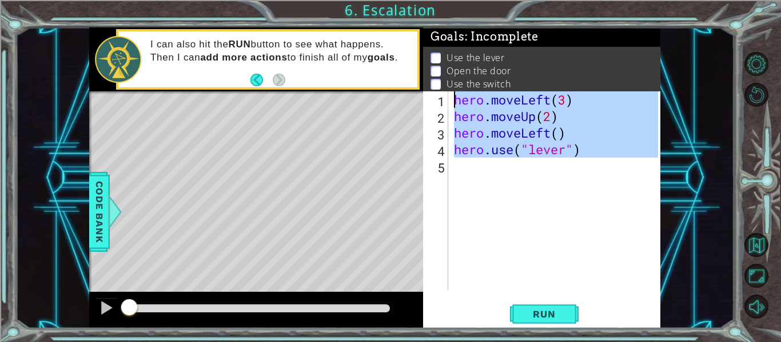
drag, startPoint x: 613, startPoint y: 158, endPoint x: 394, endPoint y: 70, distance: 236.2
click at [394, 70] on div "1 ההההההההההההההההההההההההההההההההההההההההההההההההההההההההההההההההההההההההההההה…" at bounding box center [374, 177] width 571 height 301
type textarea "hero.moveLeft(3) hero.moveUp(2)"
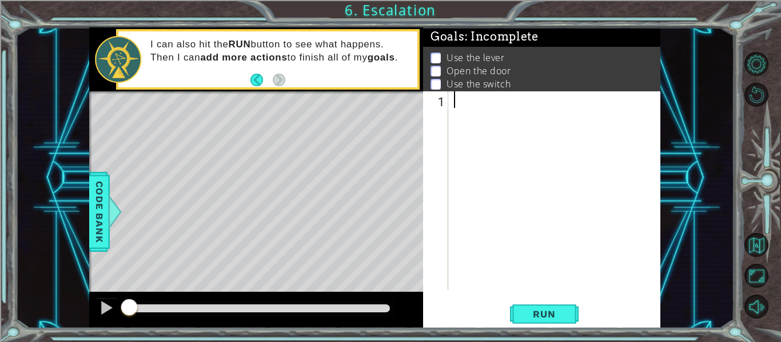
type textarea "m"
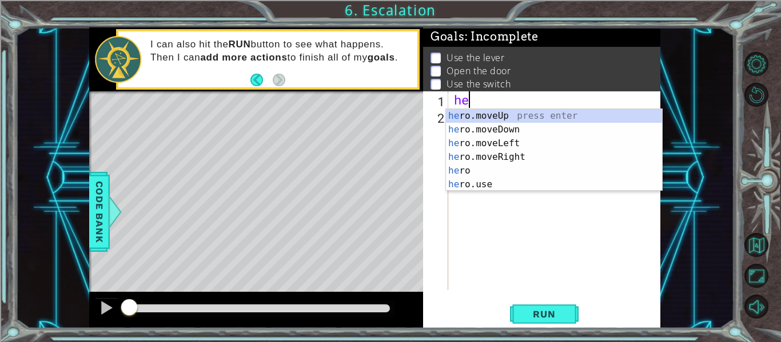
scroll to position [0, 1]
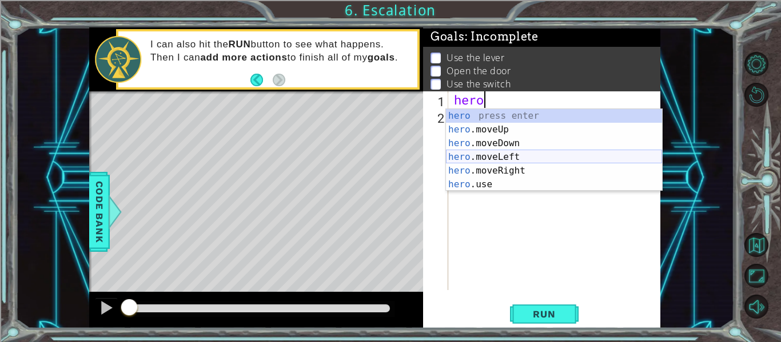
click at [492, 161] on div "hero press enter hero .moveUp press enter hero .moveDown press enter hero .move…" at bounding box center [554, 164] width 216 height 110
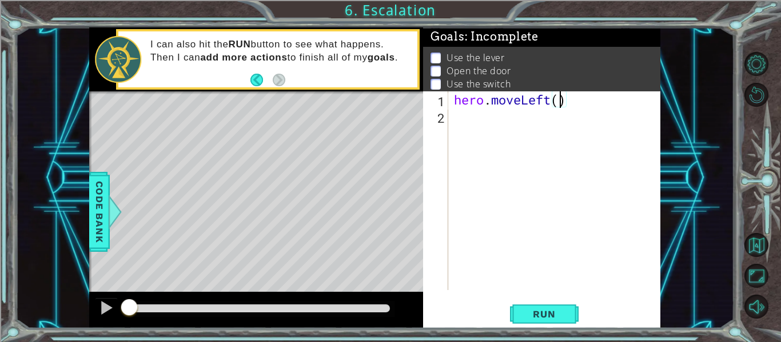
type textarea "hero.moveLeft(3)"
click at [547, 124] on div "hero . moveLeft ( 3 )" at bounding box center [558, 207] width 212 height 232
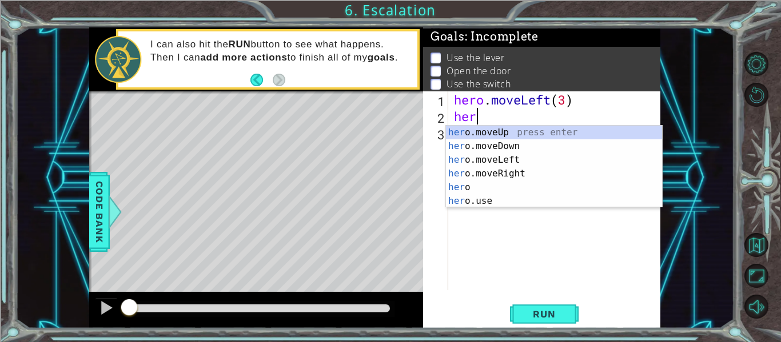
scroll to position [0, 1]
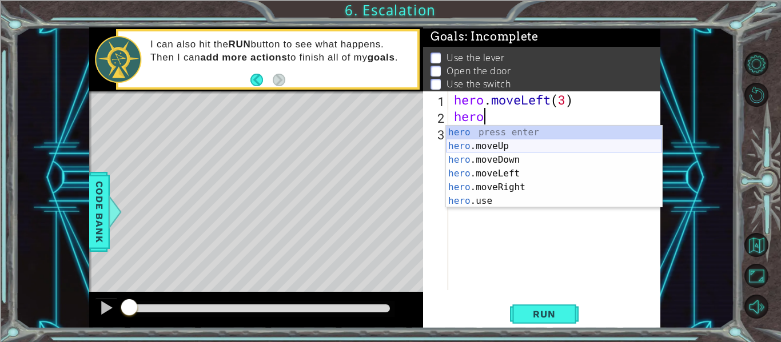
click at [557, 146] on div "hero press enter hero .moveUp press enter hero .moveDown press enter hero .move…" at bounding box center [554, 181] width 216 height 110
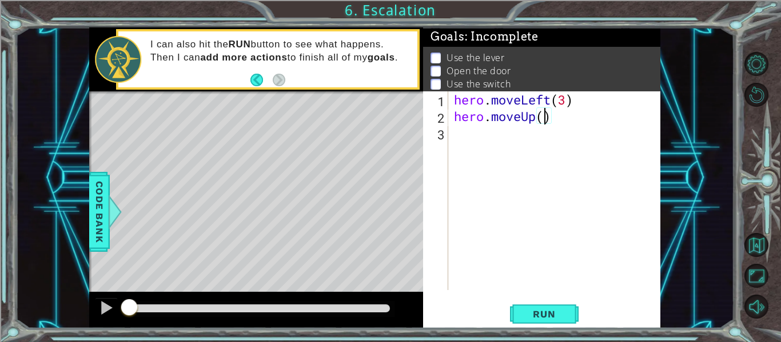
type textarea "hero.moveUp(2)"
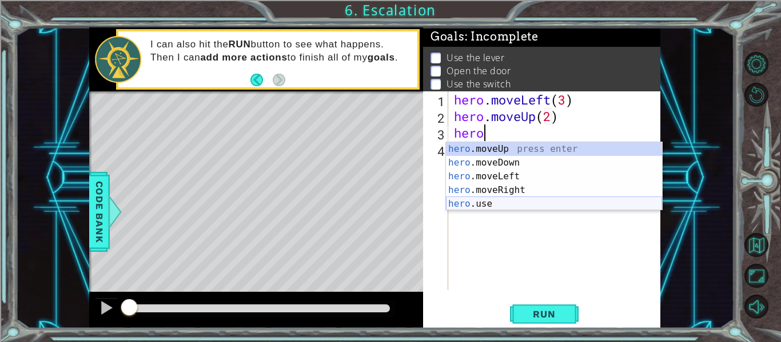
click at [541, 200] on div "hero .moveUp press enter hero .moveDown press enter hero .moveLeft press enter …" at bounding box center [554, 190] width 216 height 96
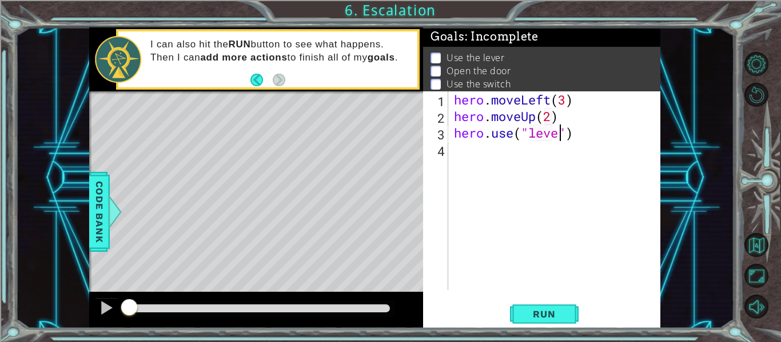
type textarea "hero.use("lever")"
click at [520, 161] on div "hero . moveLeft ( 3 ) hero . moveUp ( 2 ) hero . use ( "lever" )" at bounding box center [558, 207] width 212 height 232
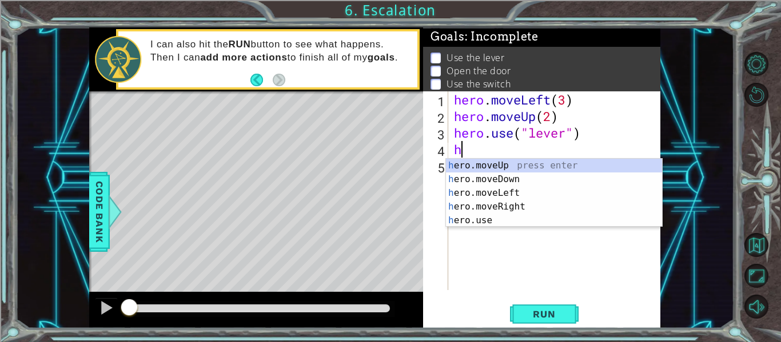
scroll to position [0, 1]
click at [548, 188] on div "her o.moveUp press enter her o.moveDown press enter her o.moveLeft press enter …" at bounding box center [554, 207] width 216 height 96
type textarea "hero.moveLeft(1)"
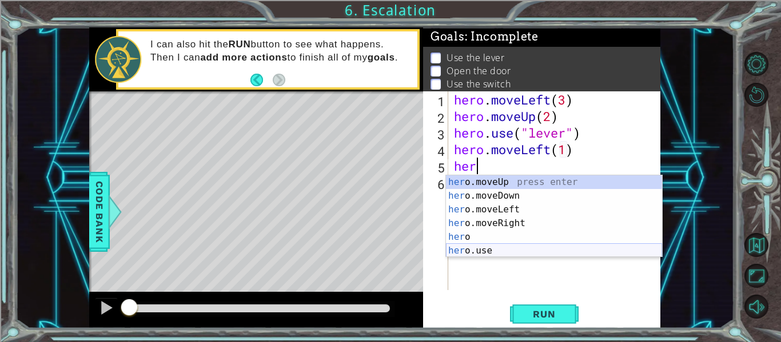
click at [508, 249] on div "her o.moveUp press enter her o.moveDown press enter her o.moveLeft press enter …" at bounding box center [554, 231] width 216 height 110
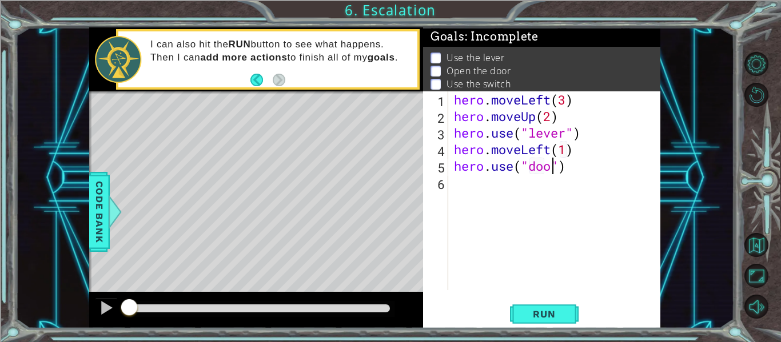
scroll to position [0, 5]
type textarea "hero.use("door")"
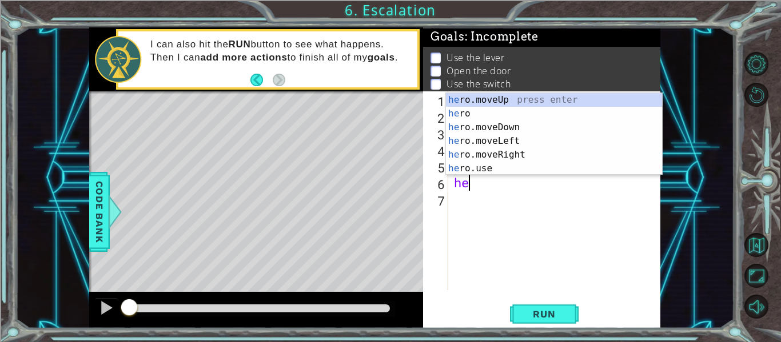
scroll to position [0, 1]
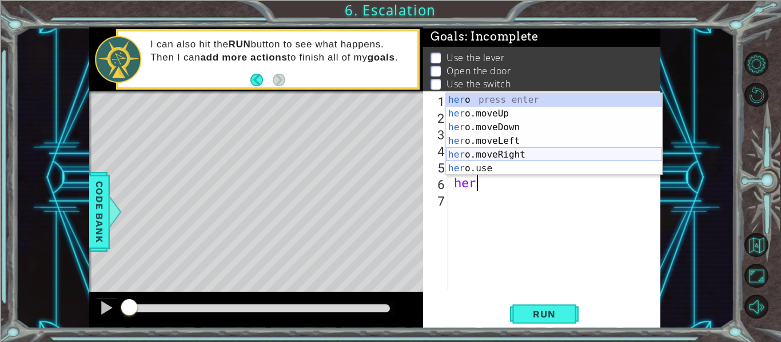
click at [495, 151] on div "her o press enter her o.moveUp press enter her o.moveDown press enter her o.mov…" at bounding box center [554, 148] width 216 height 110
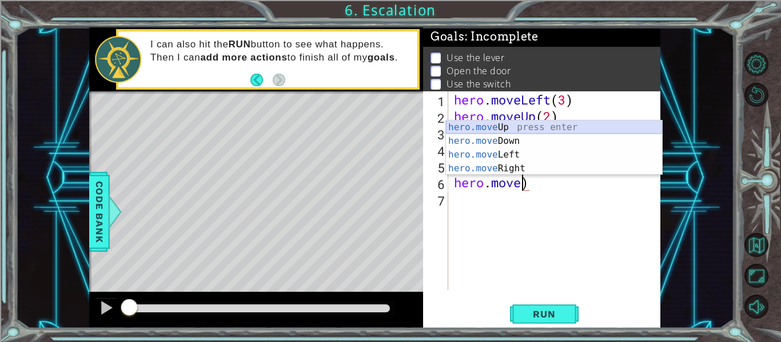
click at [492, 127] on div "hero.move Up press enter hero.move Down press enter hero.move Left press enter …" at bounding box center [554, 162] width 216 height 82
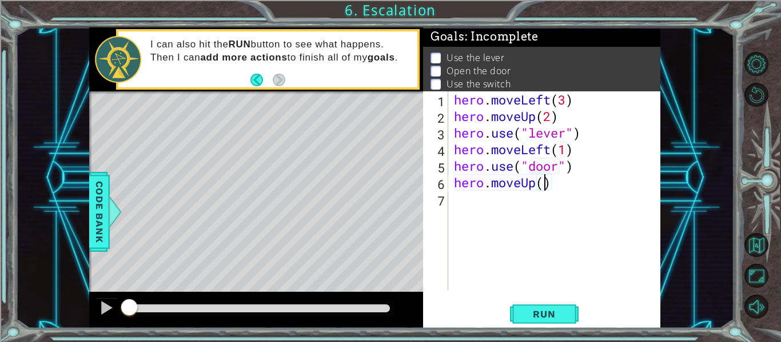
type textarea "hero.moveUp(1)"
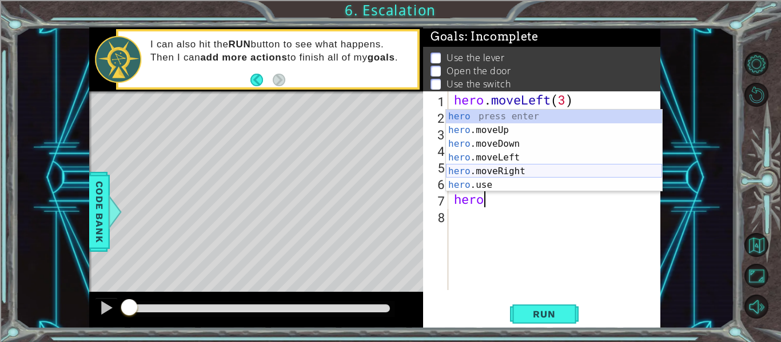
click at [504, 170] on div "hero press enter hero .moveUp press enter hero .moveDown press enter hero .move…" at bounding box center [554, 165] width 216 height 110
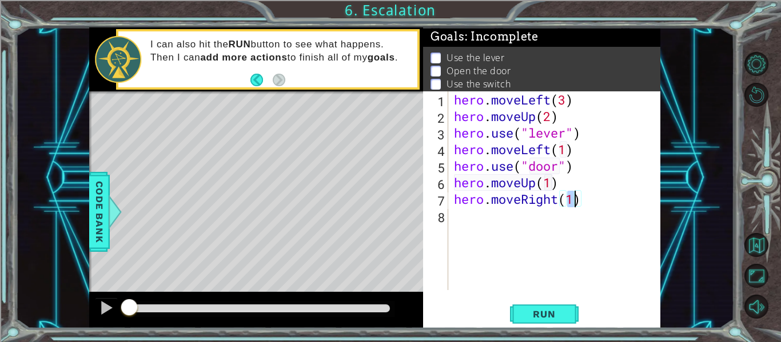
type textarea "hero.moveRight(2)"
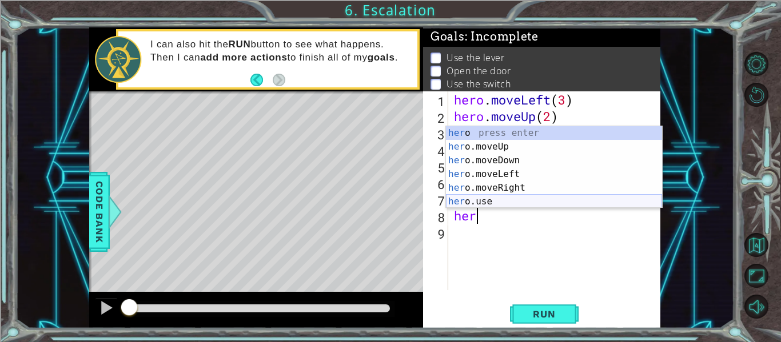
click at [507, 198] on div "her o press enter her o.moveUp press enter her o.moveDown press enter her o.mov…" at bounding box center [554, 181] width 216 height 110
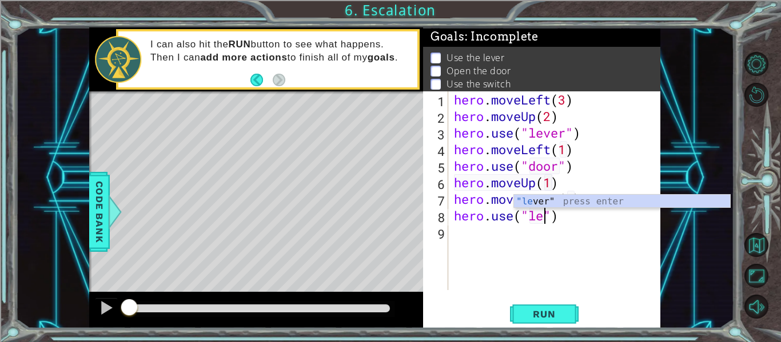
type textarea "hero.use("lever")"
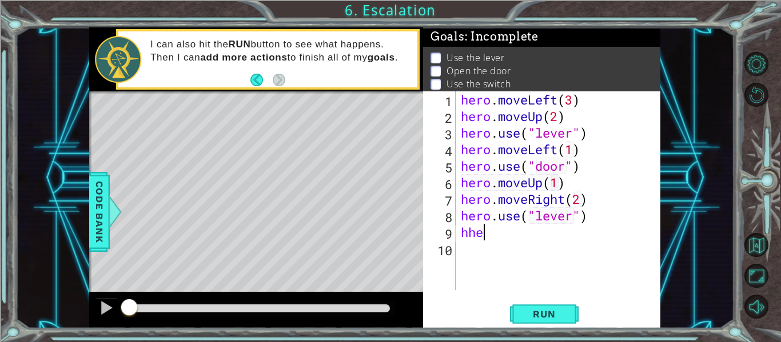
scroll to position [0, 0]
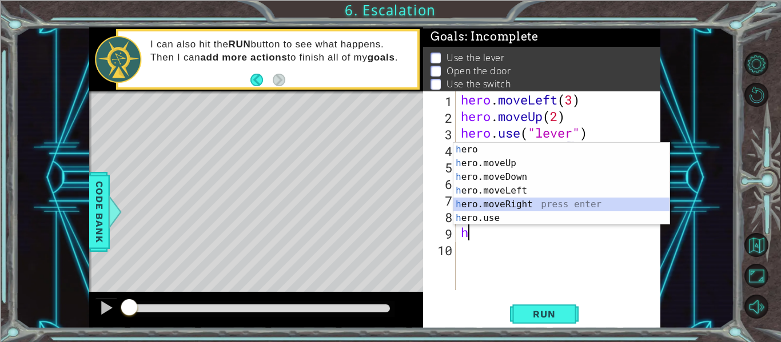
click at [508, 199] on div "h ero press enter h ero.moveUp press enter h ero.moveDown press enter h ero.mov…" at bounding box center [561, 198] width 216 height 110
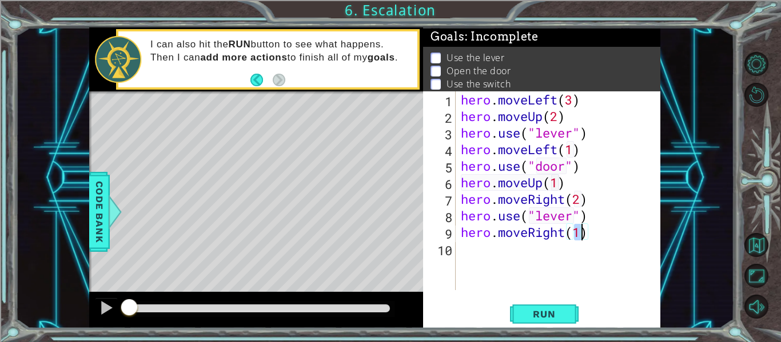
scroll to position [0, 5]
click at [533, 311] on span "Run" at bounding box center [543, 314] width 45 height 11
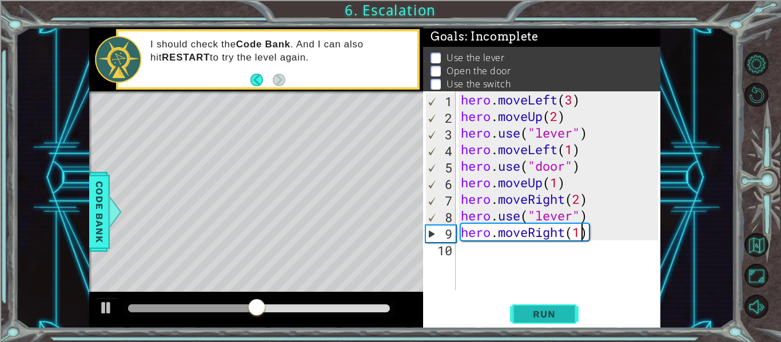
click at [533, 311] on span "Run" at bounding box center [543, 314] width 45 height 11
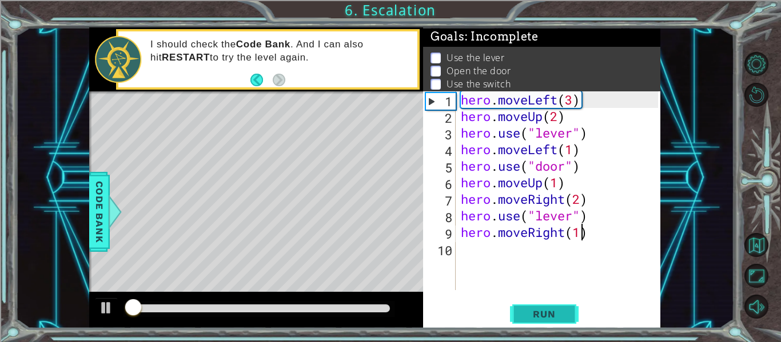
click at [533, 311] on span "Run" at bounding box center [543, 314] width 45 height 11
click at [97, 306] on button at bounding box center [106, 309] width 23 height 23
click at [461, 134] on div "hero . moveLeft ( 3 ) hero . moveUp ( 2 ) hero . use ( "lever" ) hero . moveLef…" at bounding box center [560, 207] width 205 height 232
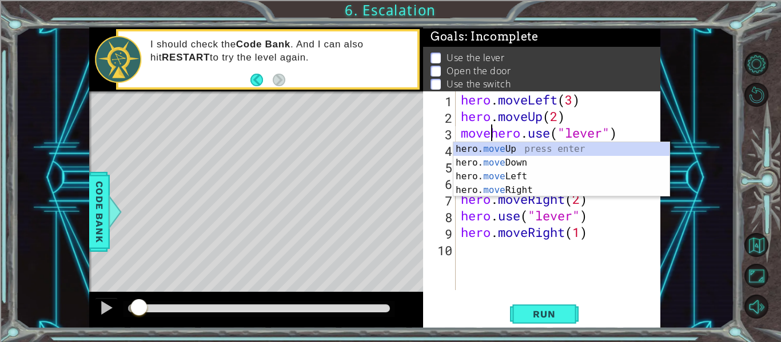
scroll to position [0, 2]
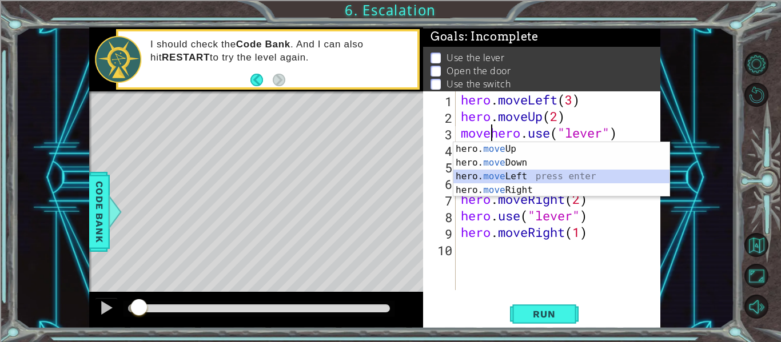
click at [489, 179] on div "hero. move Up press enter hero. move Down press enter hero. move Left press ent…" at bounding box center [561, 183] width 216 height 82
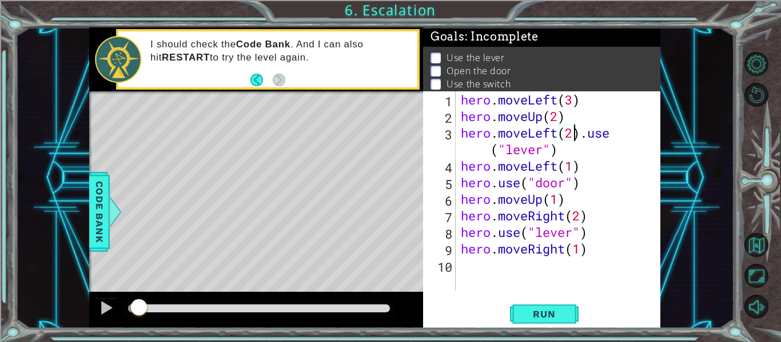
scroll to position [0, 6]
click at [585, 135] on div "hero . moveLeft ( 3 ) hero . moveUp ( 2 ) hero . moveLeft ( 1 ) . use ( "lever"…" at bounding box center [560, 207] width 205 height 232
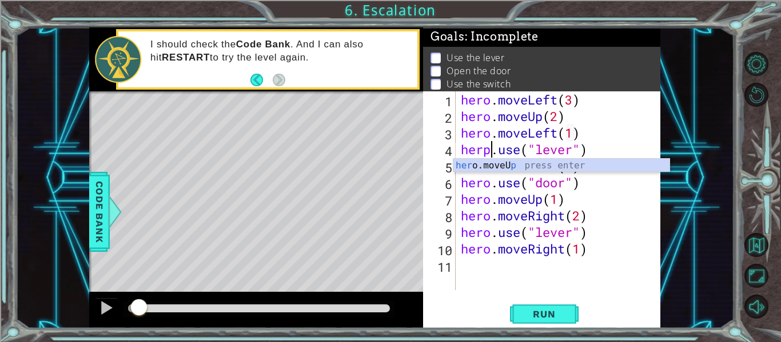
scroll to position [0, 2]
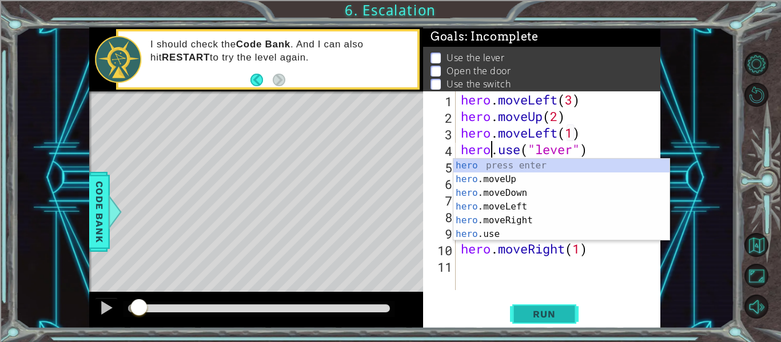
click at [563, 309] on span "Run" at bounding box center [543, 314] width 45 height 11
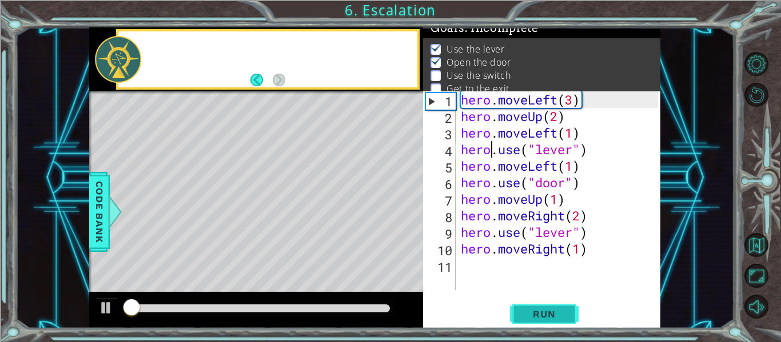
scroll to position [9, 0]
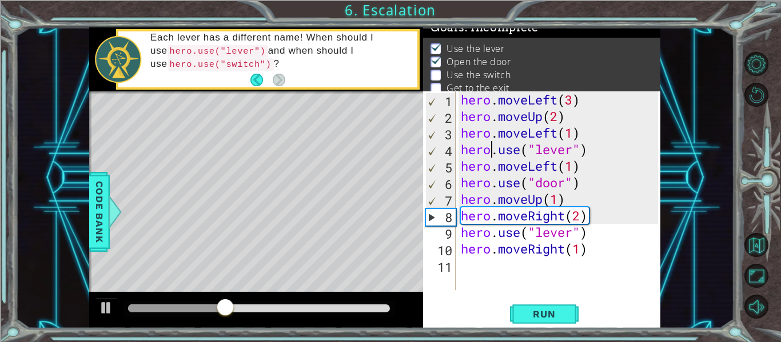
click at [574, 236] on div "hero . moveLeft ( 3 ) hero . moveUp ( 2 ) hero . moveLeft ( 1 ) hero . use ( "l…" at bounding box center [560, 207] width 205 height 232
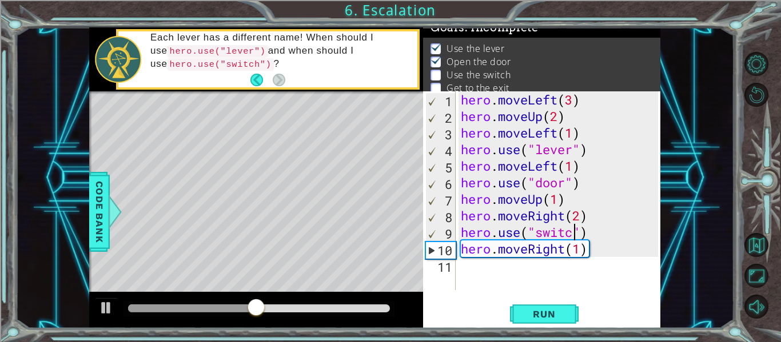
scroll to position [0, 6]
click at [562, 309] on span "Run" at bounding box center [543, 314] width 45 height 11
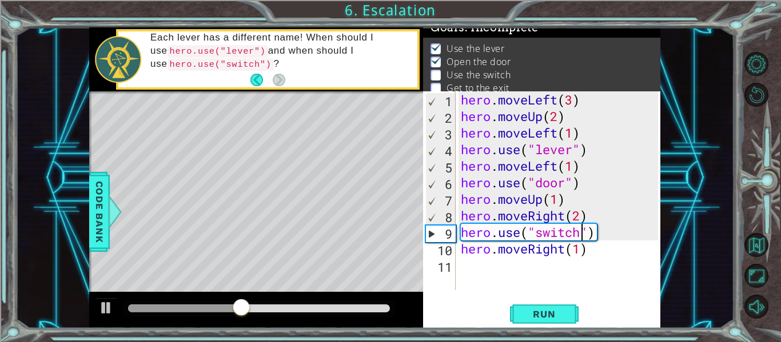
click at [557, 199] on div "hero . moveLeft ( 3 ) hero . moveUp ( 2 ) hero . moveLeft ( 1 ) hero . use ( "l…" at bounding box center [560, 207] width 205 height 232
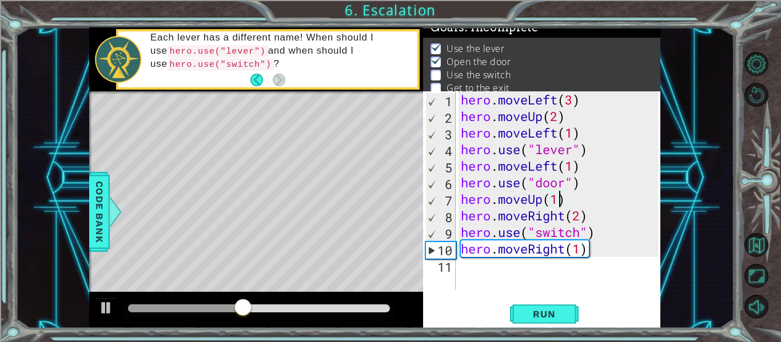
scroll to position [0, 4]
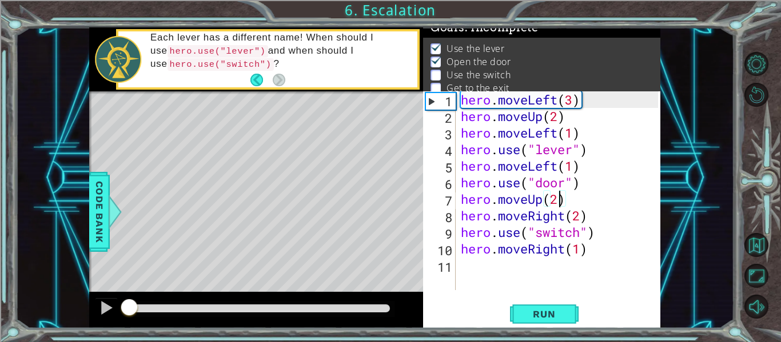
click at [105, 286] on div "methods hero moveDown(steps) moveUp(steps) moveLeft(steps) moveRight(steps) use…" at bounding box center [374, 177] width 571 height 301
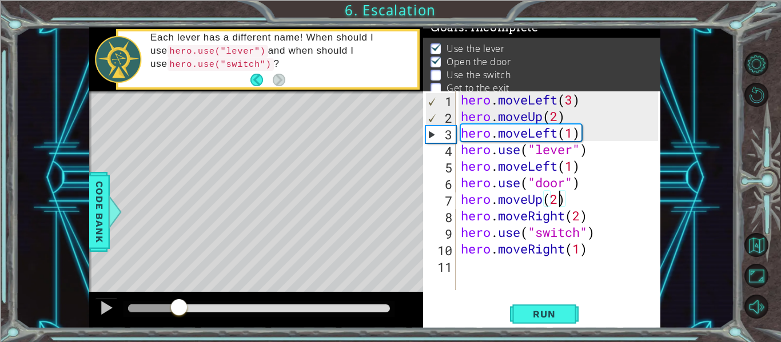
drag, startPoint x: 139, startPoint y: 310, endPoint x: 190, endPoint y: 309, distance: 50.9
click at [189, 309] on div at bounding box center [179, 308] width 21 height 21
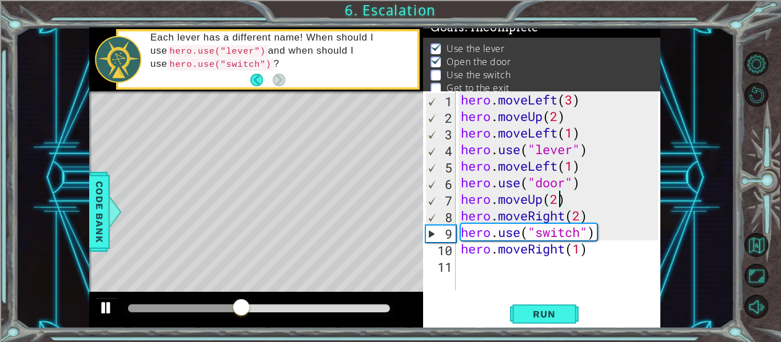
type textarea "hero.moveUp(2)"
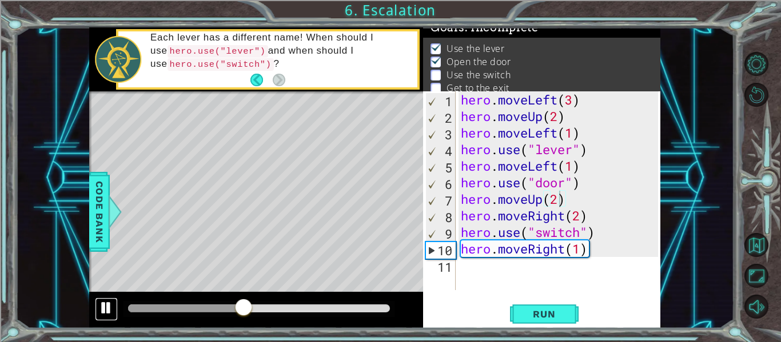
click at [107, 306] on div at bounding box center [106, 308] width 15 height 15
click at [555, 322] on button "Run" at bounding box center [544, 314] width 69 height 23
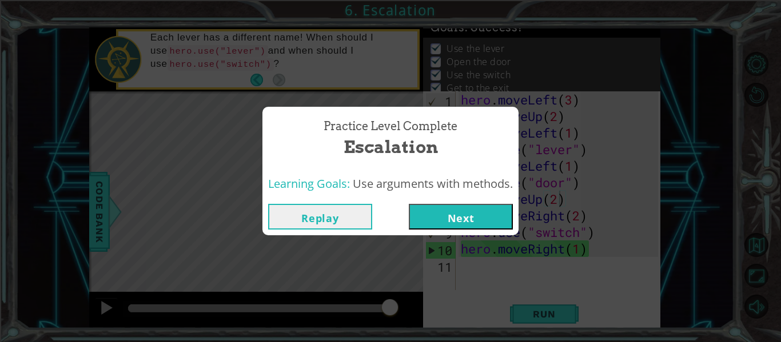
click at [457, 223] on button "Next" at bounding box center [461, 217] width 104 height 26
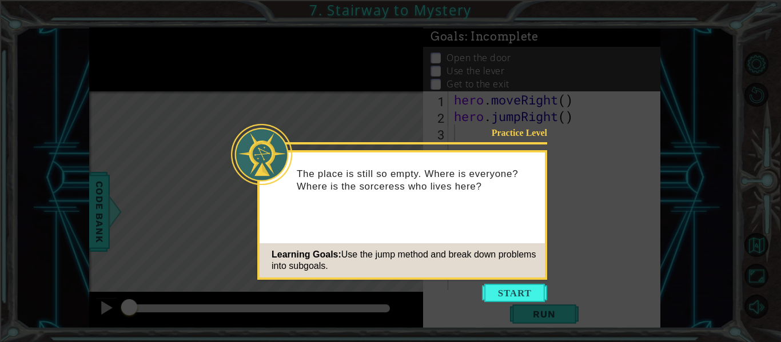
click at [495, 280] on icon at bounding box center [390, 171] width 781 height 342
click at [493, 288] on button "Start" at bounding box center [514, 293] width 65 height 18
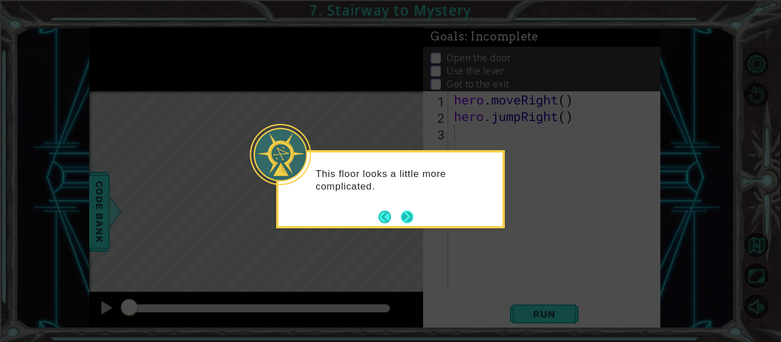
click at [405, 216] on button "Next" at bounding box center [407, 216] width 13 height 13
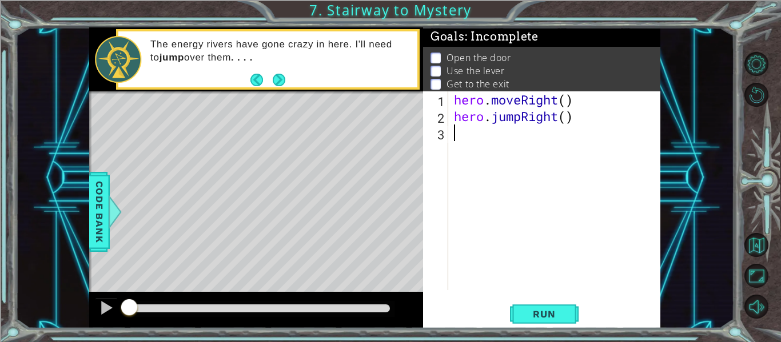
type textarea "hero.jumpRight()"
